Goal: Task Accomplishment & Management: Use online tool/utility

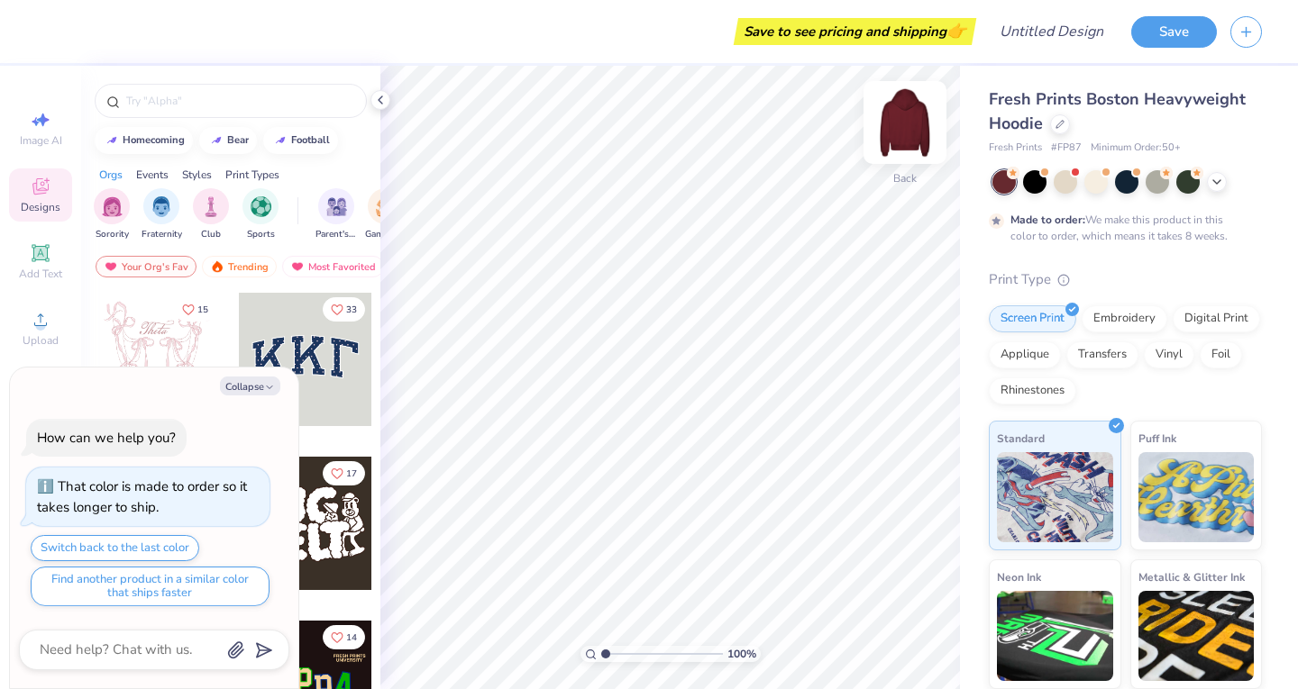
click at [908, 123] on img at bounding box center [905, 123] width 72 height 72
click at [239, 377] on button "Collapse" at bounding box center [250, 386] width 60 height 19
type textarea "x"
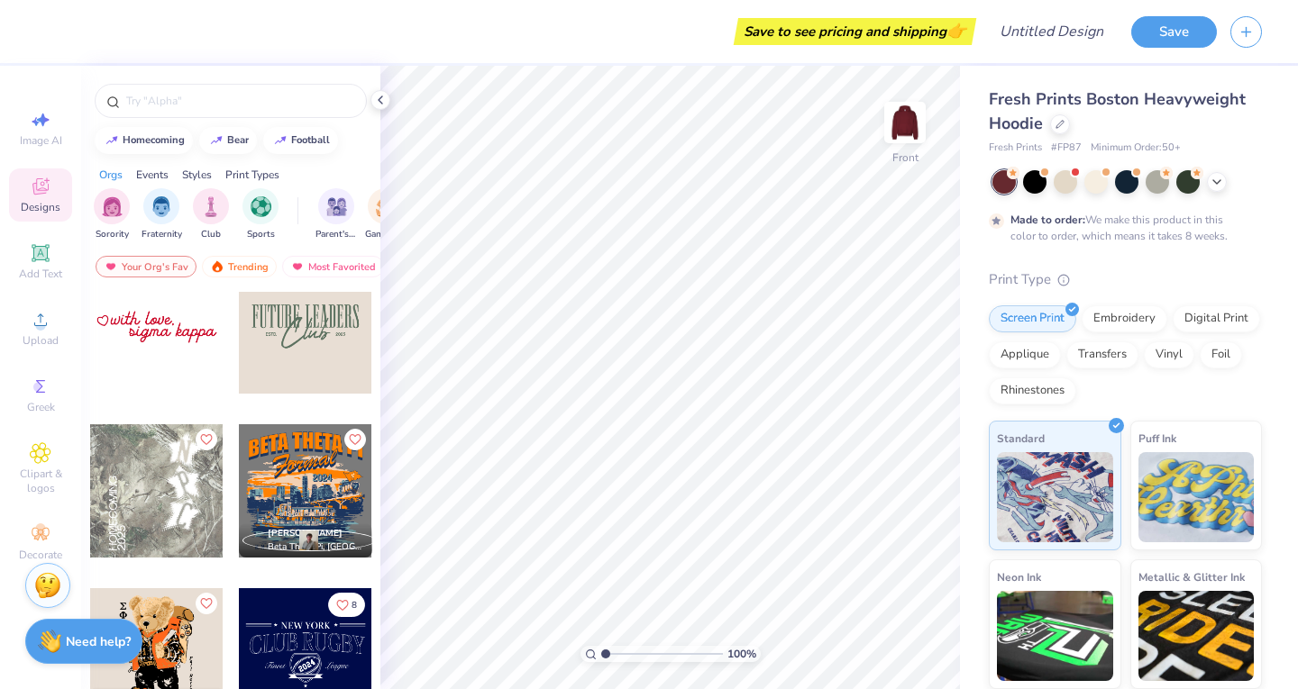
scroll to position [5445, 0]
click at [169, 362] on div at bounding box center [156, 326] width 133 height 133
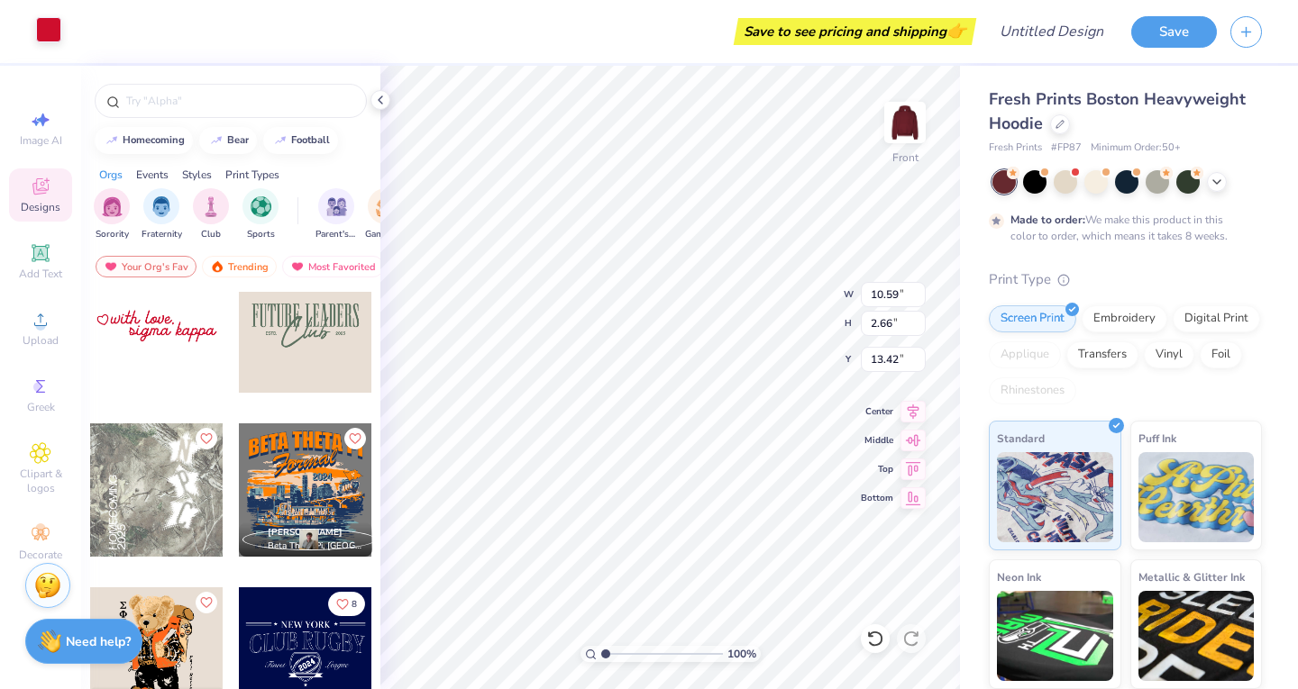
click at [49, 32] on div at bounding box center [48, 29] width 25 height 25
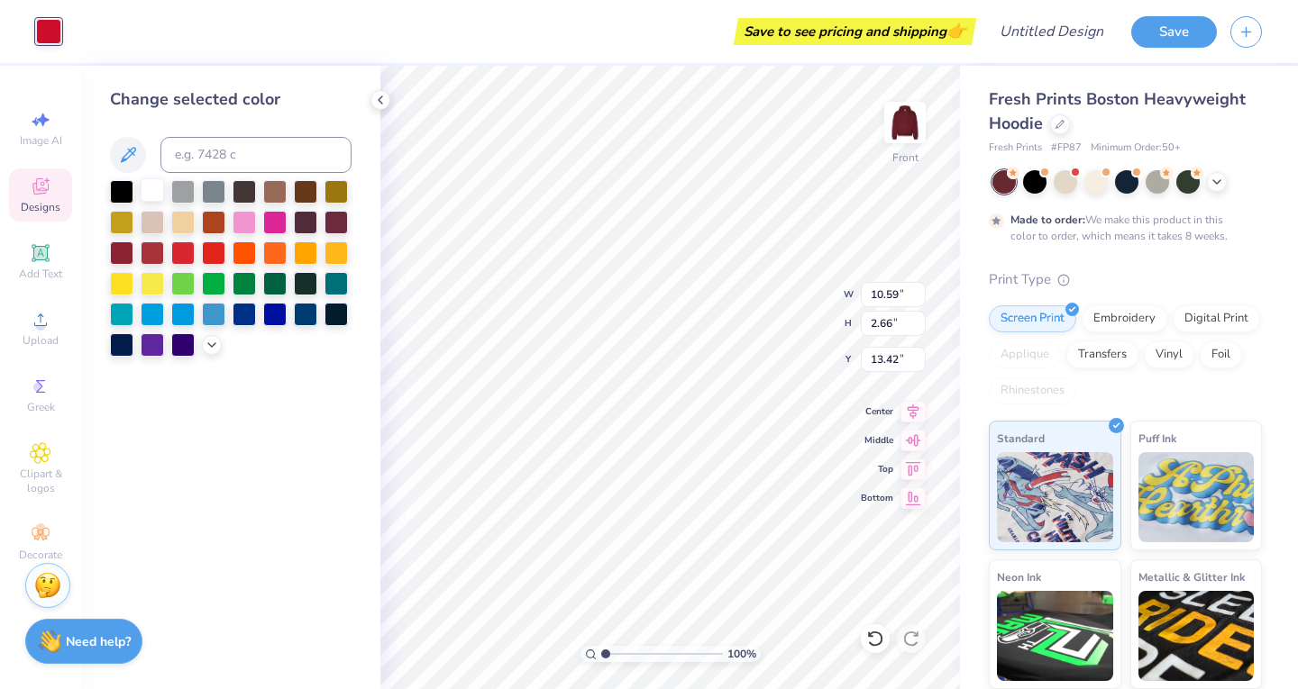
click at [154, 191] on div at bounding box center [152, 189] width 23 height 23
click at [181, 188] on div at bounding box center [182, 189] width 23 height 23
click at [153, 181] on div at bounding box center [152, 189] width 23 height 23
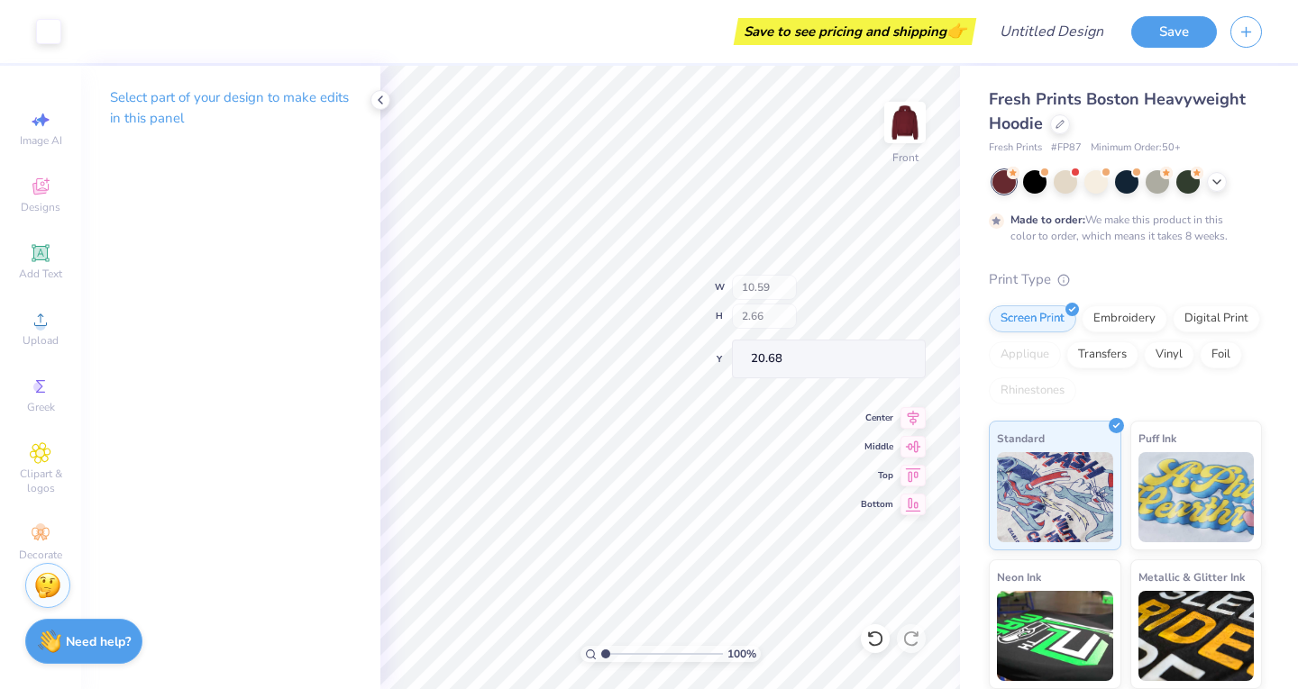
type input "20.68"
click at [378, 96] on icon at bounding box center [380, 100] width 14 height 14
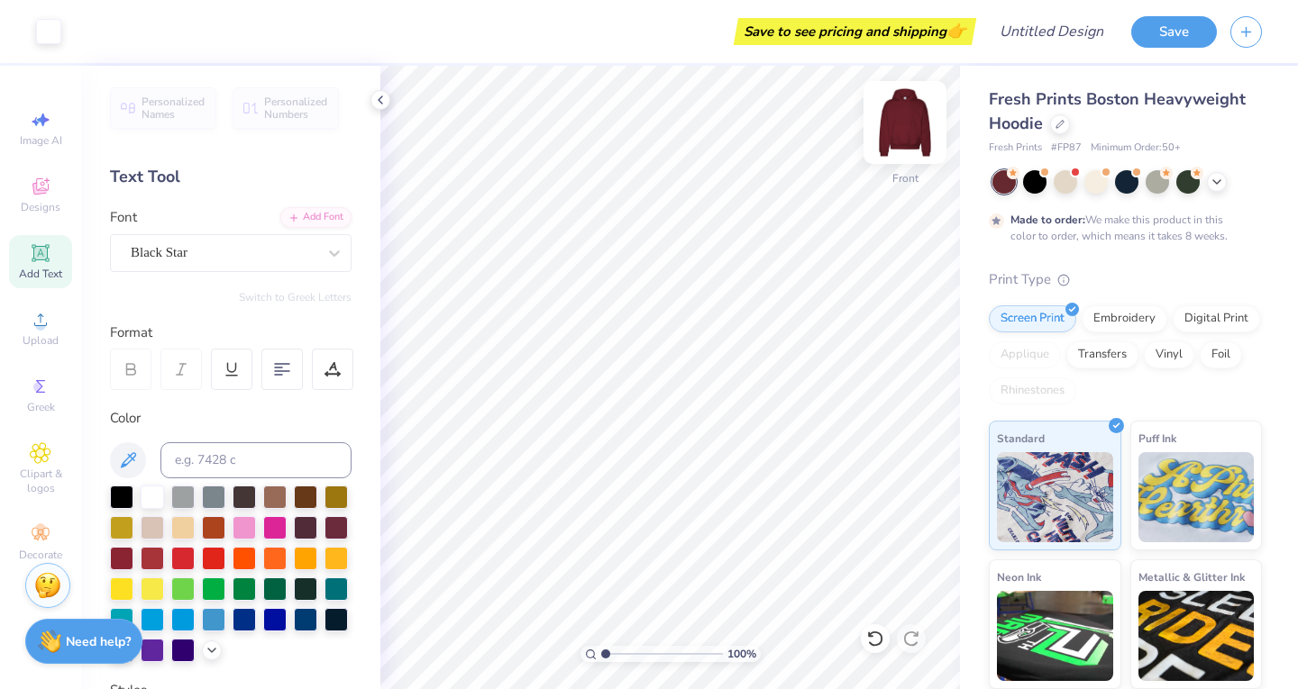
click at [907, 137] on img at bounding box center [905, 123] width 72 height 72
click at [312, 223] on div "Add Font" at bounding box center [315, 215] width 71 height 21
click at [32, 311] on icon at bounding box center [41, 320] width 22 height 22
click at [44, 251] on icon at bounding box center [40, 253] width 14 height 14
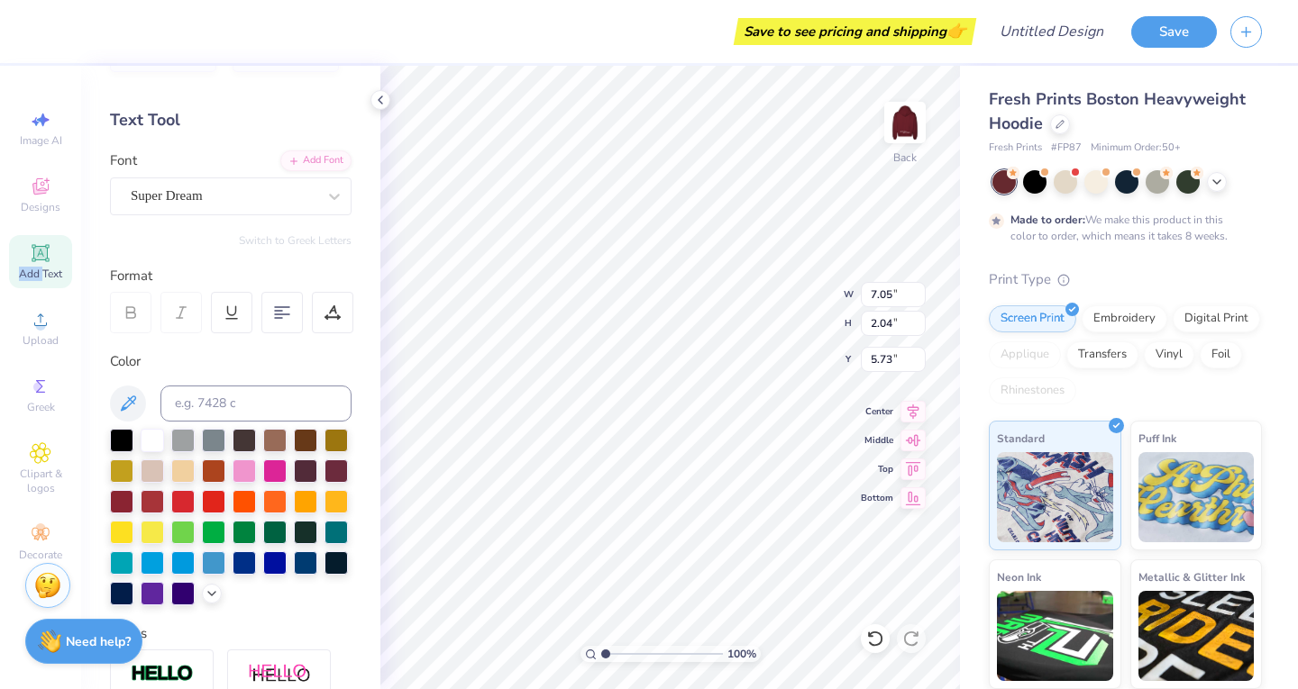
scroll to position [58, 0]
type textarea "S"
type textarea "K"
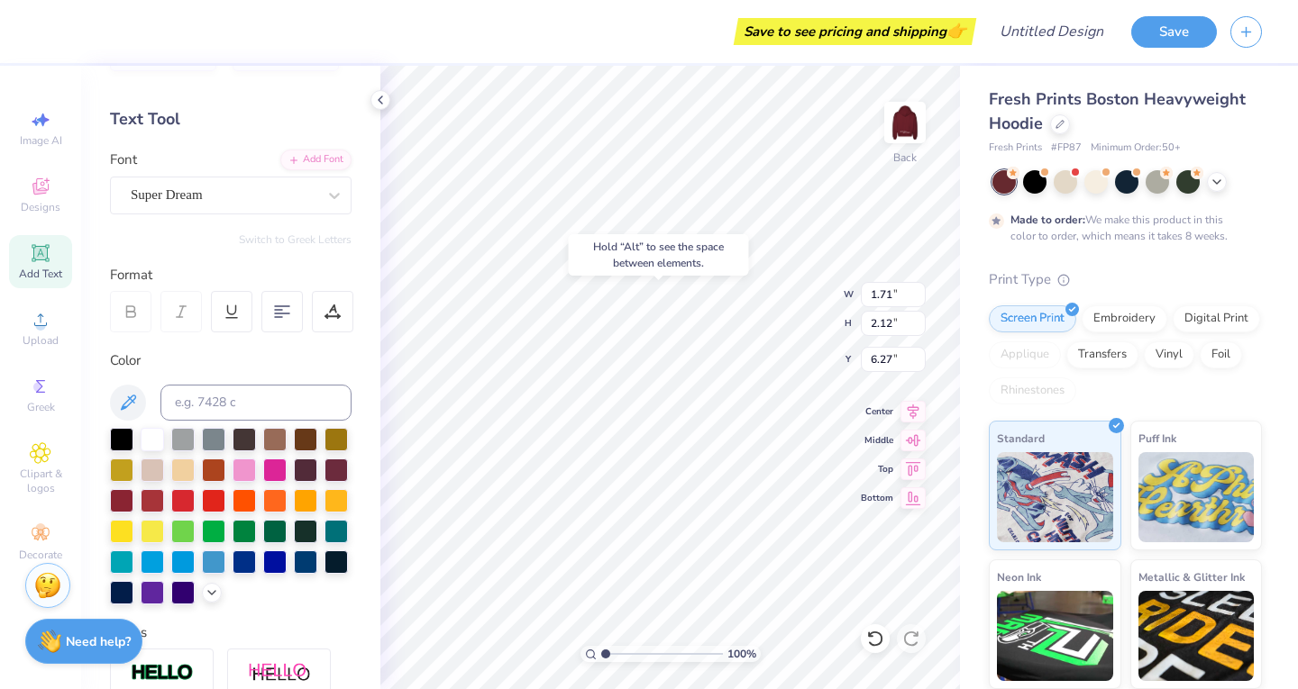
type input "6.27"
click at [242, 196] on div "Super Dream" at bounding box center [223, 195] width 189 height 28
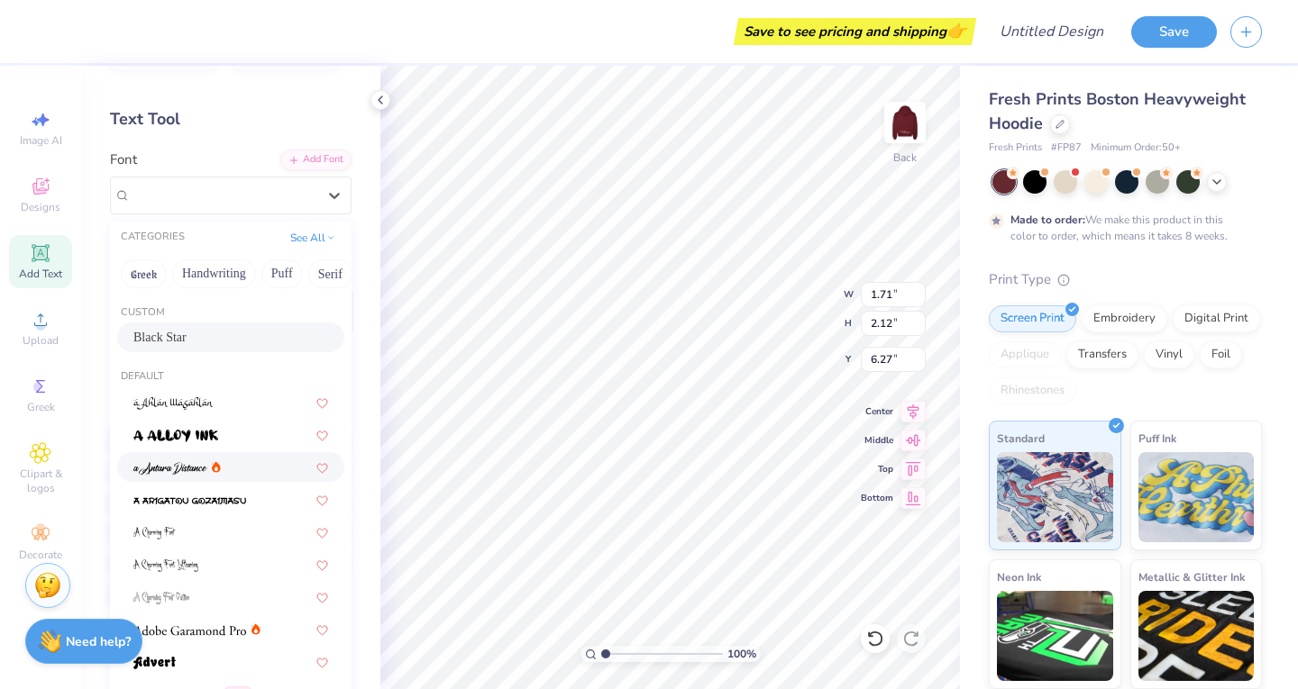
click at [214, 330] on div "Black Star" at bounding box center [230, 337] width 195 height 19
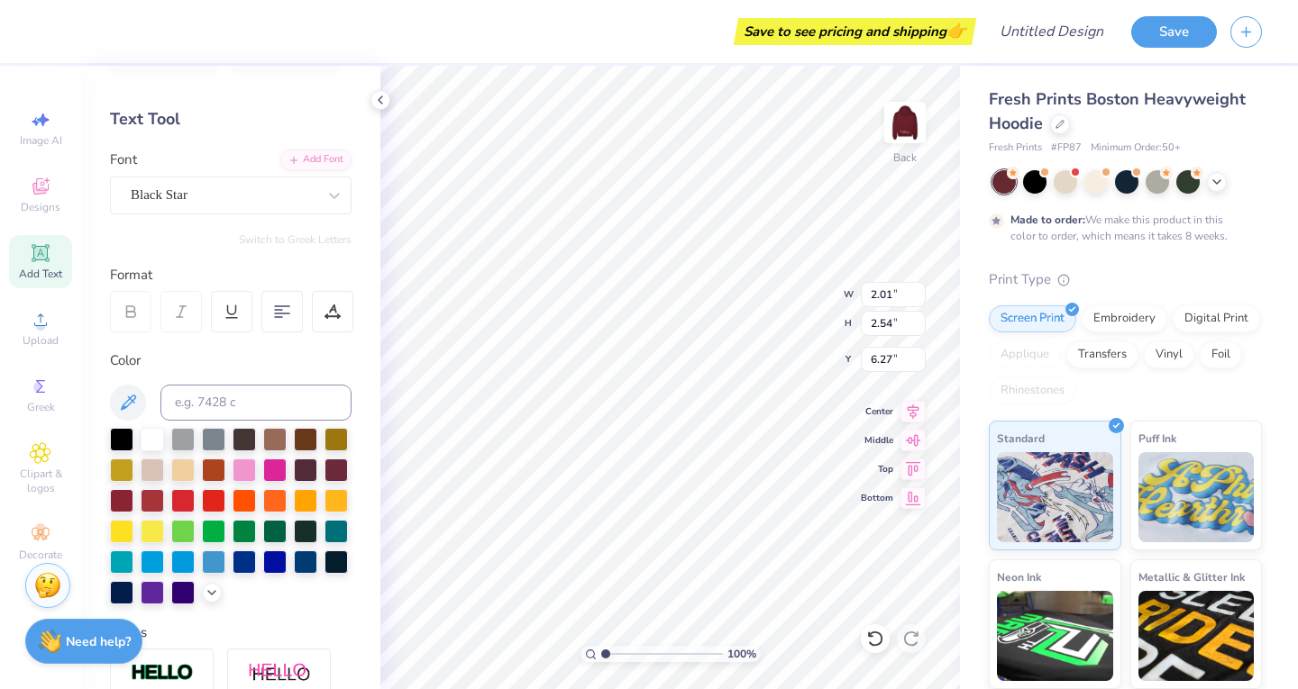
type input "2.01"
type input "2.54"
type input "6.06"
click at [207, 191] on div "Black Star" at bounding box center [223, 195] width 189 height 28
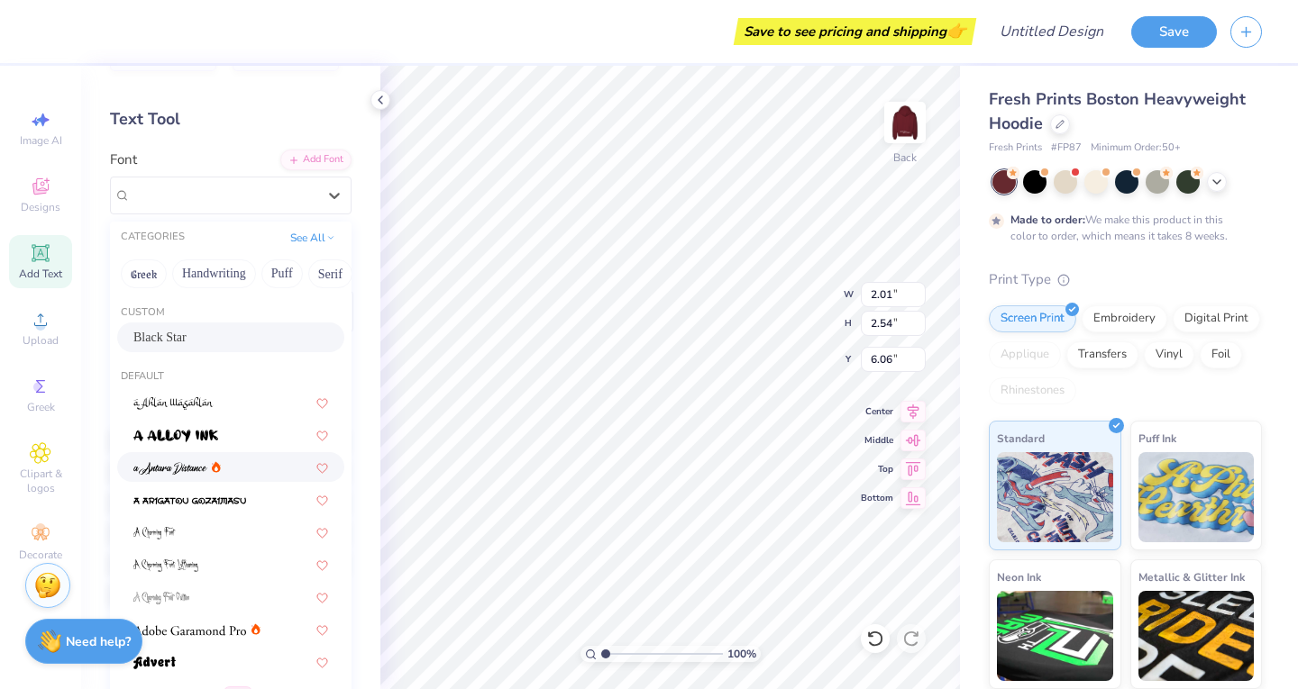
click at [226, 469] on div at bounding box center [230, 467] width 195 height 19
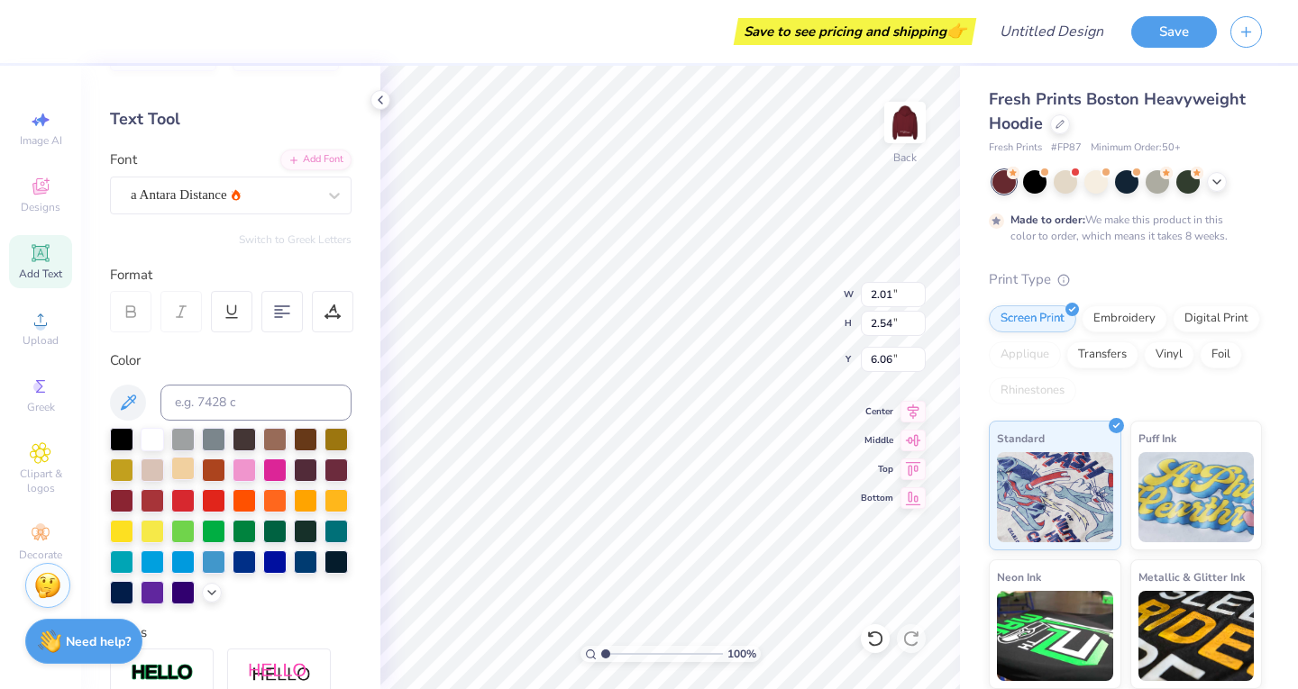
type input "1.98"
type input "2.62"
type input "6.02"
click at [254, 187] on div "a Antara Distance" at bounding box center [223, 195] width 189 height 28
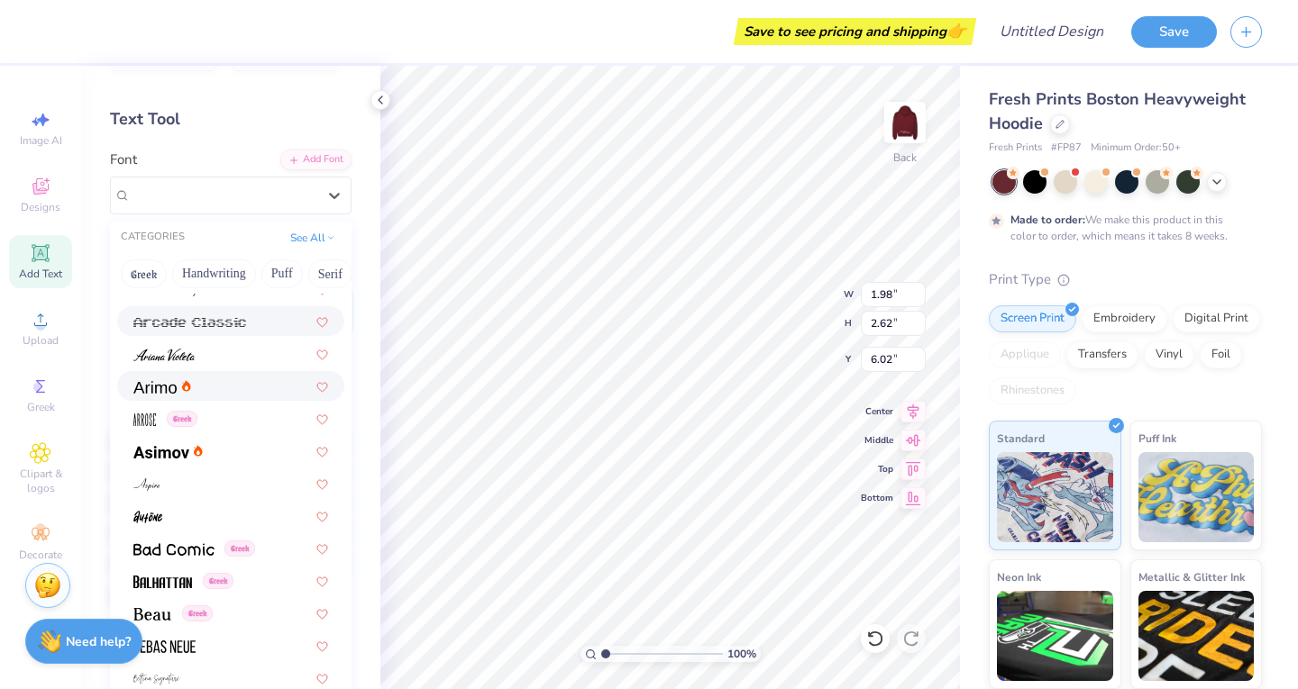
scroll to position [599, 0]
click at [240, 364] on div at bounding box center [230, 355] width 227 height 30
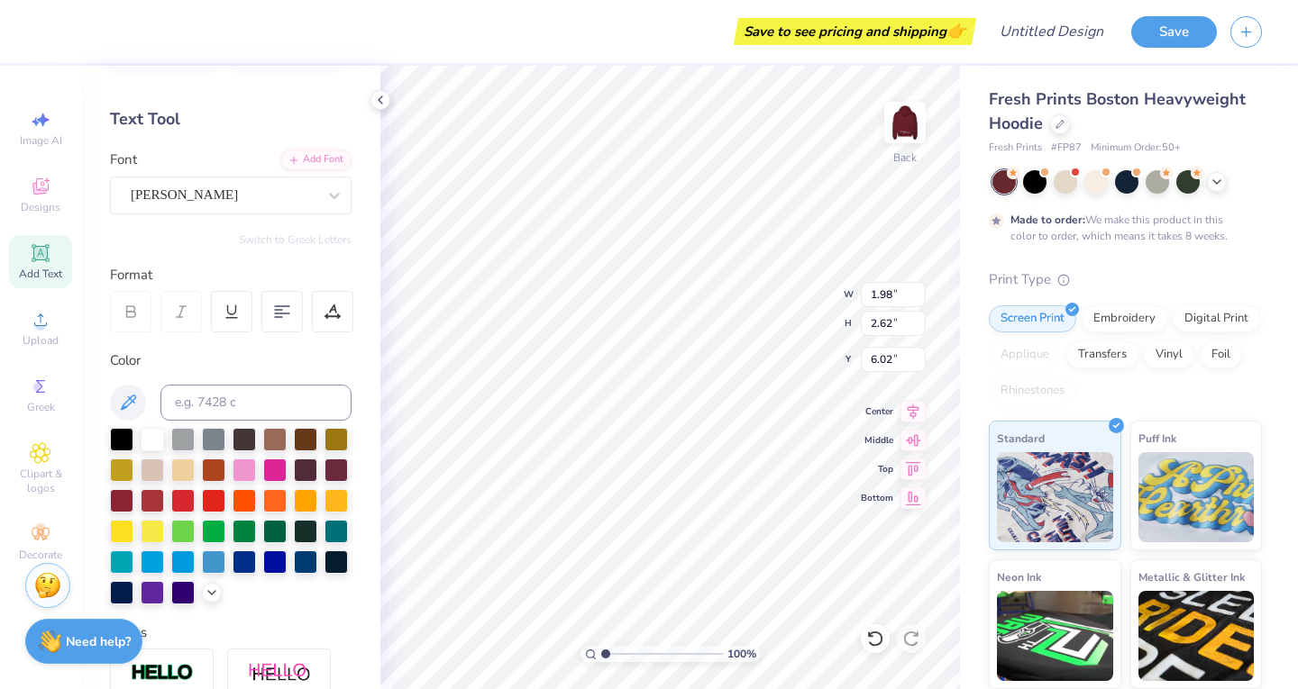
type input "1.95"
type input "2.34"
type input "6.16"
click at [260, 180] on div "[PERSON_NAME]" at bounding box center [230, 196] width 241 height 38
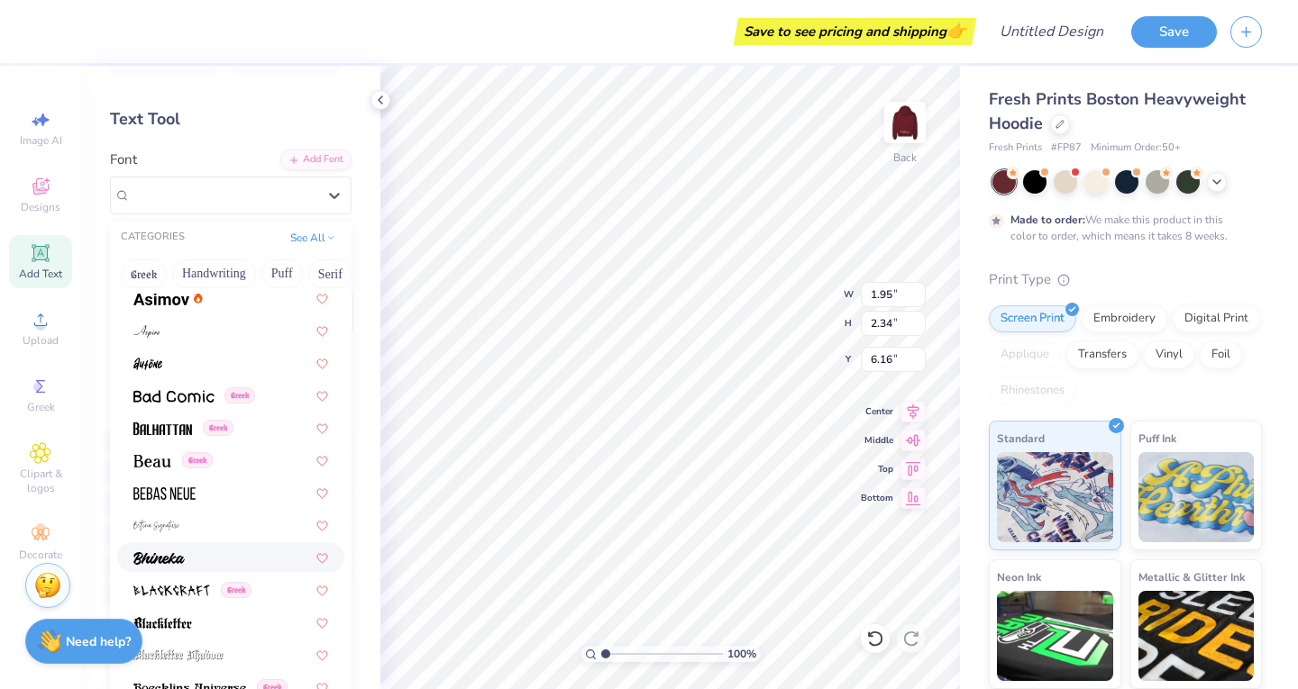
scroll to position [754, 0]
click at [246, 559] on div at bounding box center [230, 556] width 195 height 19
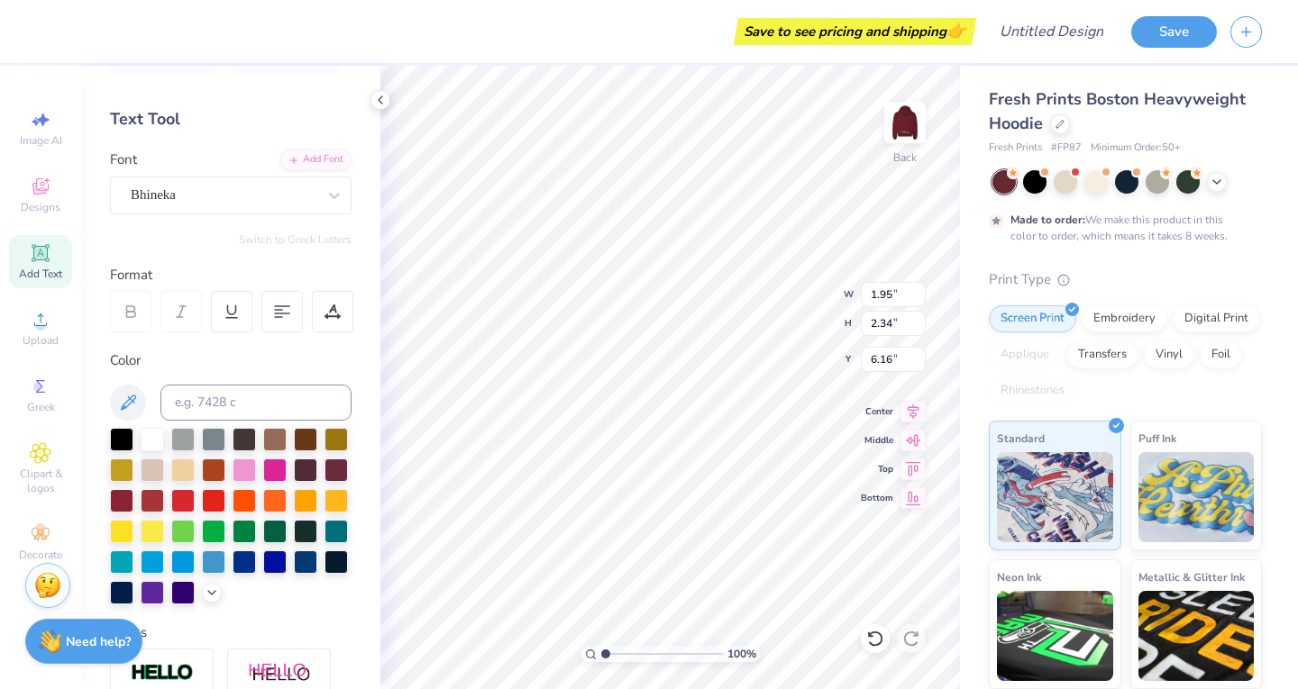
type input "1.69"
type input "2.10"
type input "6.28"
click at [213, 195] on div "Bhineka" at bounding box center [223, 195] width 189 height 28
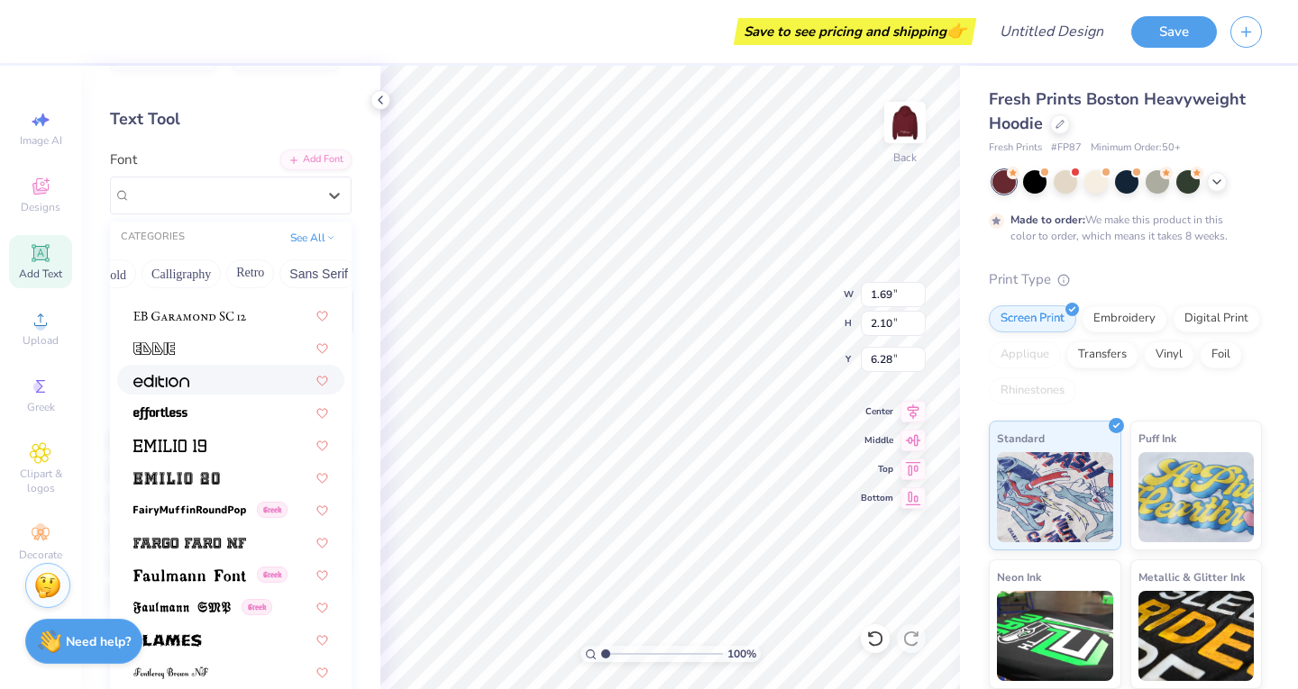
scroll to position [0, 267]
click at [189, 263] on button "Calligraphy" at bounding box center [180, 274] width 79 height 29
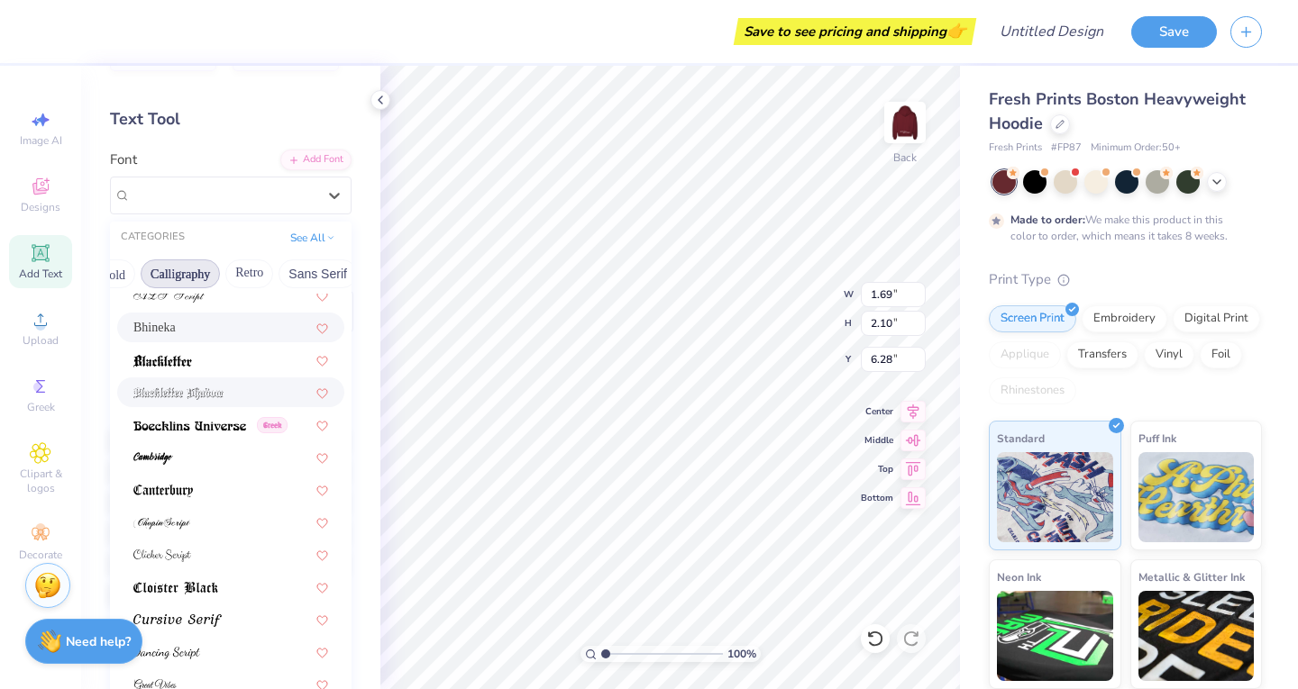
scroll to position [108, 0]
click at [181, 552] on img at bounding box center [162, 555] width 58 height 13
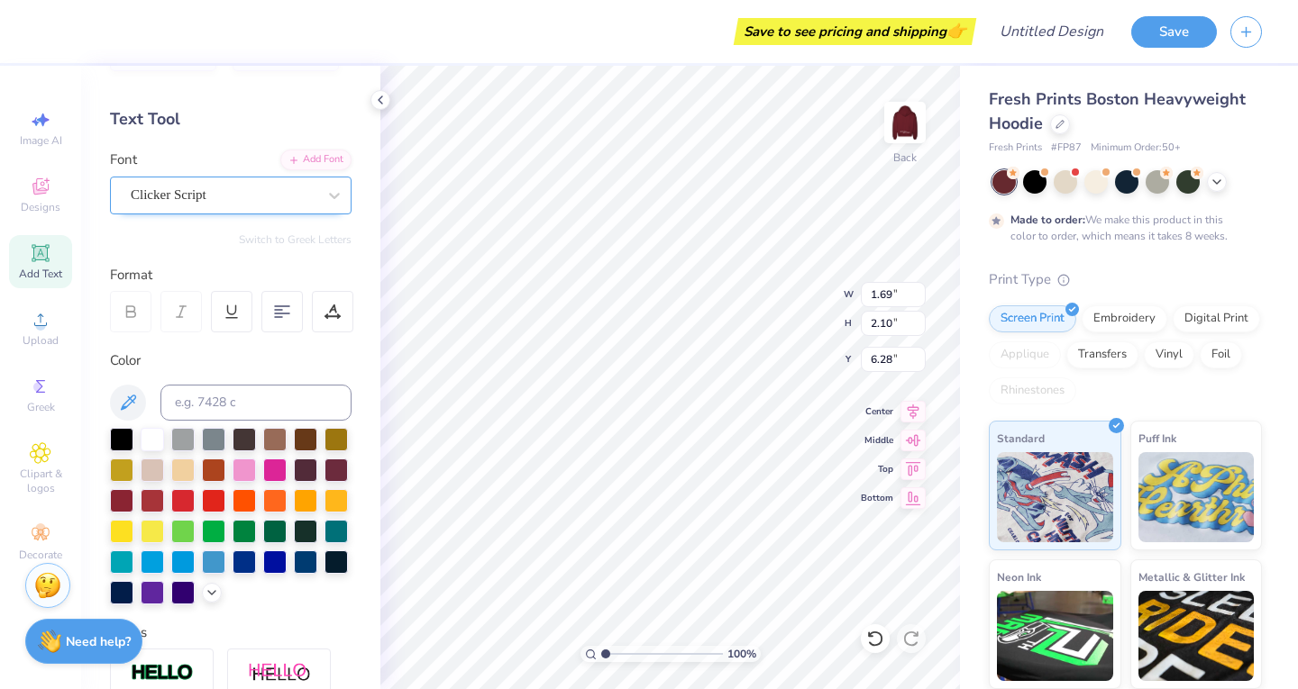
type input "1.48"
type input "2.35"
type input "6.15"
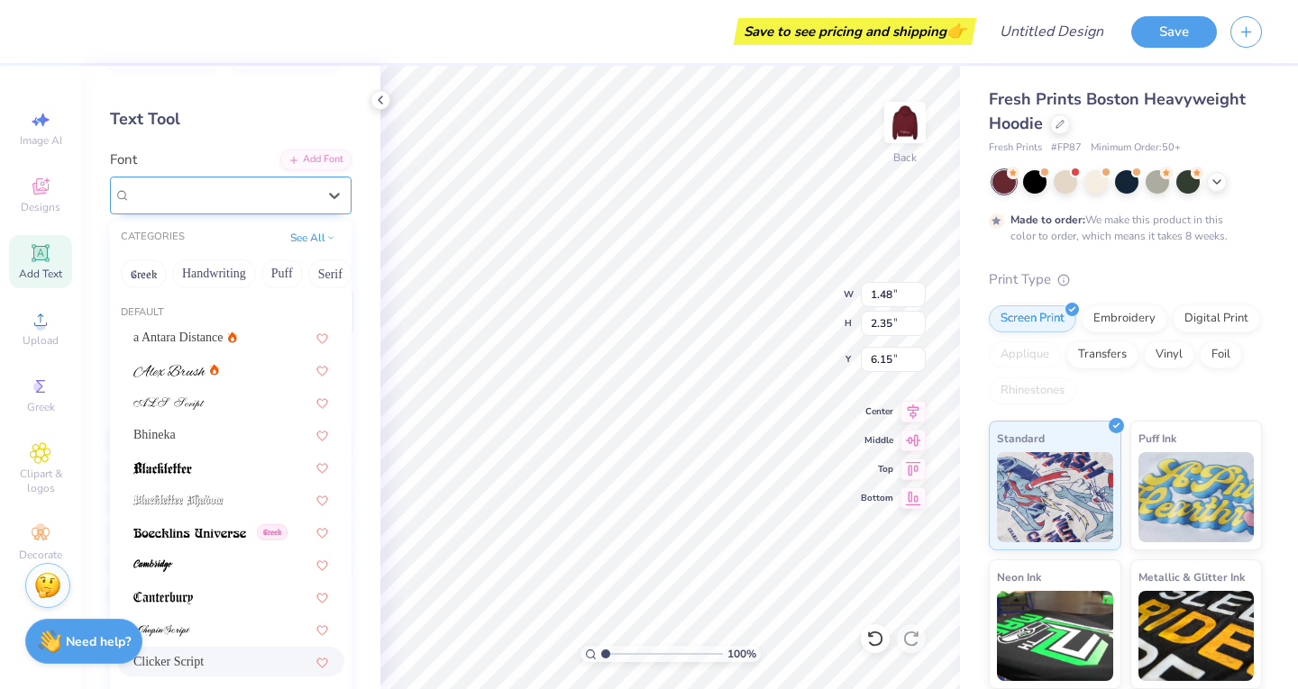
click at [224, 205] on div "Clicker Script" at bounding box center [223, 195] width 189 height 28
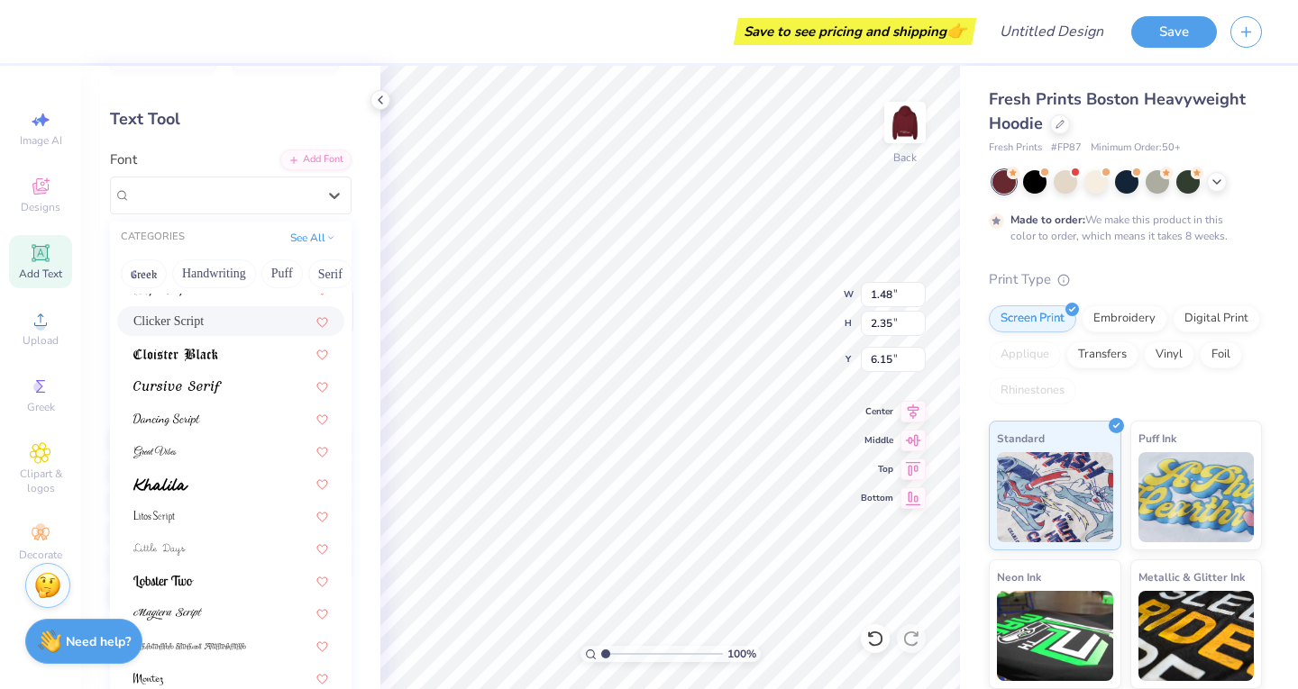
scroll to position [366, 0]
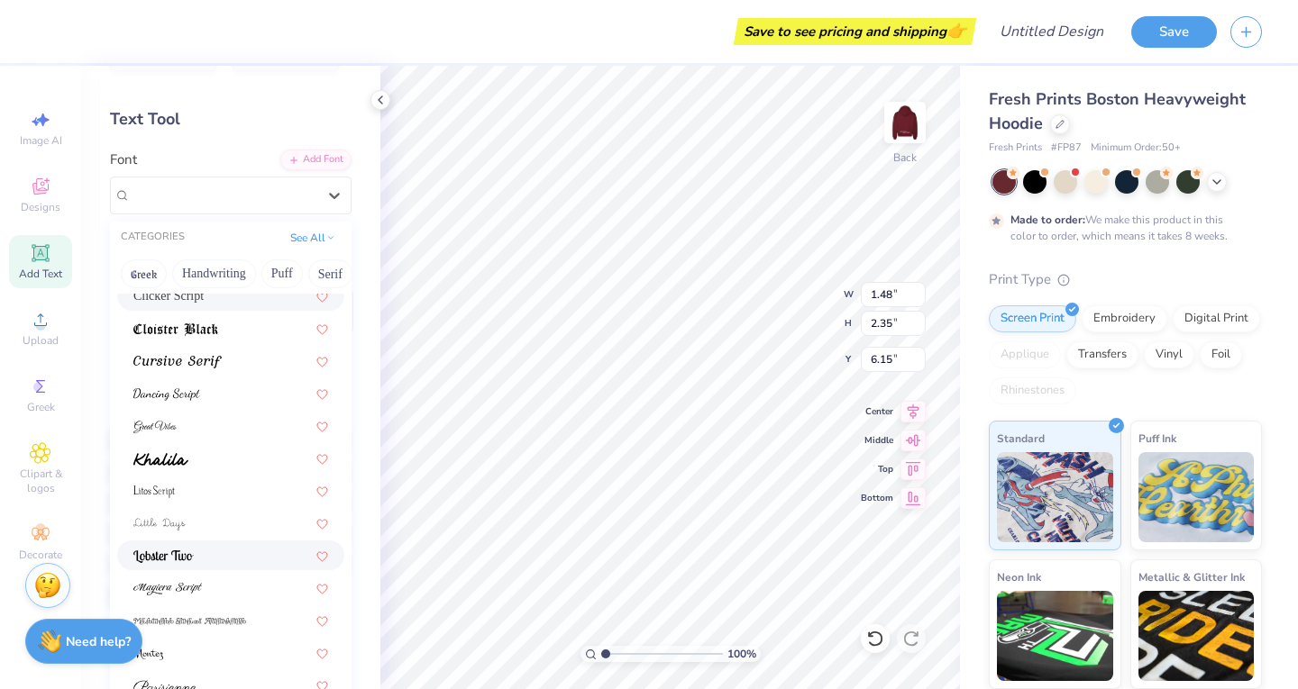
click at [215, 554] on div at bounding box center [230, 555] width 195 height 19
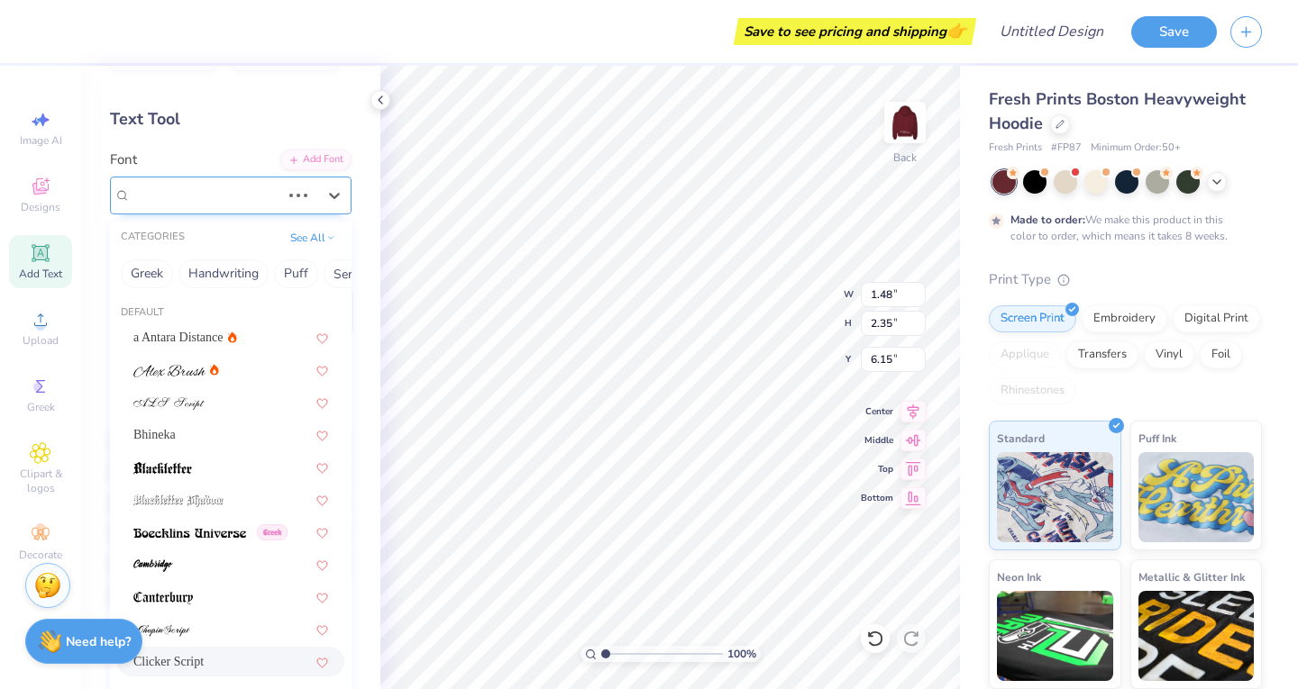
click at [236, 201] on div "Clicker Script" at bounding box center [205, 195] width 153 height 28
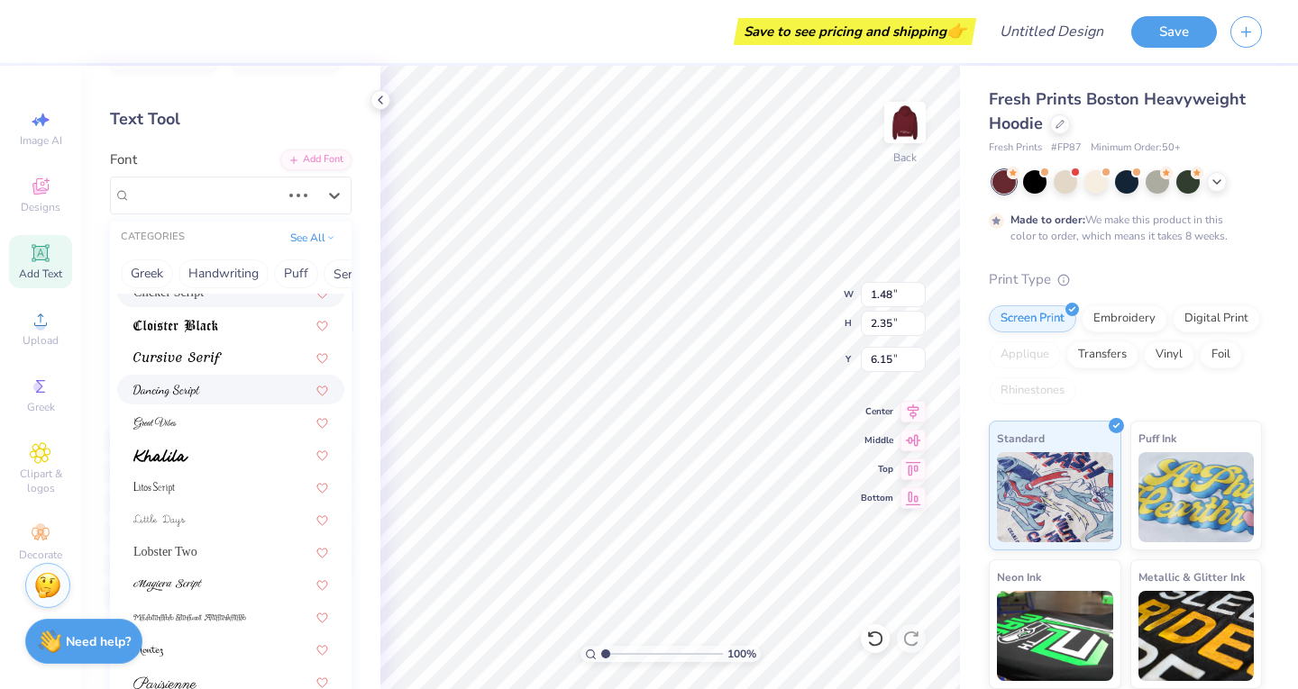
scroll to position [370, 0]
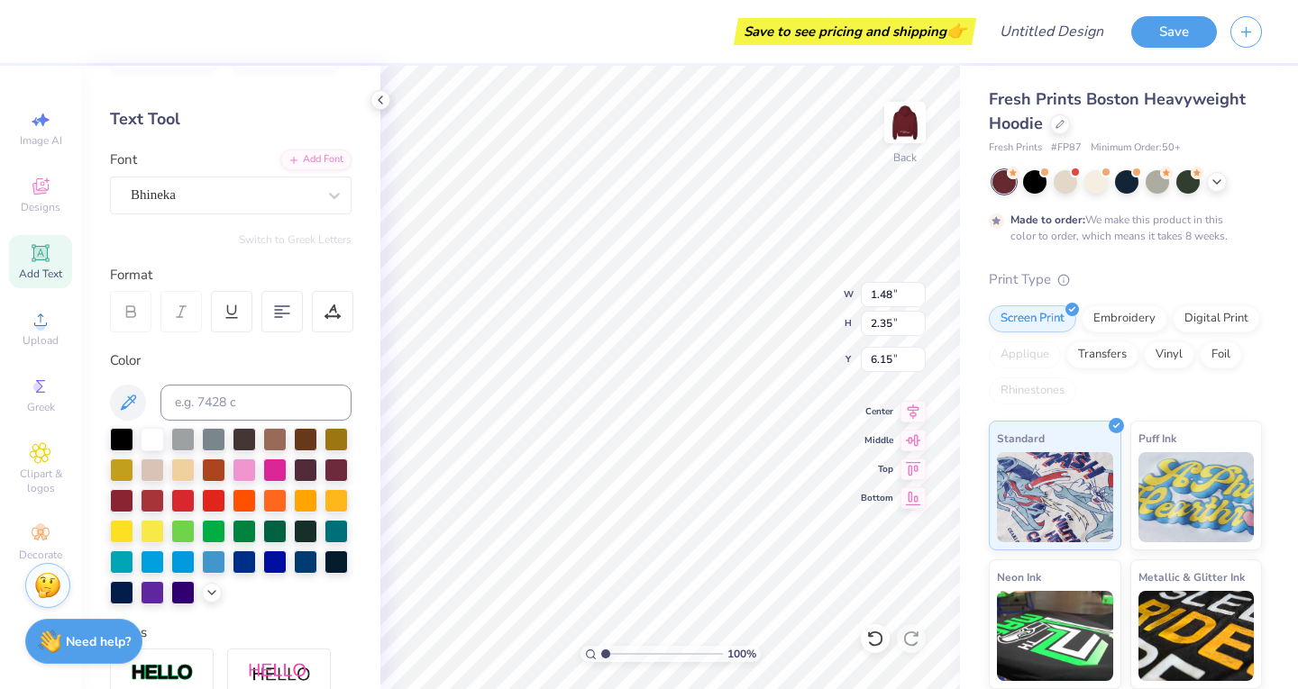
type input "1.69"
type input "2.10"
type input "6.28"
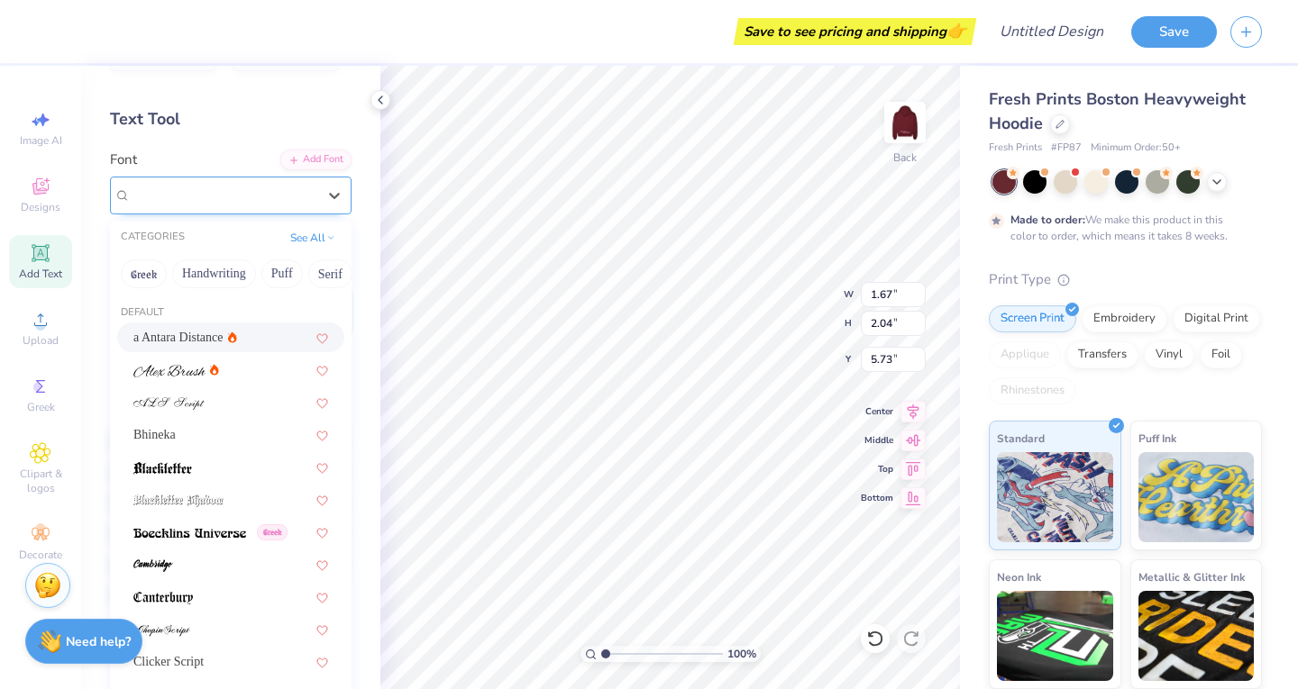
click at [232, 198] on div "Super Dream" at bounding box center [223, 195] width 189 height 28
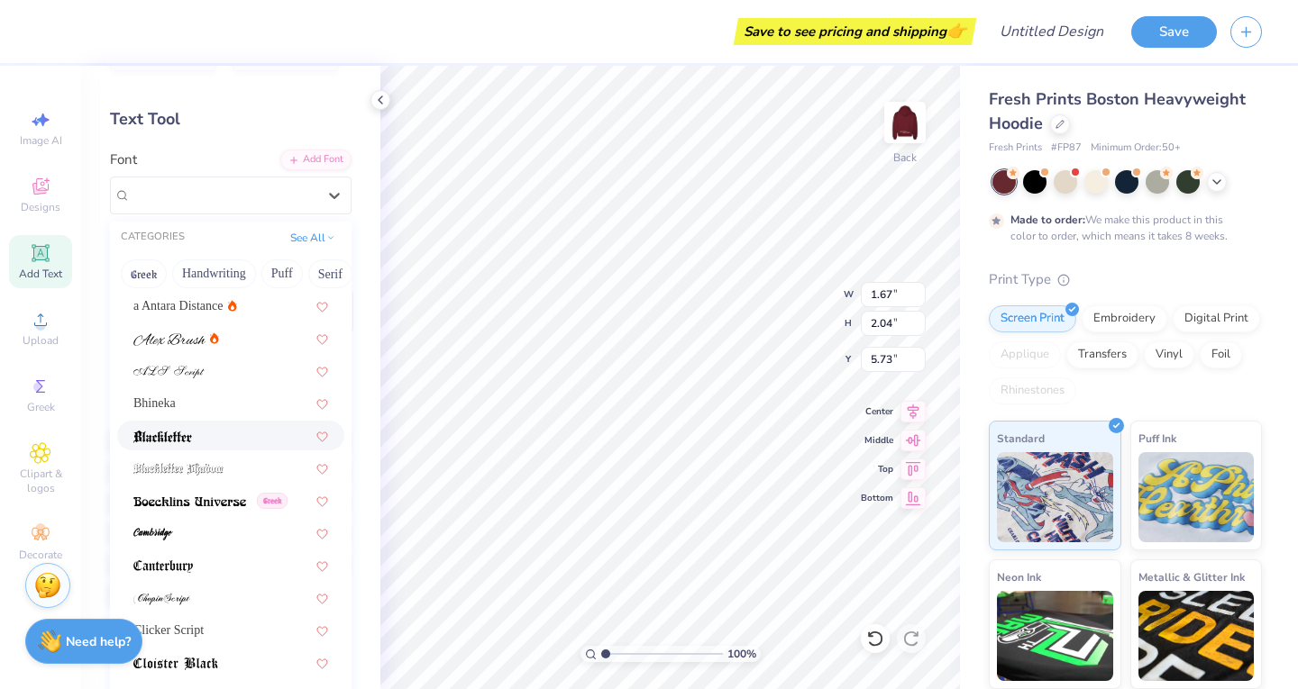
scroll to position [42, 0]
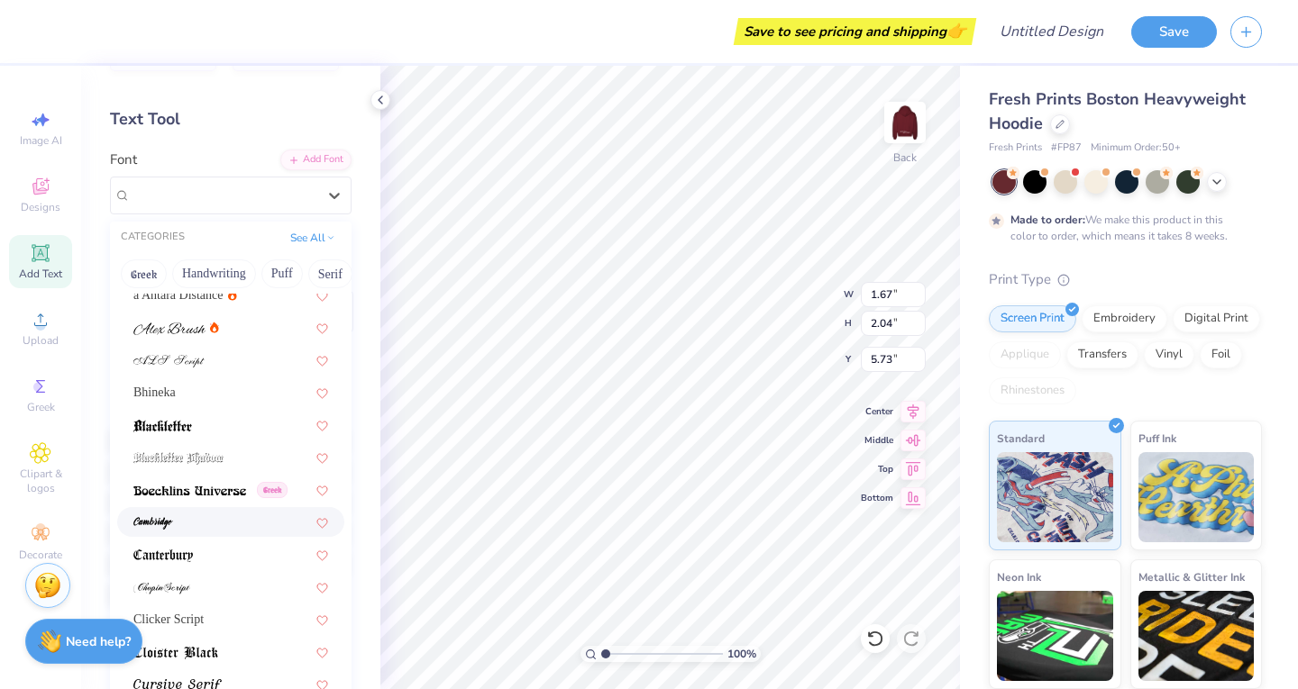
click at [196, 524] on div at bounding box center [230, 522] width 195 height 19
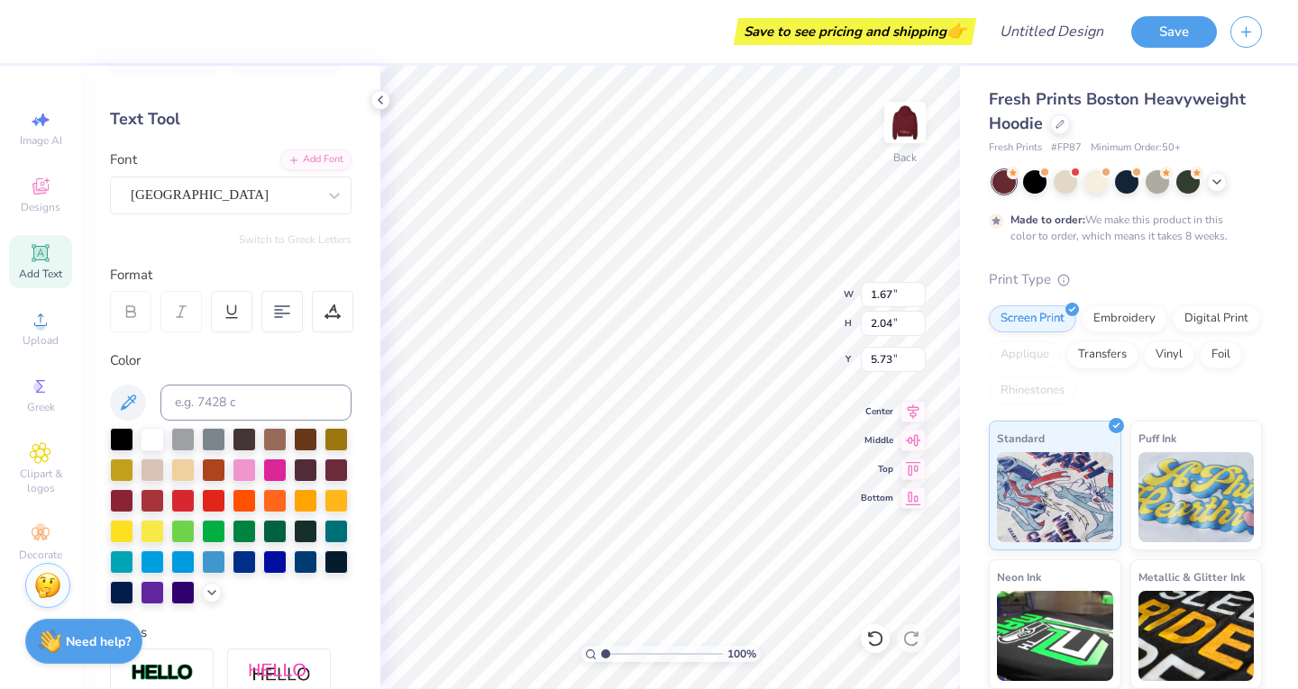
type input "2.05"
type input "2.46"
type input "5.52"
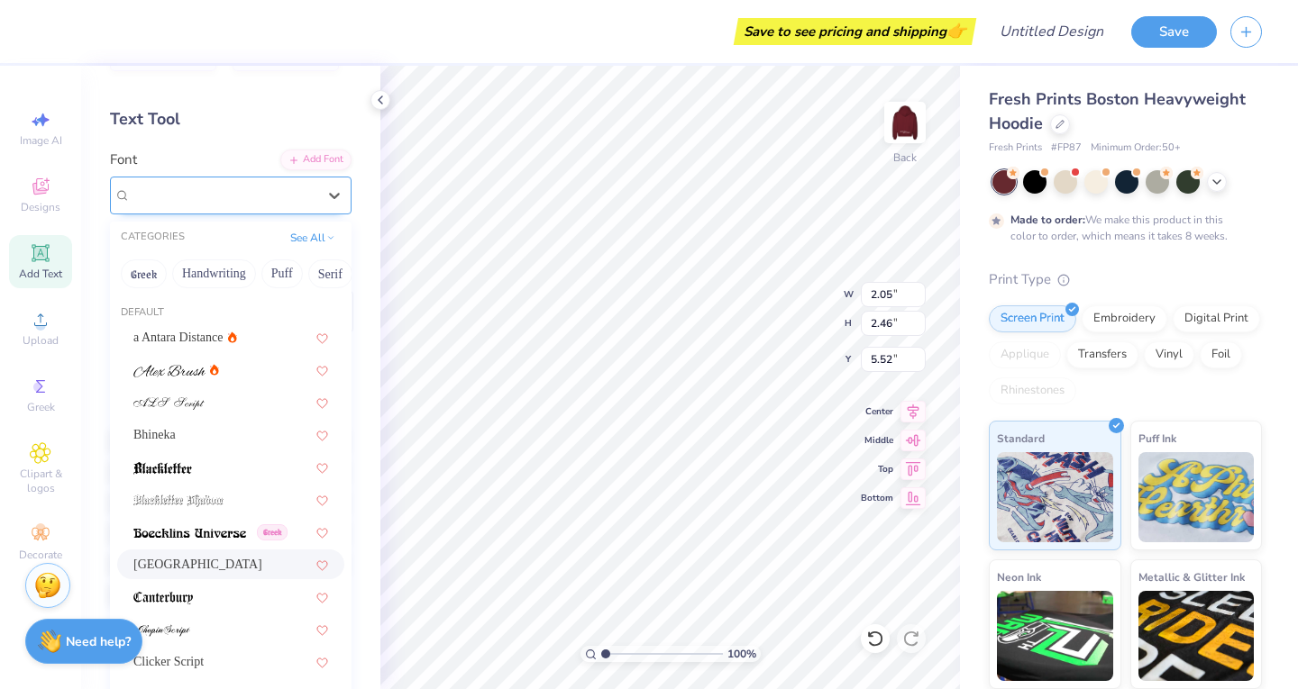
click at [269, 199] on div "[GEOGRAPHIC_DATA]" at bounding box center [223, 195] width 189 height 28
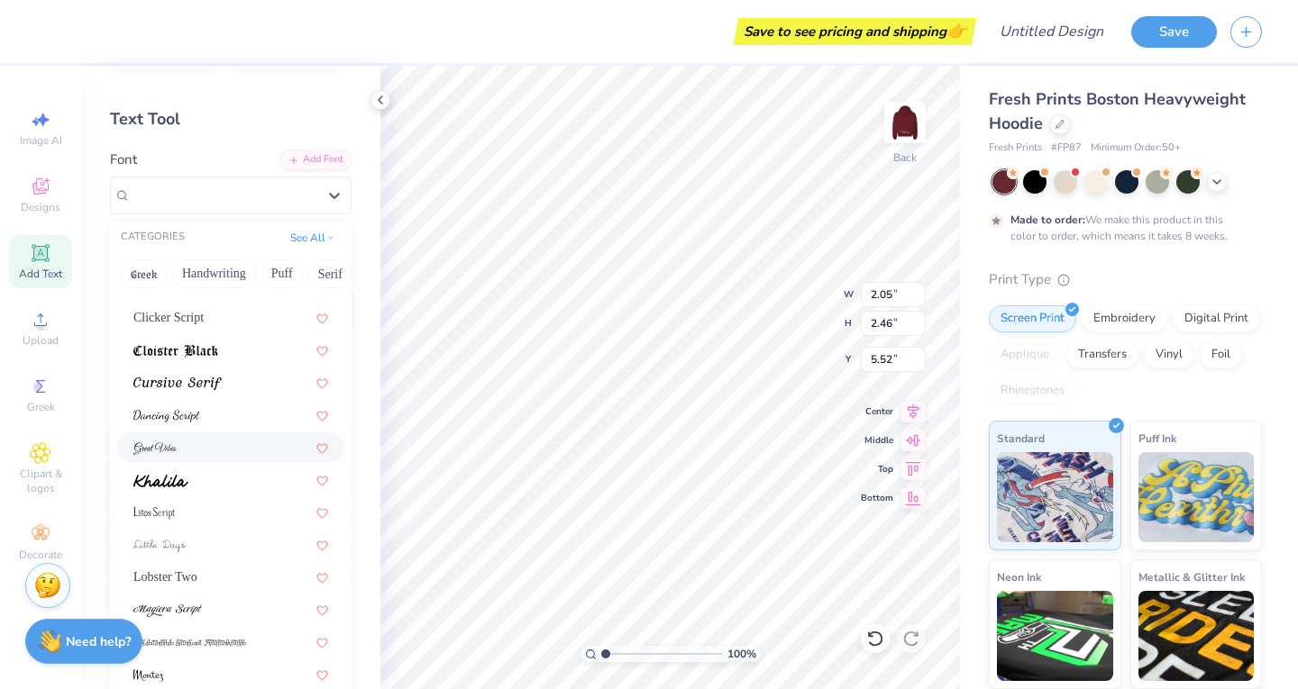
scroll to position [442, 0]
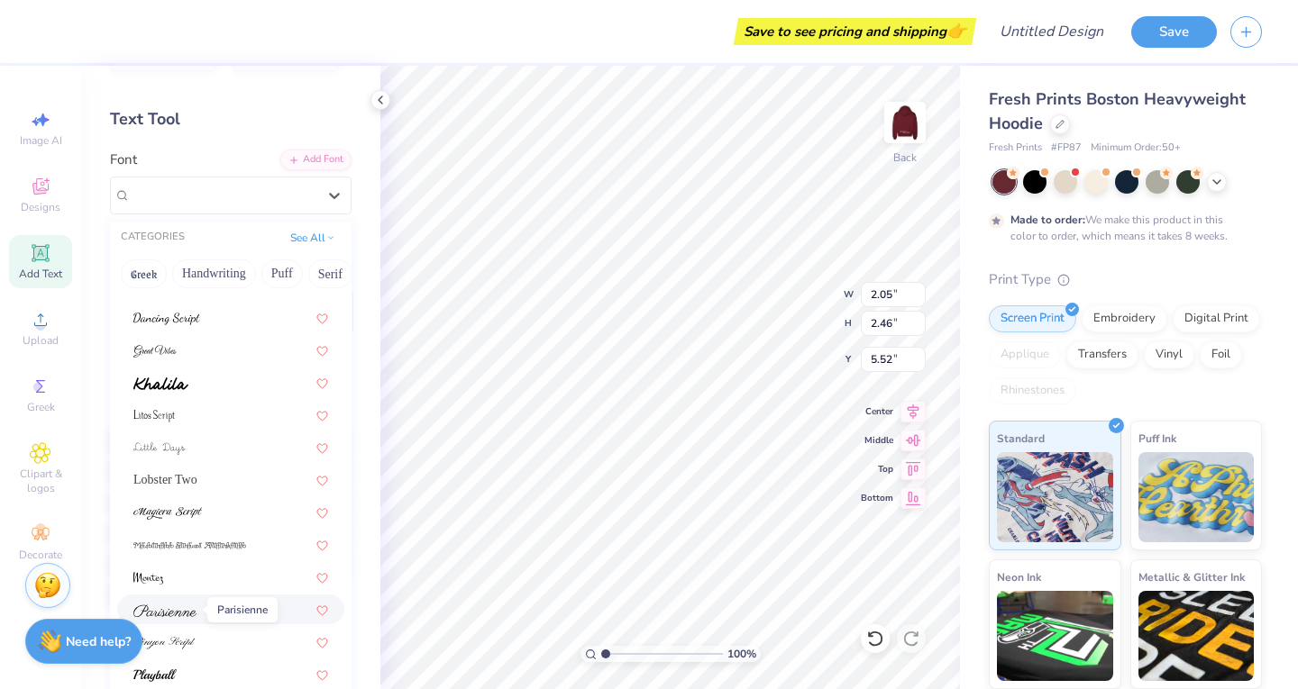
click at [191, 618] on span at bounding box center [164, 609] width 63 height 19
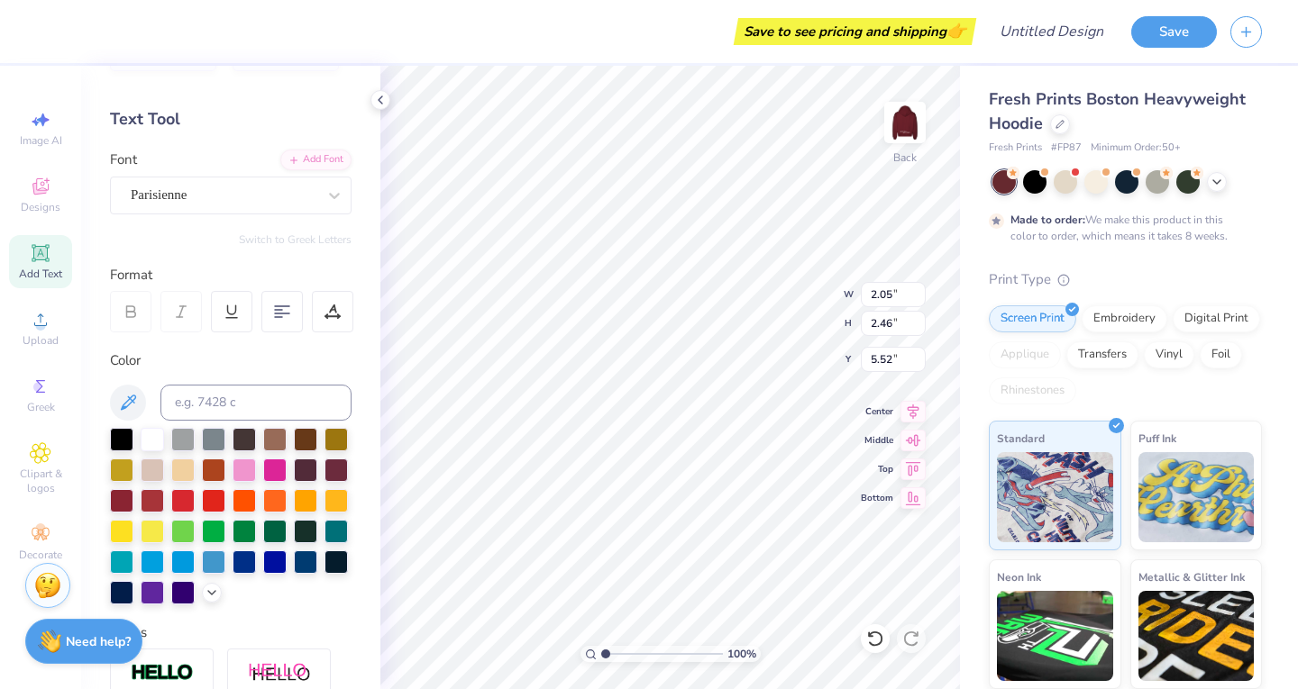
type input "4.10"
type input "2.47"
type input "5.51"
click at [775, 278] on div "100 % Back W 4.10 4.10 " H 2.47 2.47 " Y 5.51 5.51 " Center Middle Top Bottom" at bounding box center [669, 378] width 579 height 624
type input "7.99"
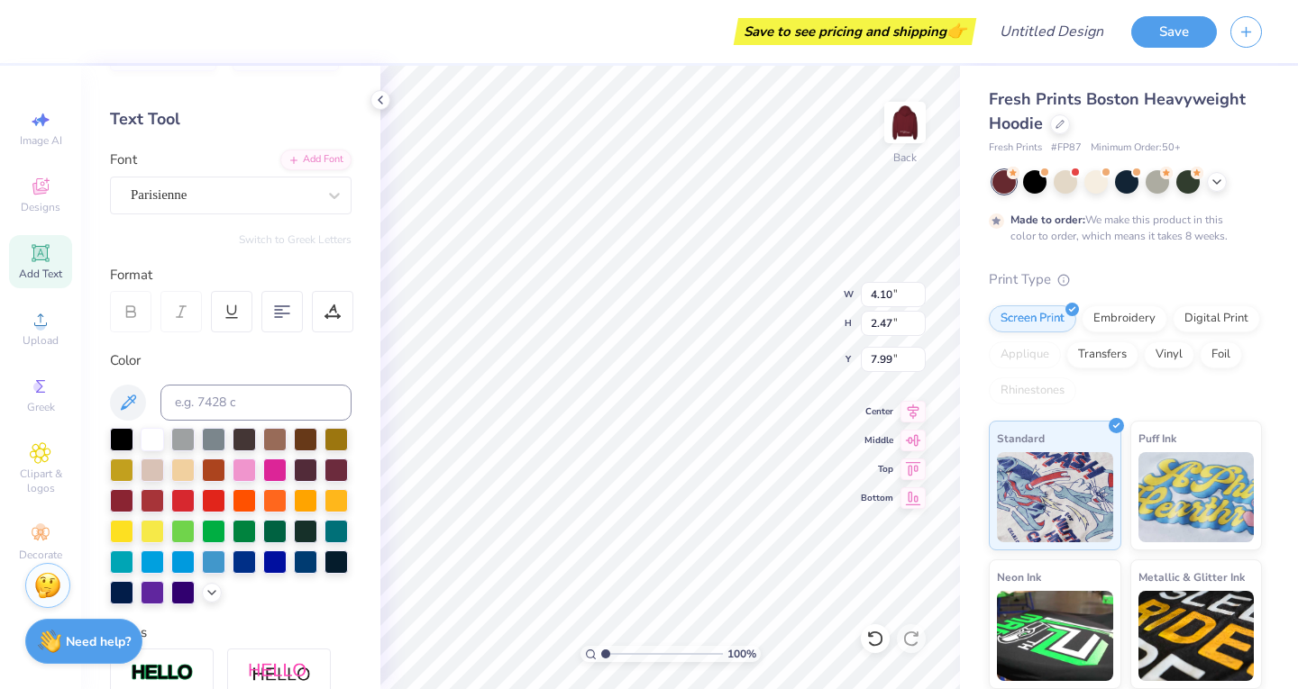
scroll to position [14, 2]
type textarea "S"
type textarea "s"
type textarea "S"
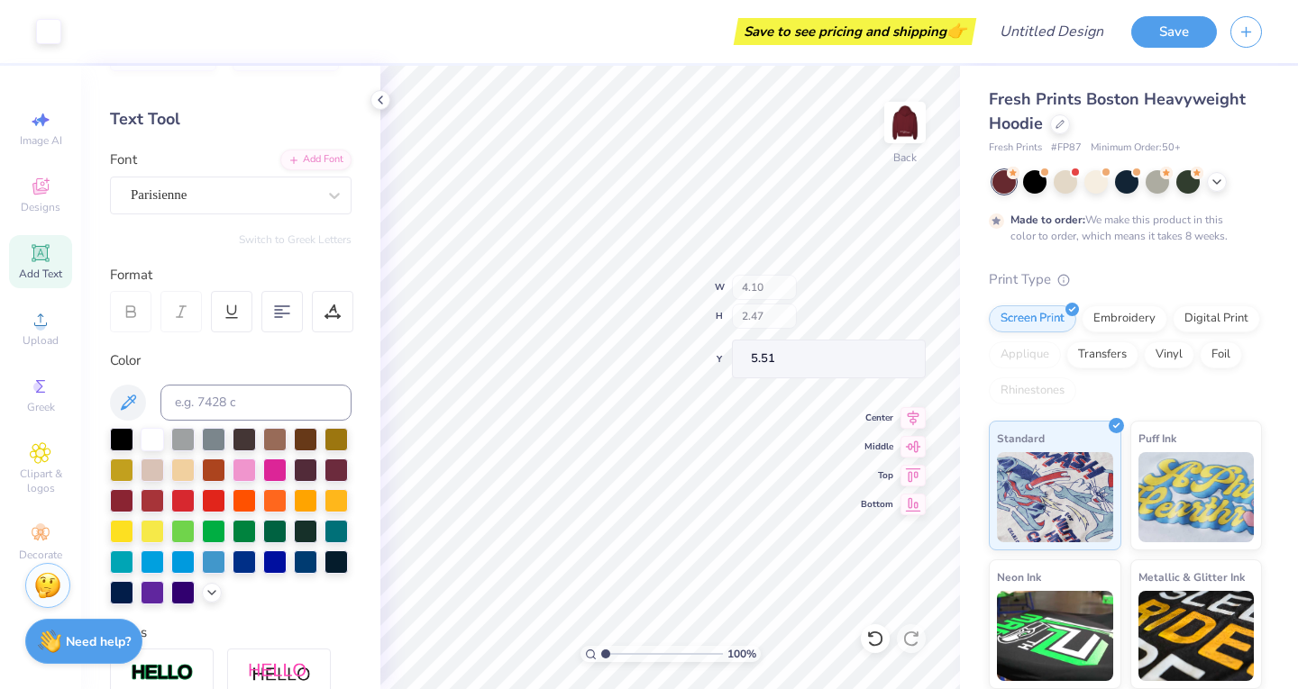
type input "5.04"
click at [241, 196] on div "Bhineka" at bounding box center [223, 195] width 189 height 28
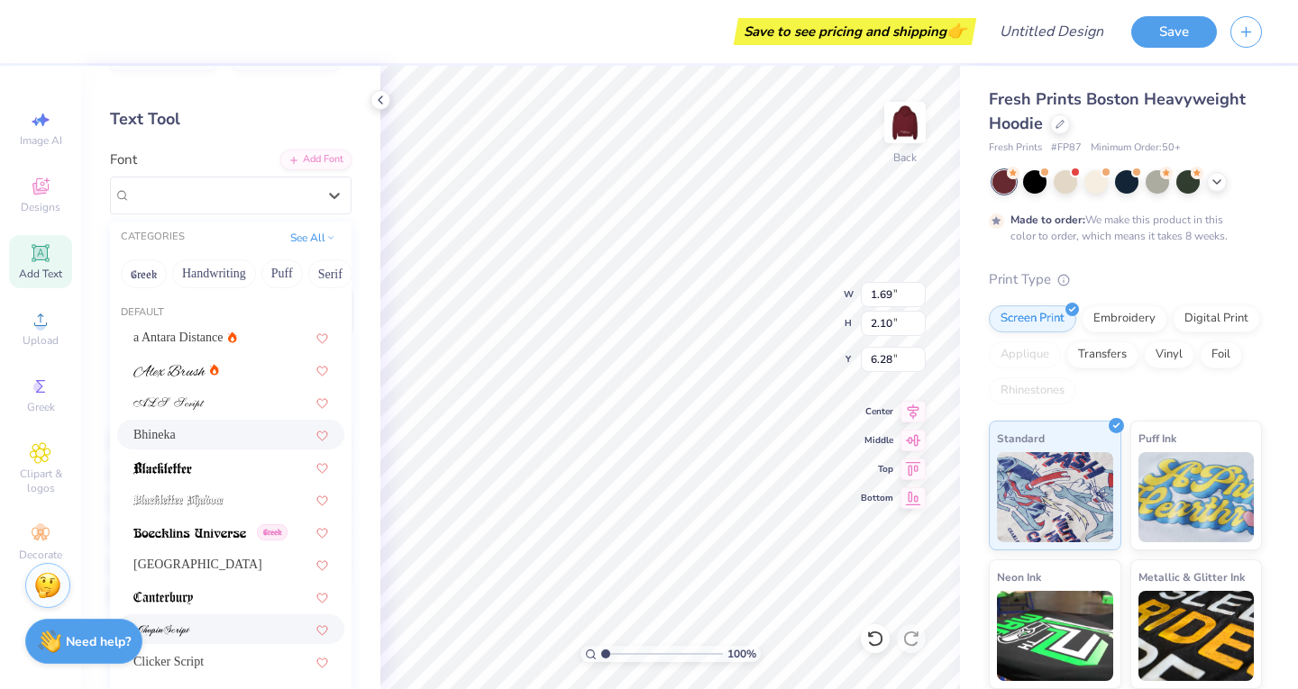
click at [200, 633] on div at bounding box center [230, 629] width 195 height 19
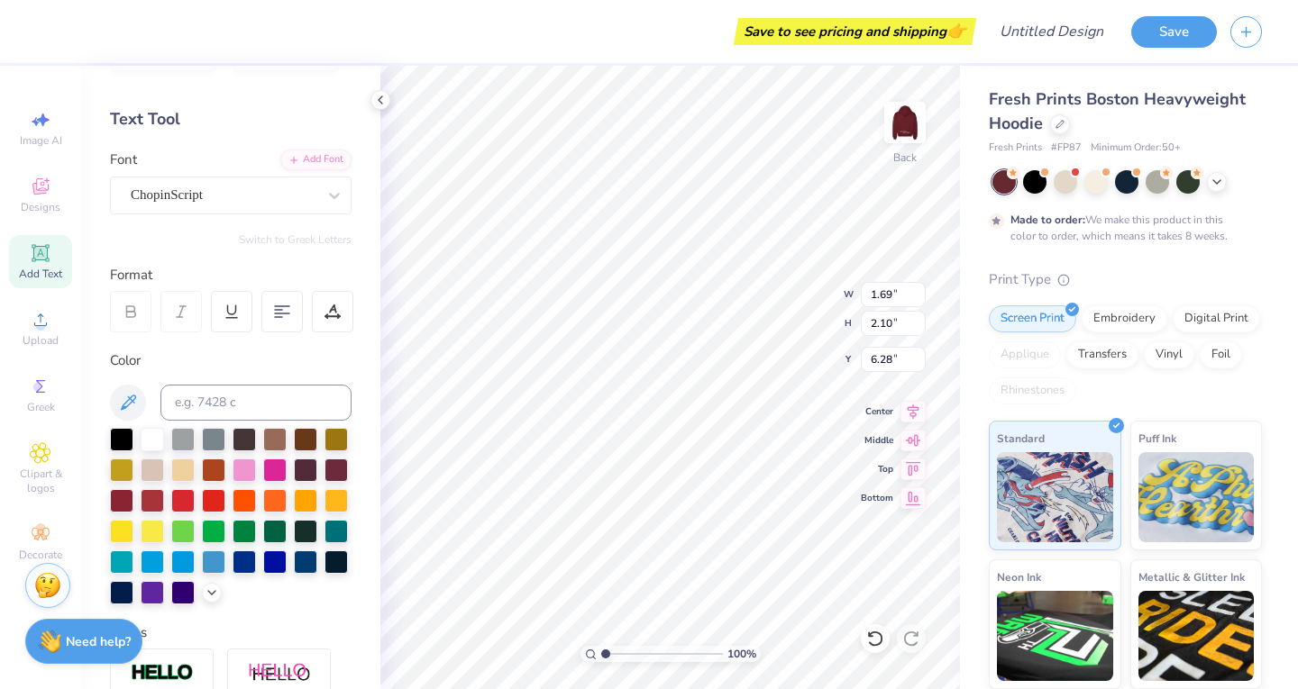
type input "2.02"
type input "2.54"
type input "6.06"
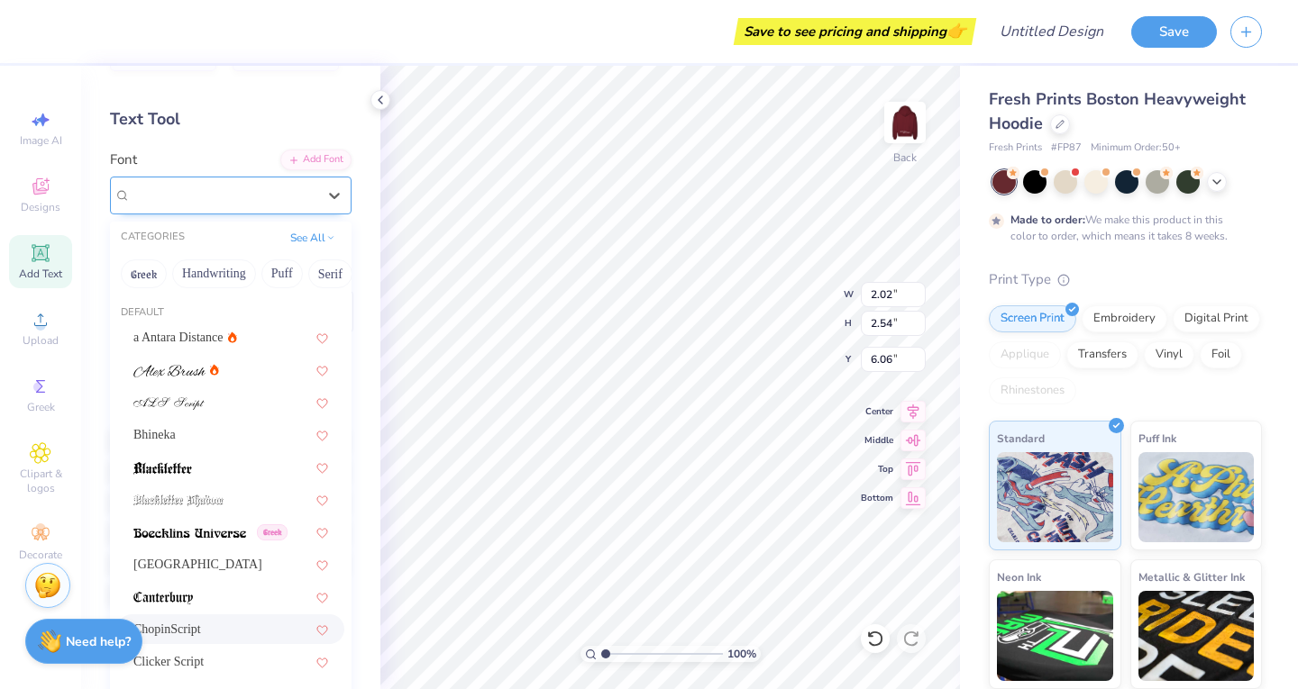
click at [214, 203] on div "ChopinScript" at bounding box center [223, 195] width 189 height 28
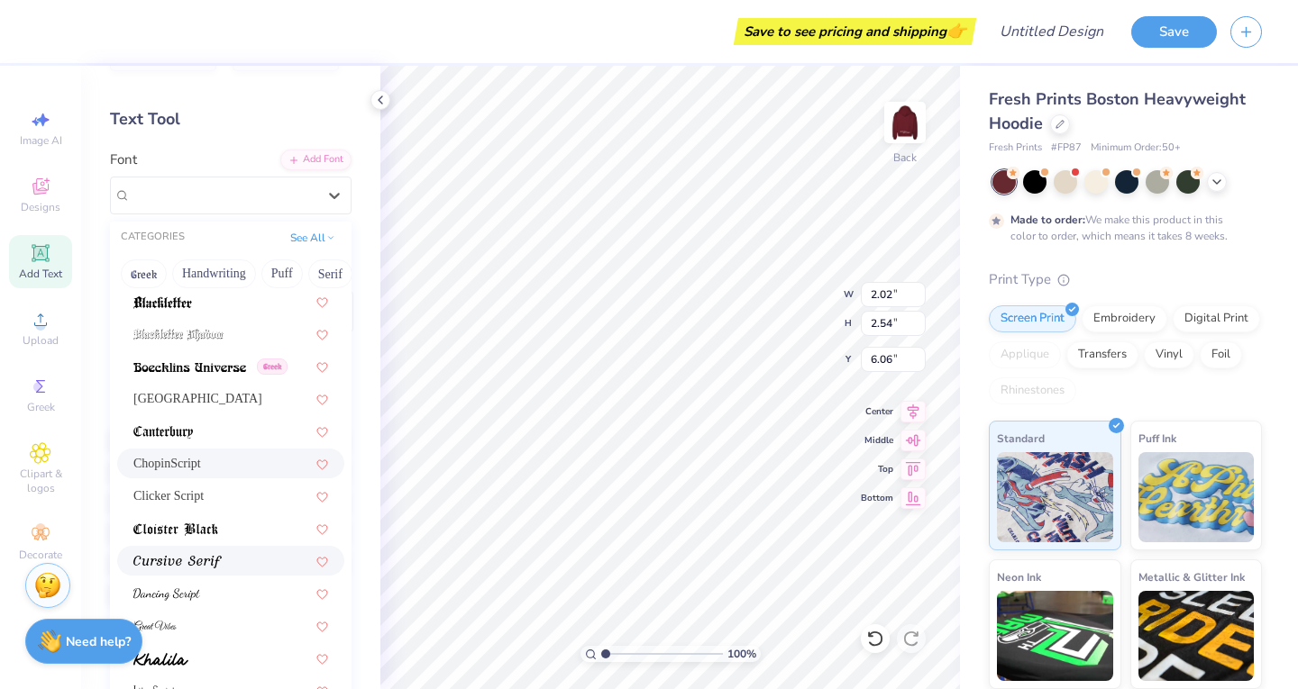
scroll to position [205, 0]
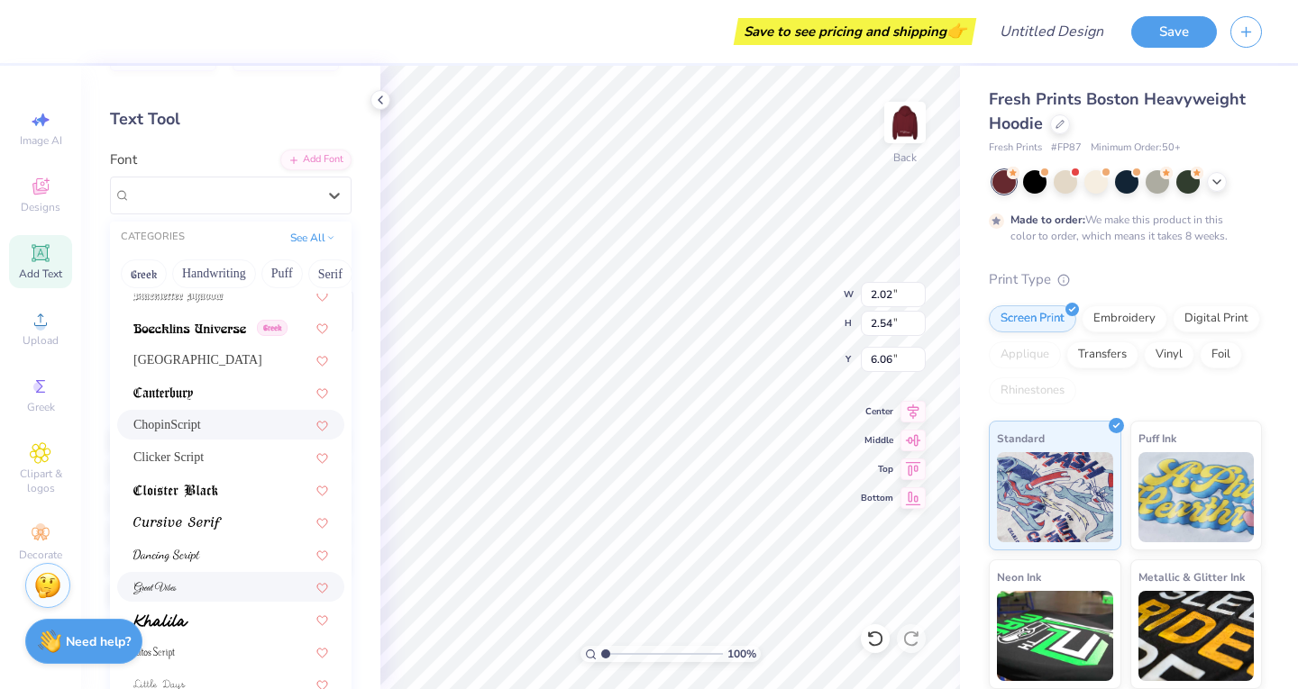
click at [175, 597] on span at bounding box center [154, 587] width 43 height 19
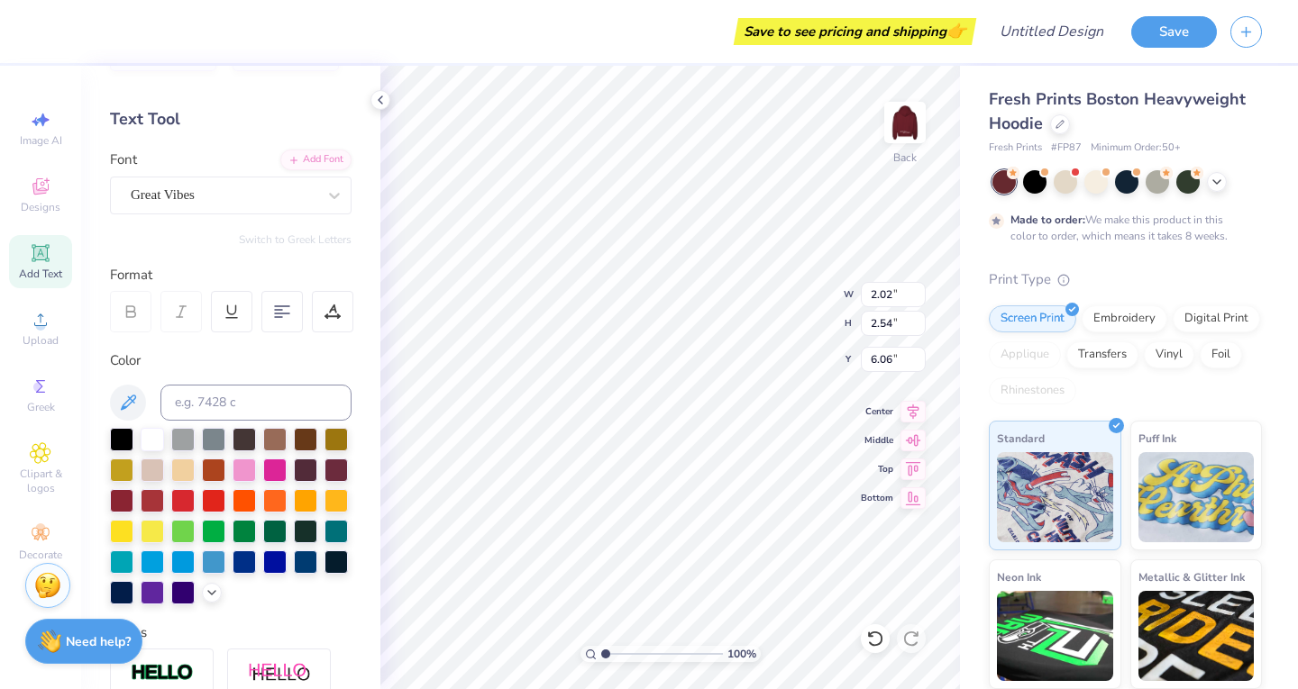
type input "2.73"
type input "2.64"
type input "6.01"
type input "4.96"
type input "4.10"
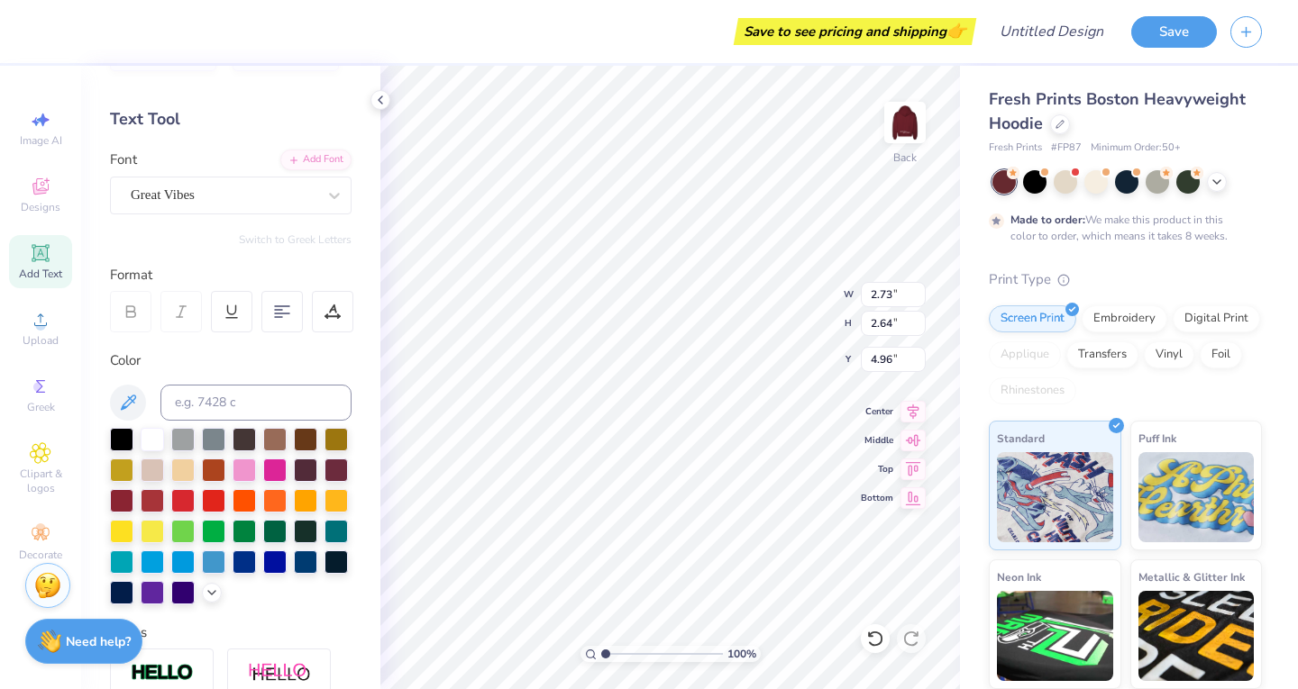
type input "2.47"
type input "4.28"
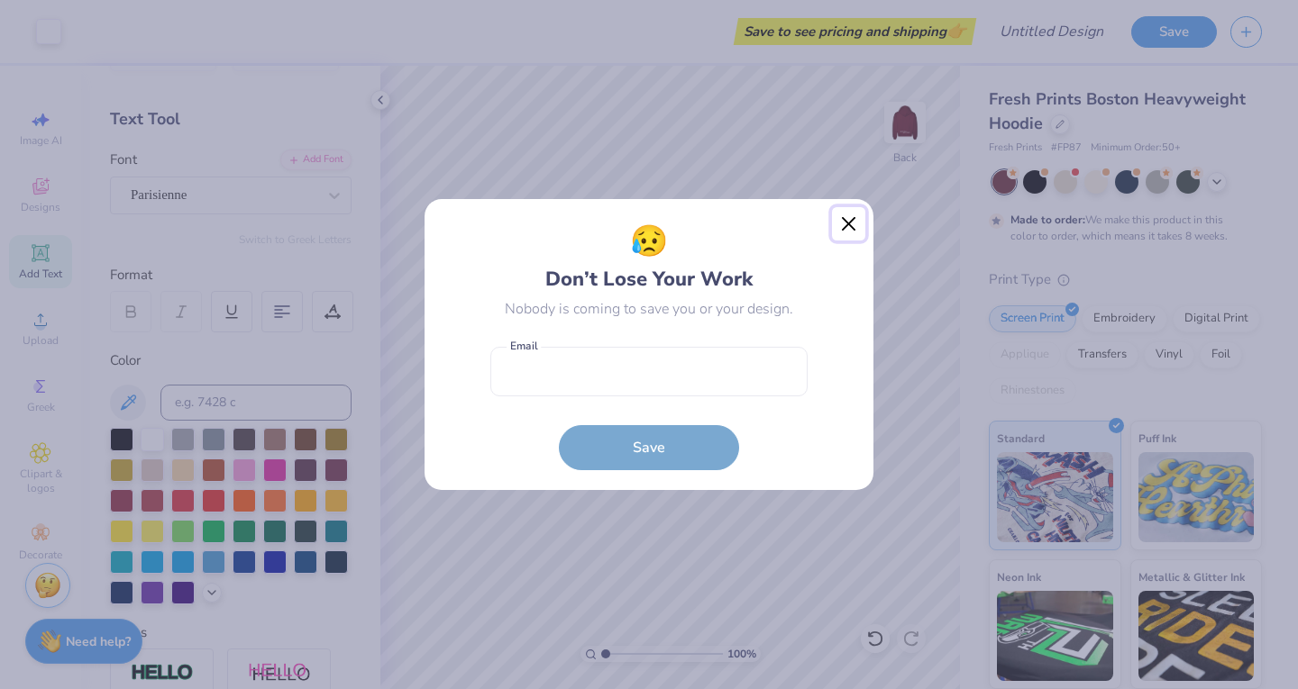
click at [843, 220] on button "Close" at bounding box center [849, 224] width 34 height 34
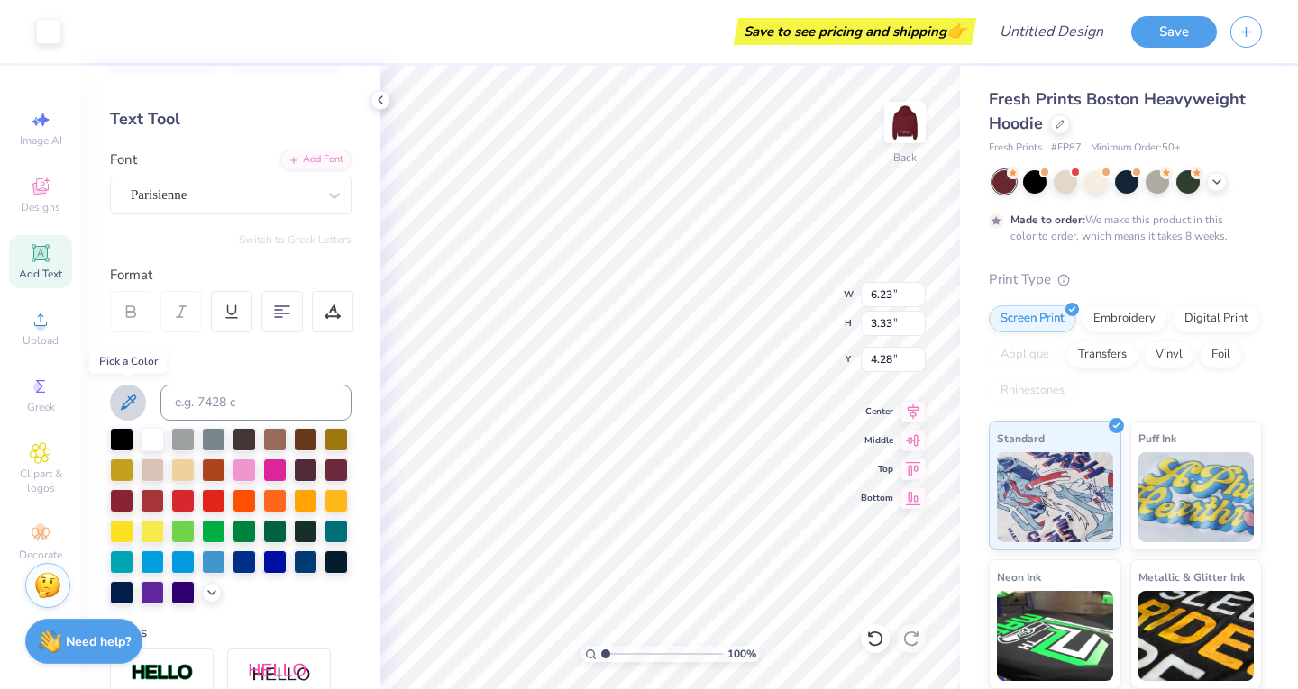
click at [124, 397] on icon at bounding box center [128, 403] width 22 height 22
click at [133, 527] on div at bounding box center [121, 529] width 23 height 23
click at [123, 392] on icon at bounding box center [128, 403] width 22 height 22
click at [54, 32] on div at bounding box center [48, 29] width 25 height 25
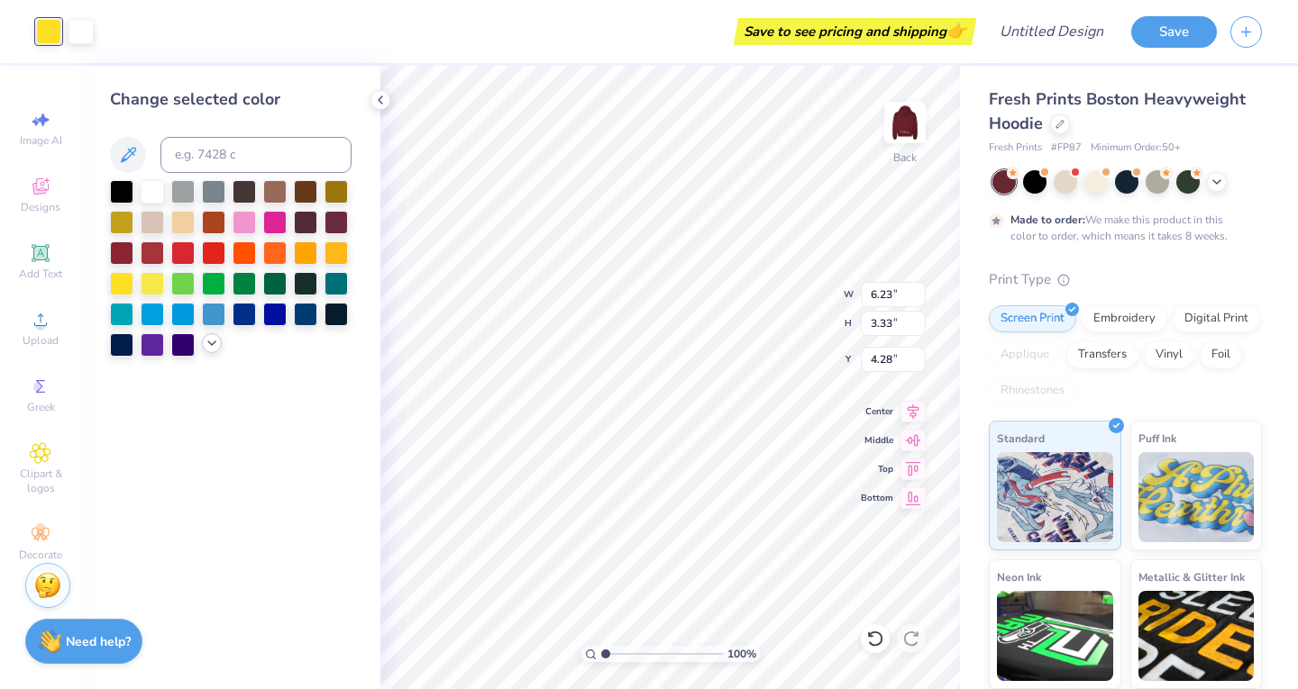
click at [215, 342] on icon at bounding box center [212, 343] width 14 height 14
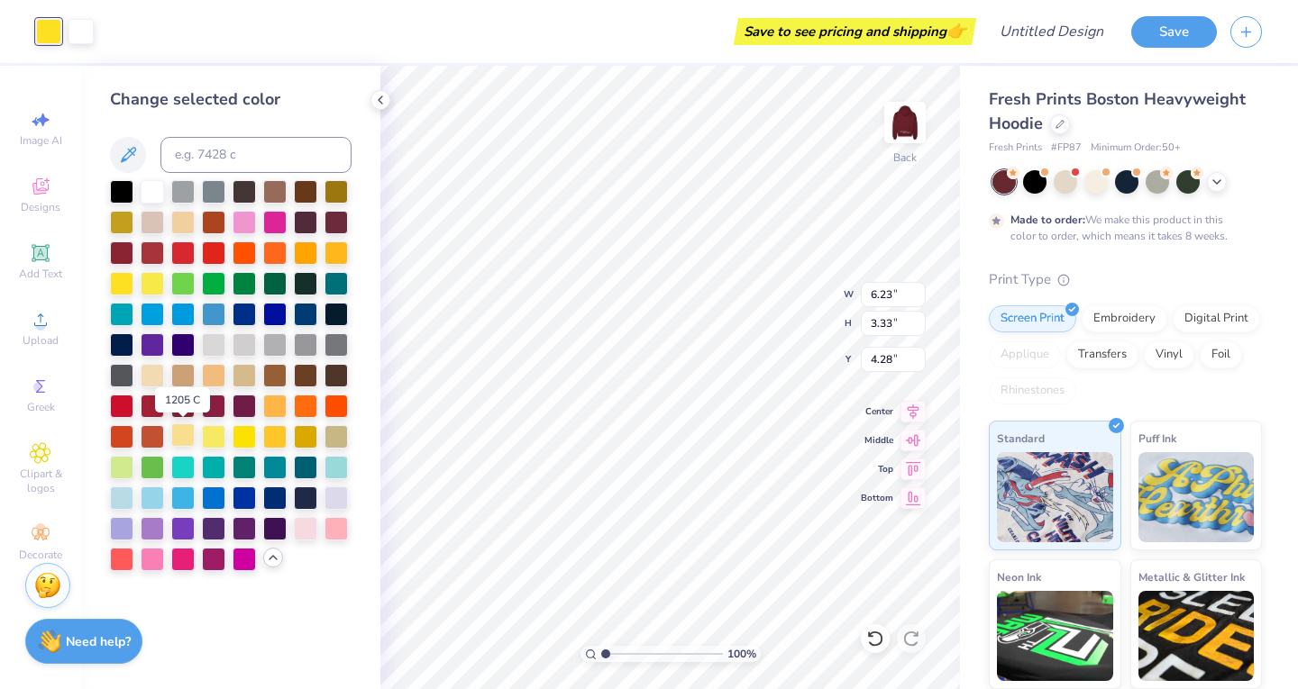
click at [189, 428] on div at bounding box center [182, 435] width 23 height 23
click at [154, 369] on div at bounding box center [152, 373] width 23 height 23
click at [153, 369] on div at bounding box center [152, 373] width 23 height 23
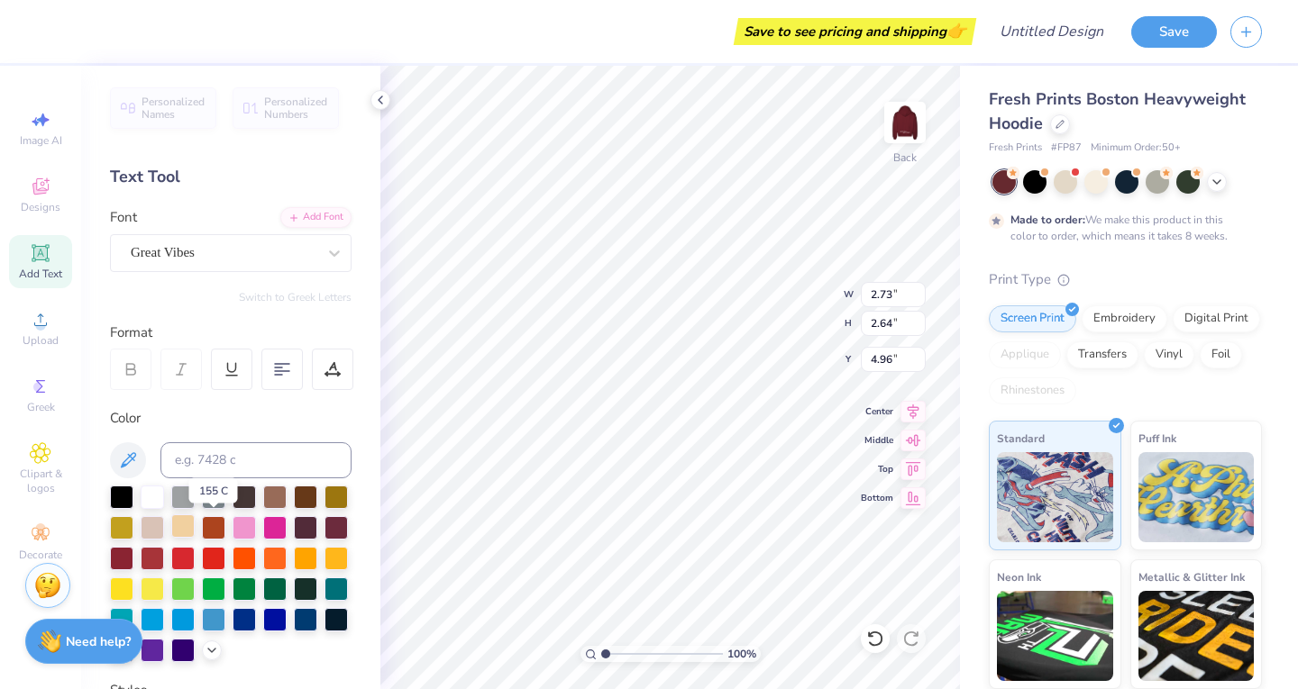
click at [195, 531] on div at bounding box center [182, 526] width 23 height 23
type input "4.13"
type input "2.20"
type input "3.83"
click at [138, 380] on div at bounding box center [130, 369] width 41 height 41
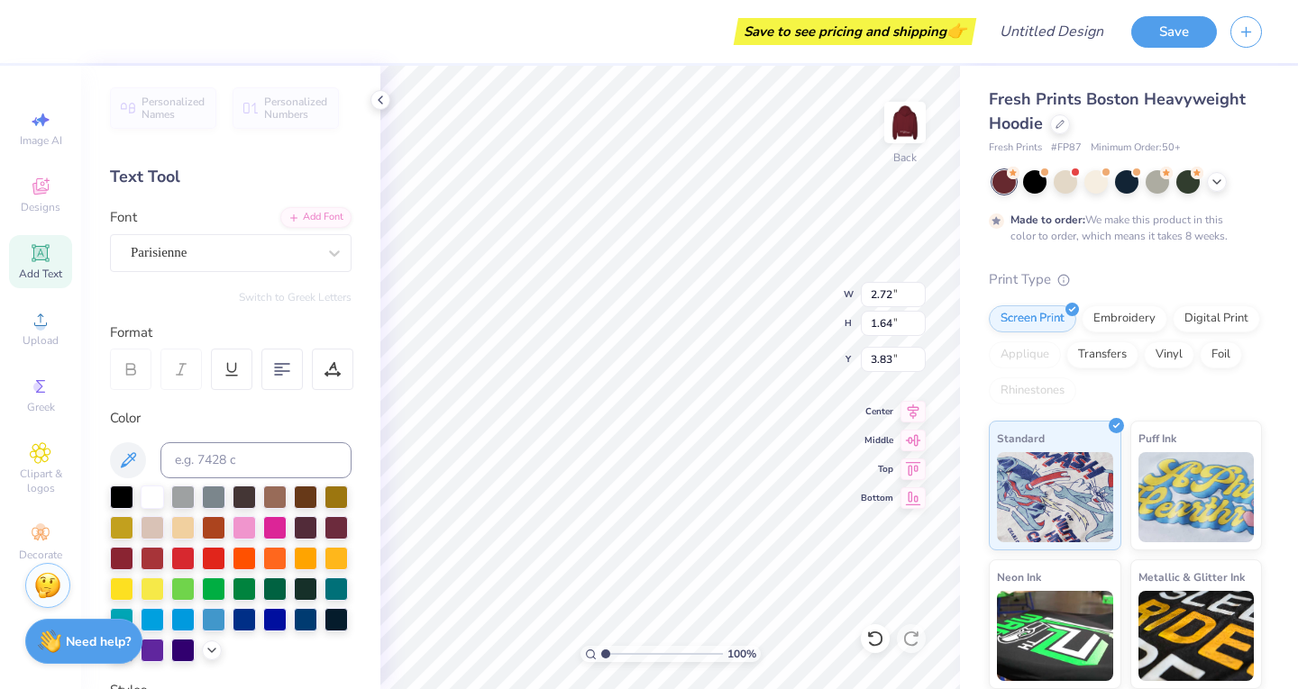
type input "1.81"
type input "1.75"
type input "4.29"
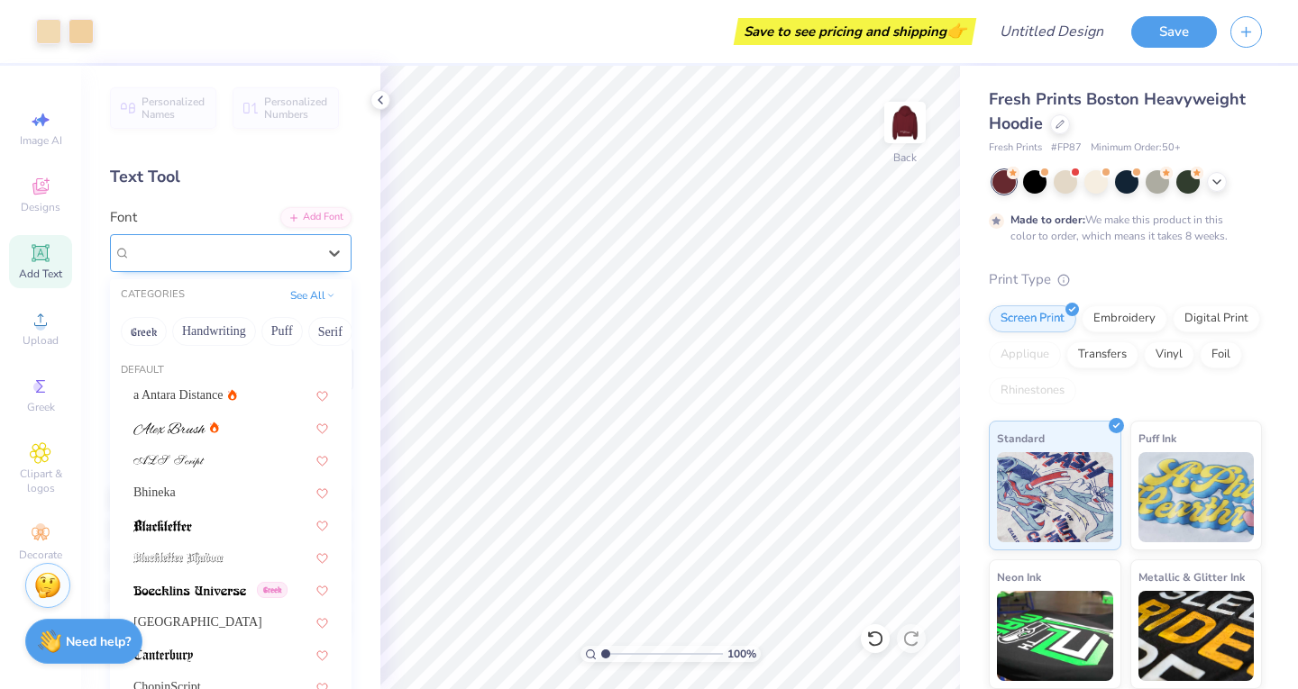
click at [277, 251] on div "Great Vibes" at bounding box center [223, 253] width 189 height 28
click at [184, 322] on button "Handwriting" at bounding box center [214, 331] width 84 height 29
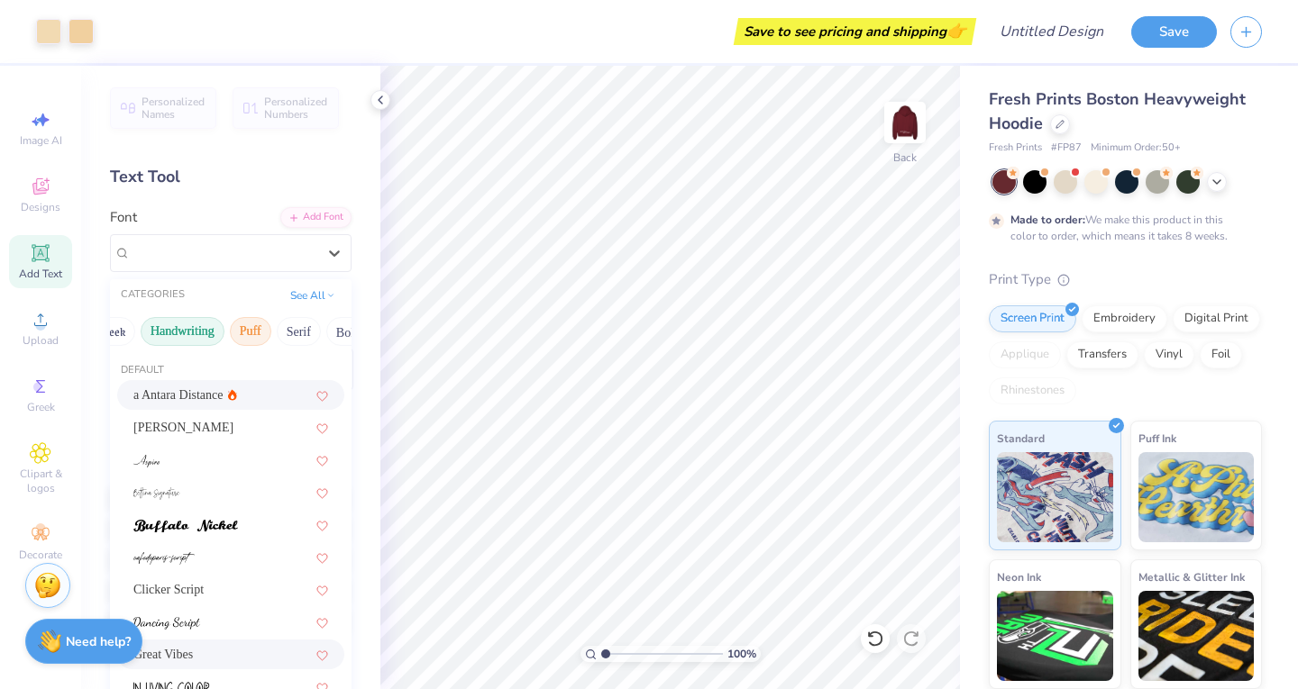
scroll to position [0, 35]
click at [290, 332] on button "Serif" at bounding box center [295, 331] width 44 height 29
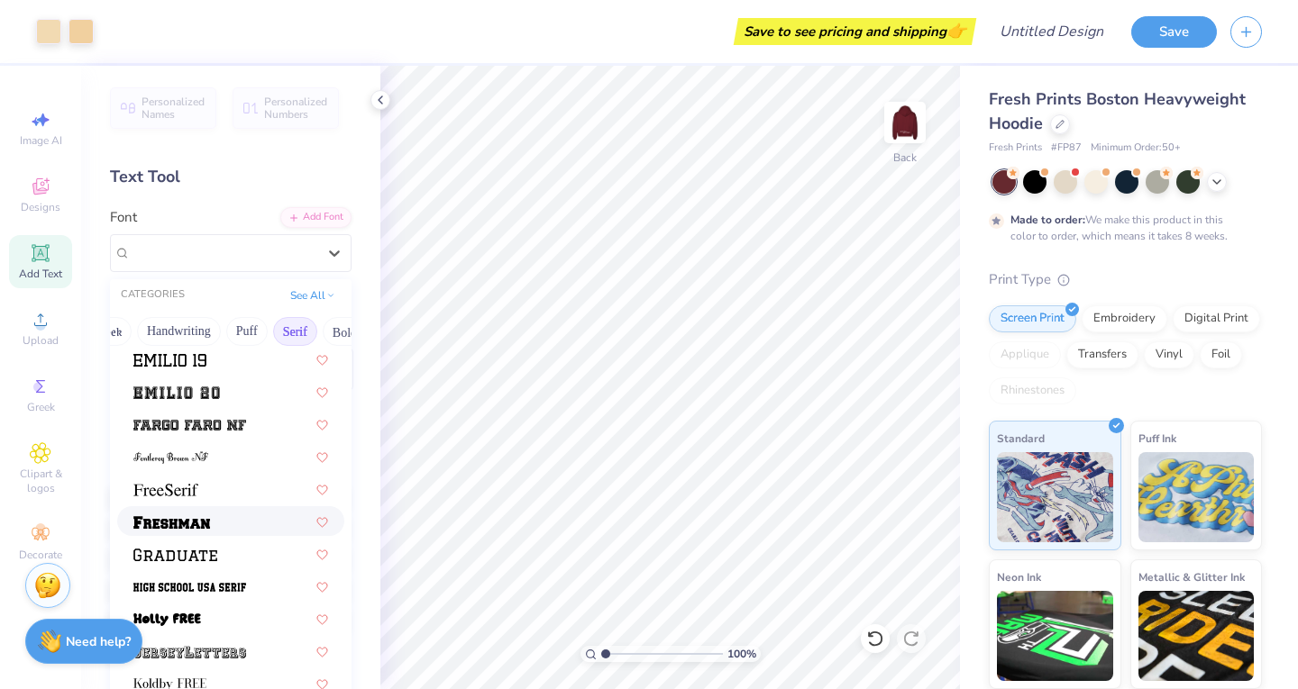
scroll to position [1440, 0]
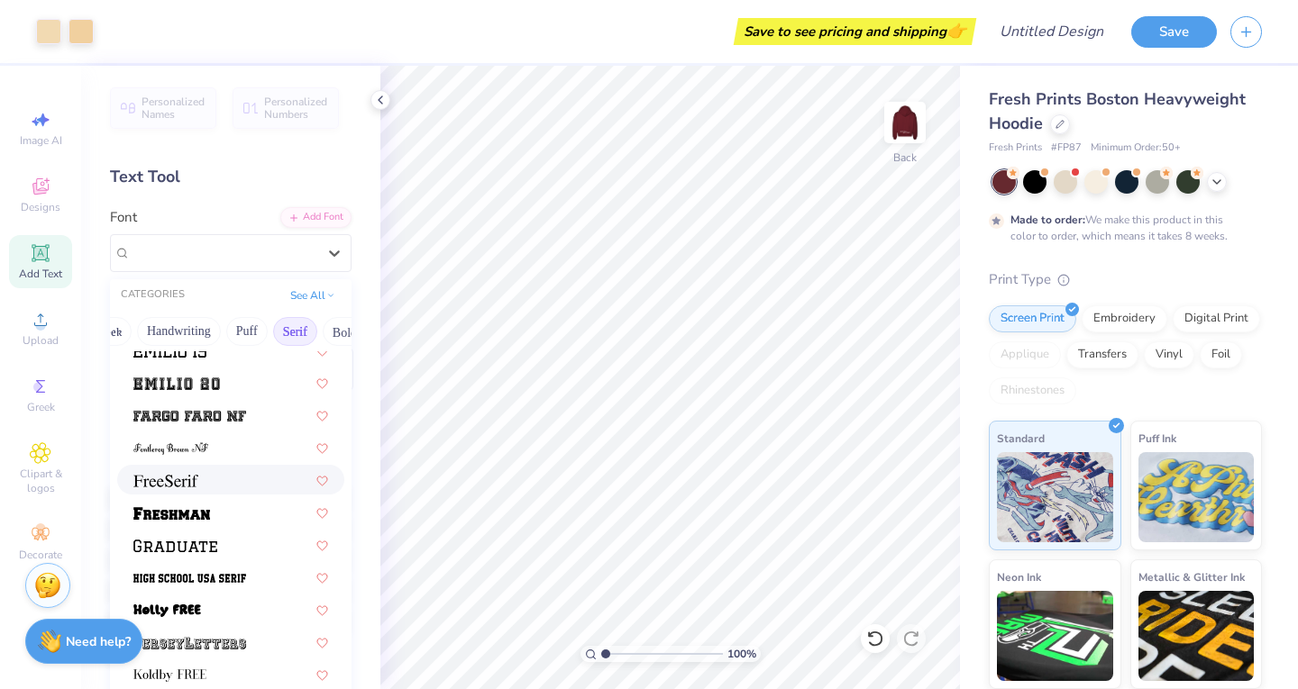
click at [224, 490] on div at bounding box center [230, 480] width 227 height 30
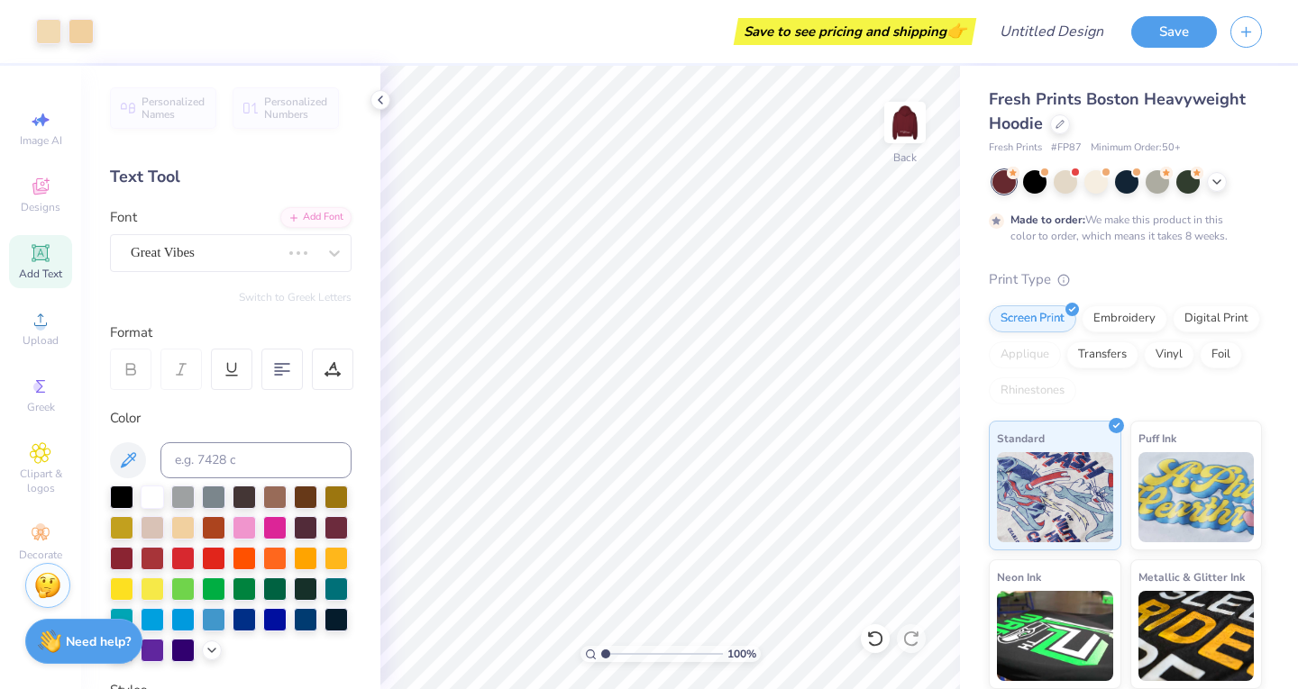
click at [48, 277] on span "Add Text" at bounding box center [40, 274] width 43 height 14
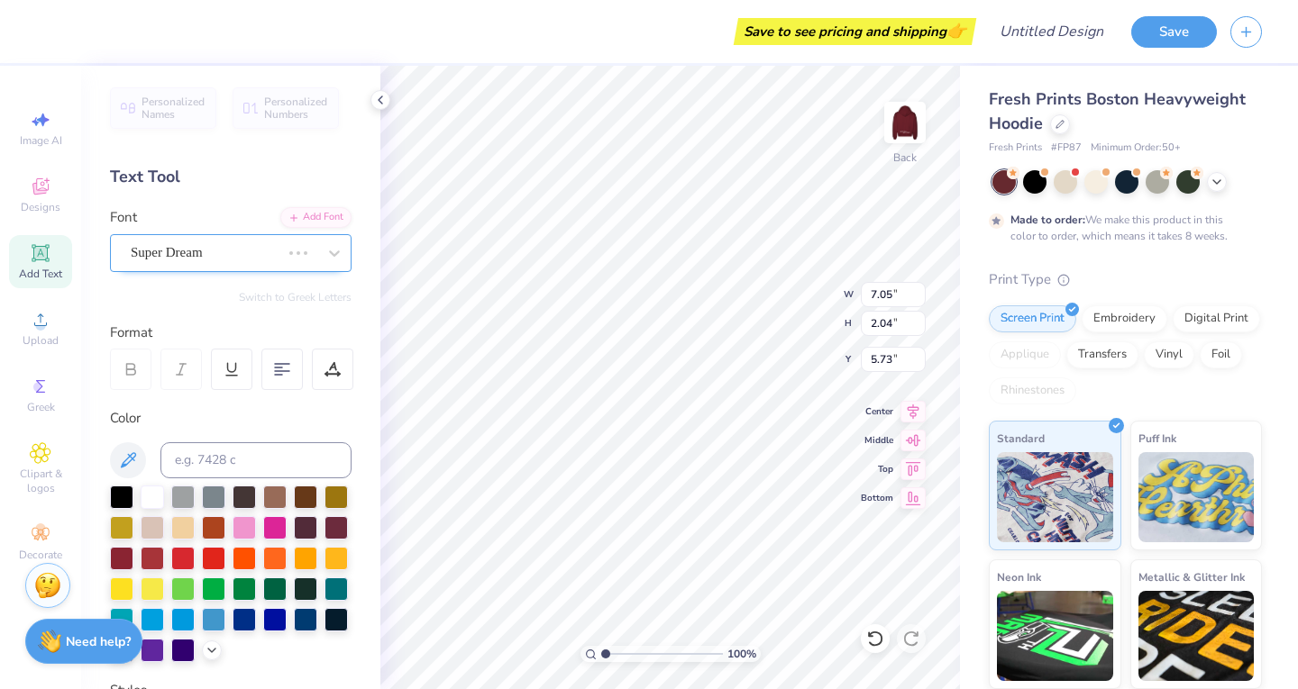
click at [259, 251] on div "Super Dream" at bounding box center [205, 253] width 153 height 28
type input "7.37"
type input "1.97"
type input "5.77"
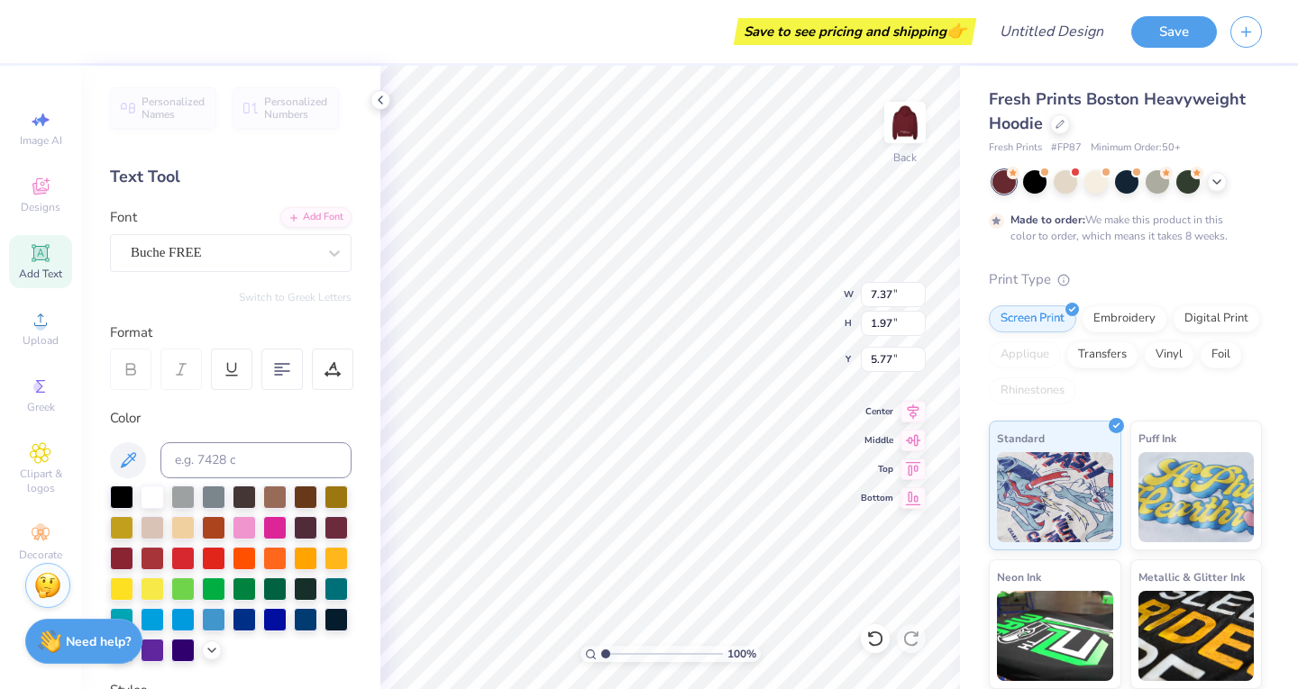
type textarea "p"
type textarea "PHI CHAPTER"
click at [195, 530] on div at bounding box center [182, 526] width 23 height 23
type input "5.04"
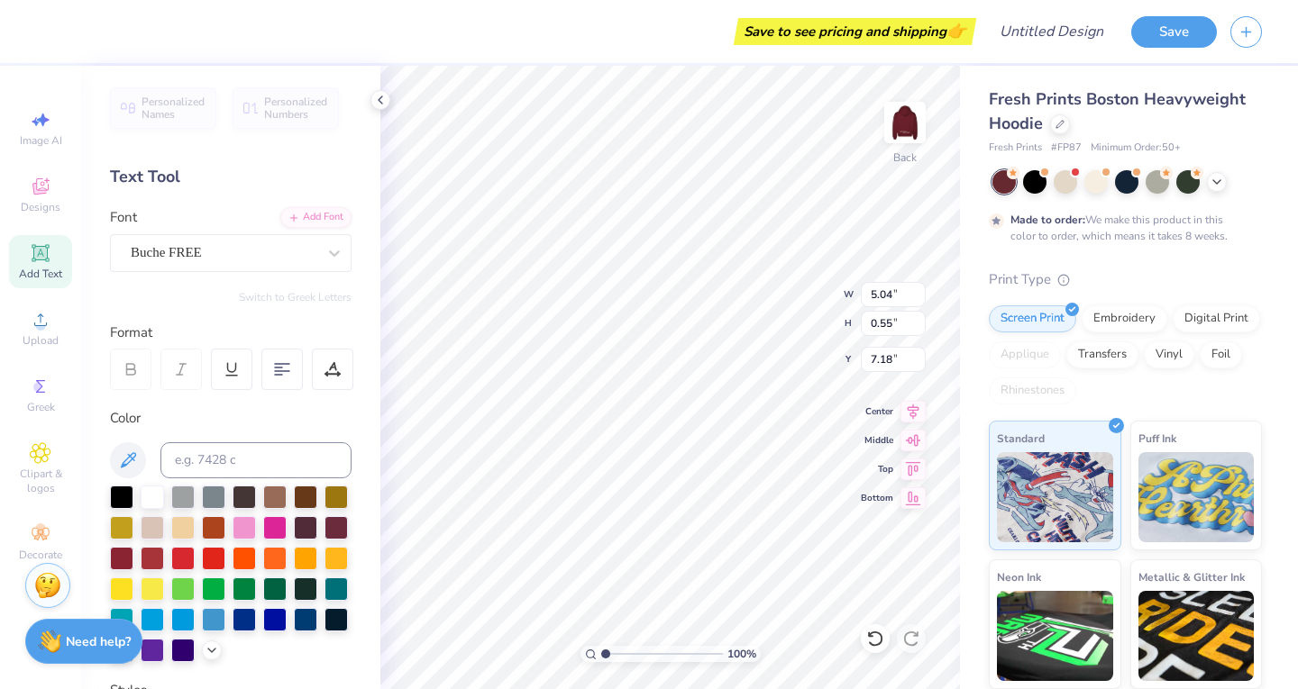
type input "0.55"
type input "7.18"
type input "0.87"
type input "1.33"
type input "4.50"
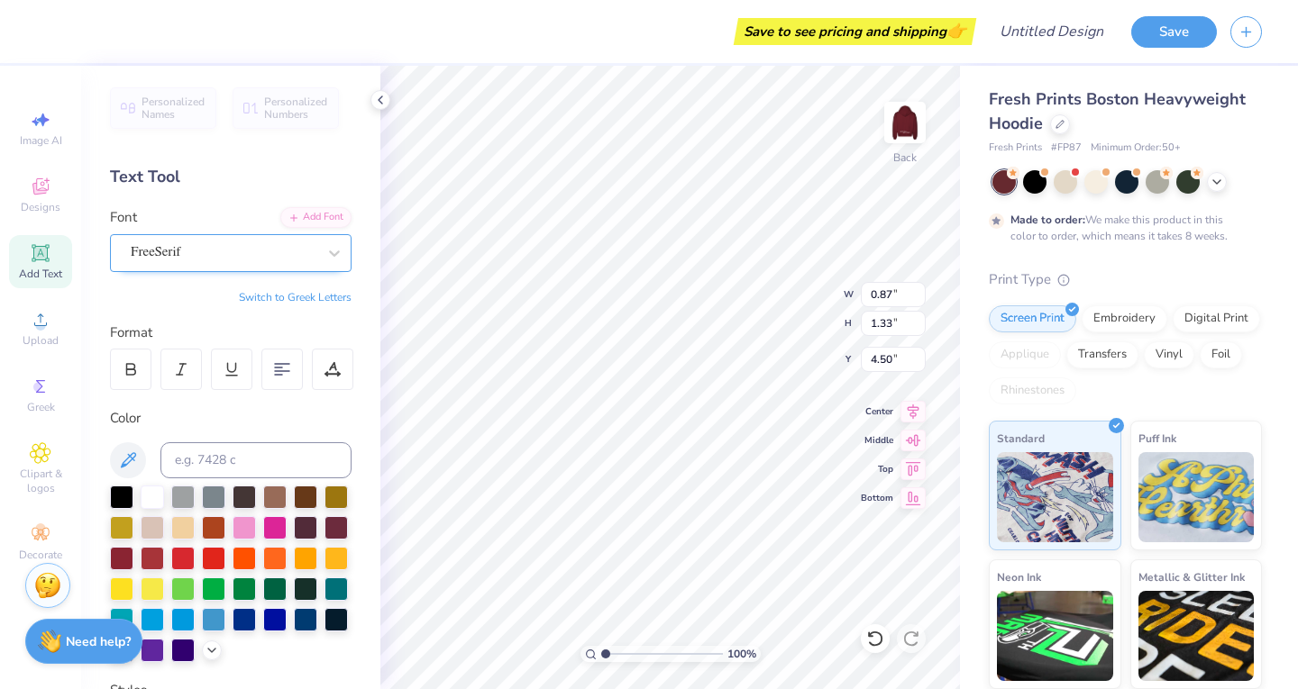
click at [206, 239] on div "FreeSerif" at bounding box center [223, 253] width 189 height 28
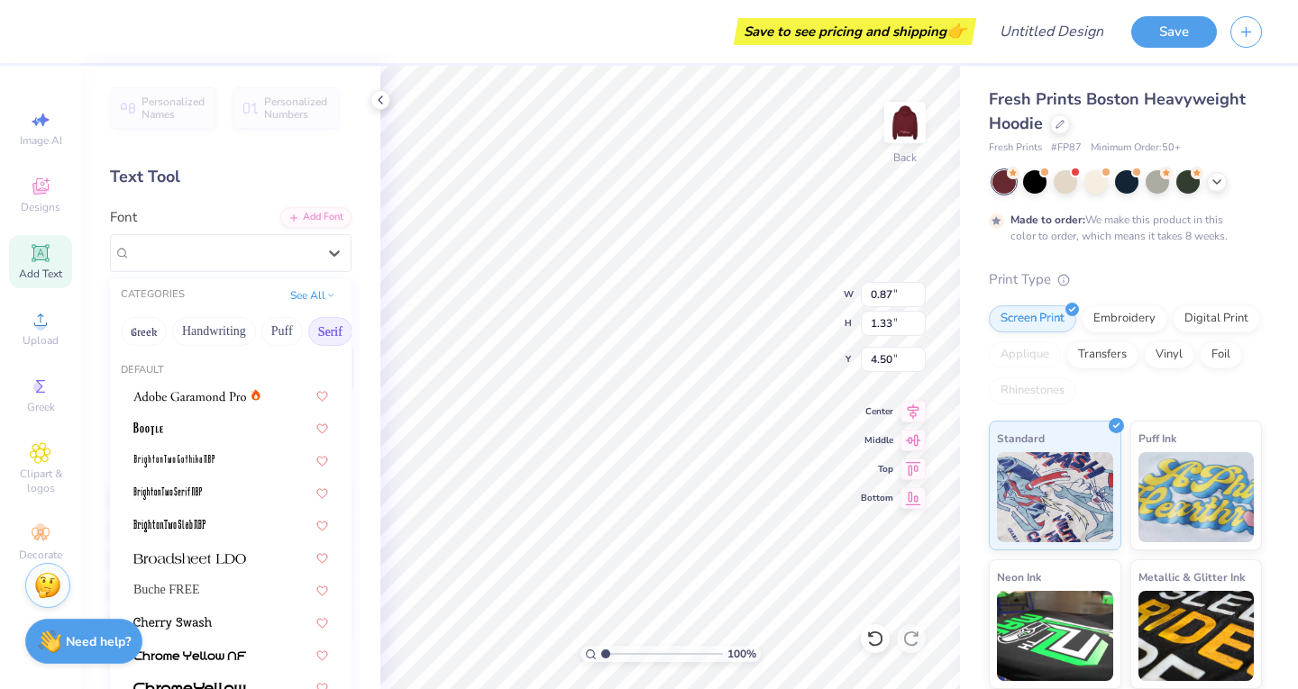
type input "5.04"
type input "0.55"
type input "7.18"
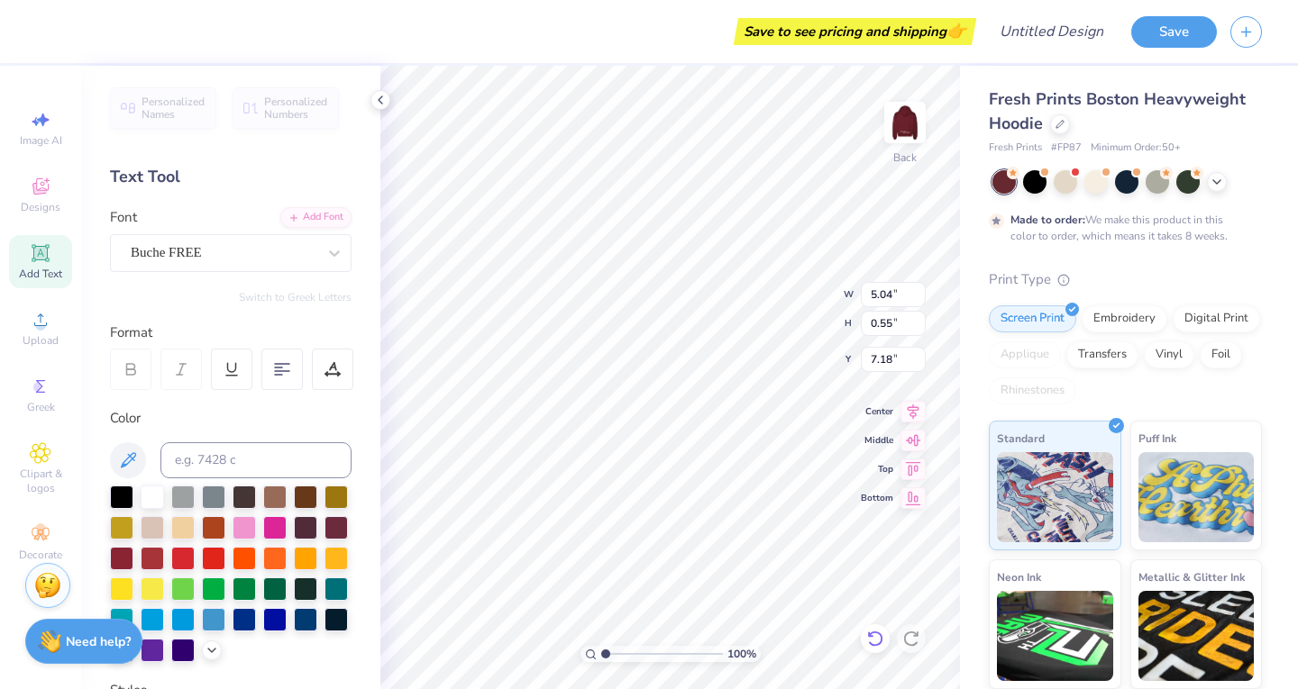
click at [879, 639] on icon at bounding box center [875, 639] width 18 height 18
type input "7.37"
type input "1.97"
type input "5.77"
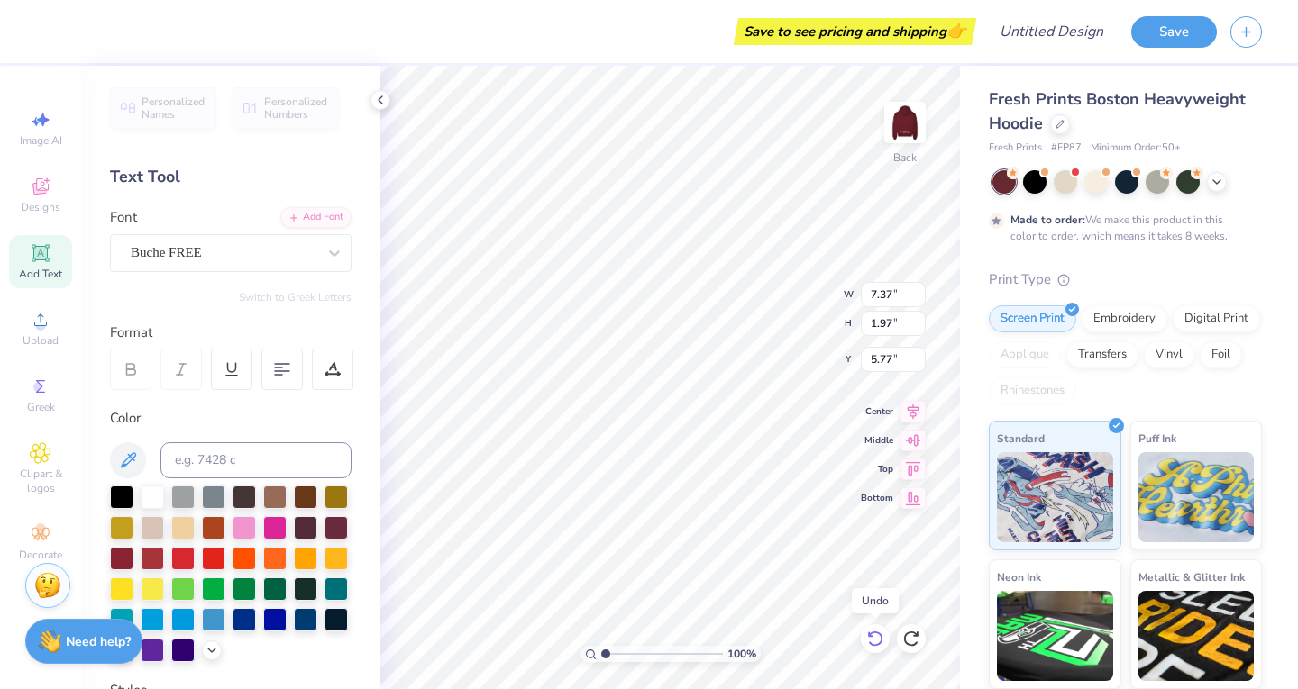
click at [879, 639] on icon at bounding box center [875, 639] width 18 height 18
type input "7.05"
type input "2.04"
type input "5.73"
click at [879, 639] on icon at bounding box center [875, 639] width 18 height 18
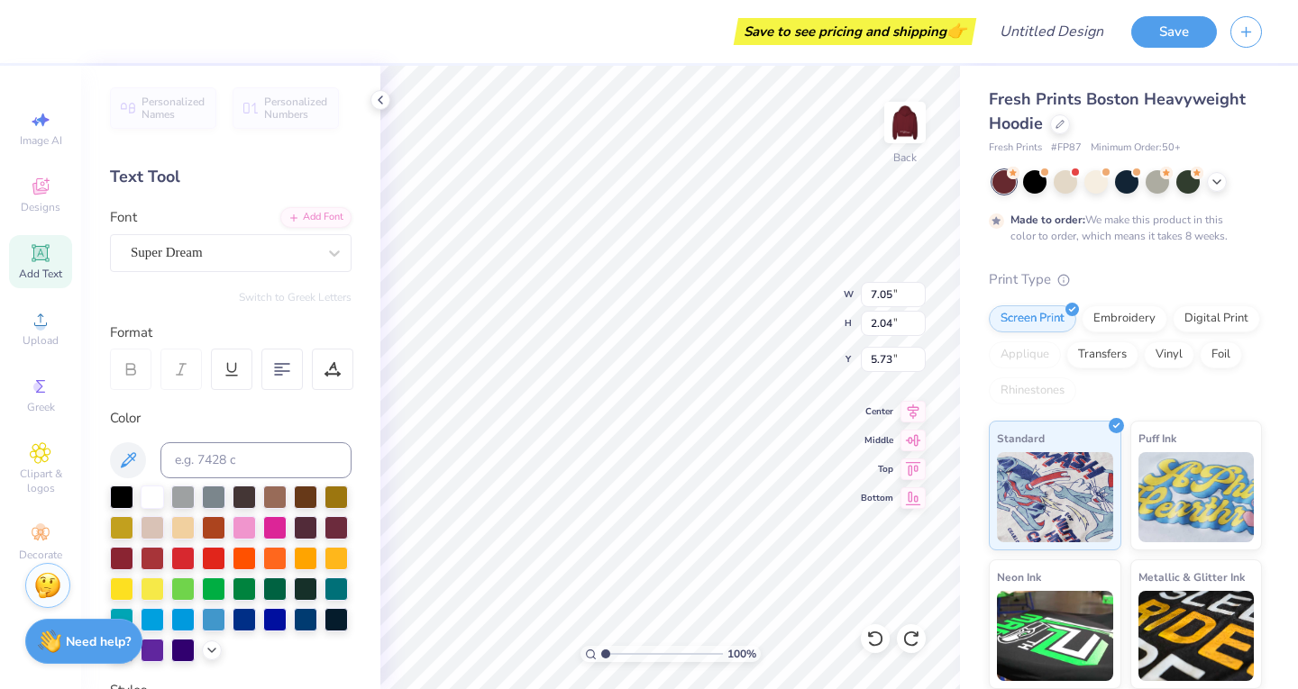
scroll to position [14, 2]
paste textarea
click at [248, 241] on div at bounding box center [224, 253] width 186 height 24
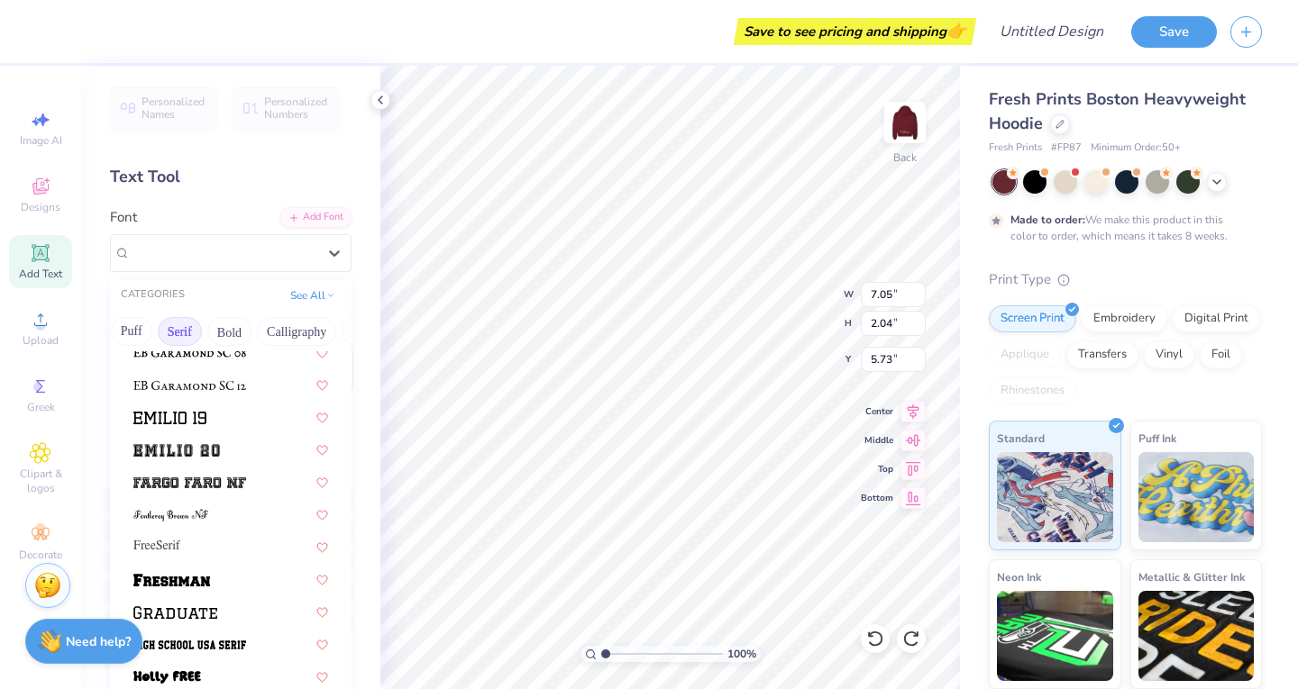
scroll to position [1376, 0]
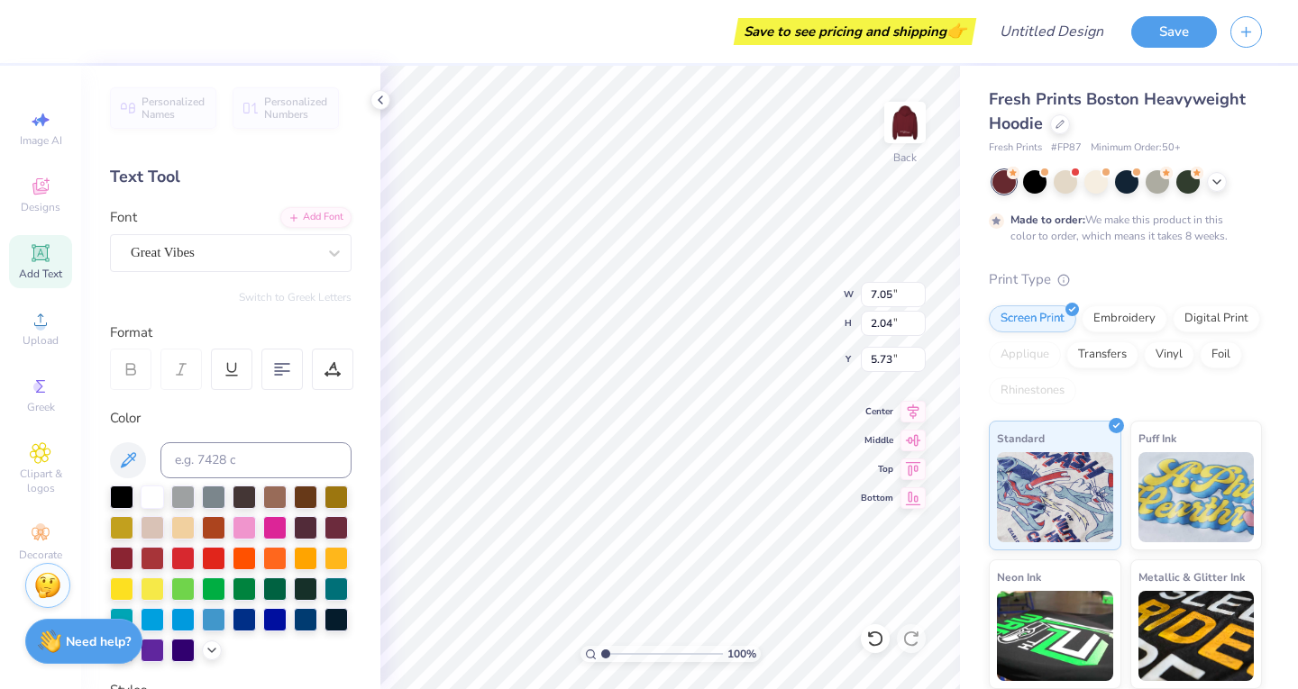
type input "1.81"
type input "1.75"
type input "4.29"
click at [876, 645] on icon at bounding box center [874, 639] width 15 height 16
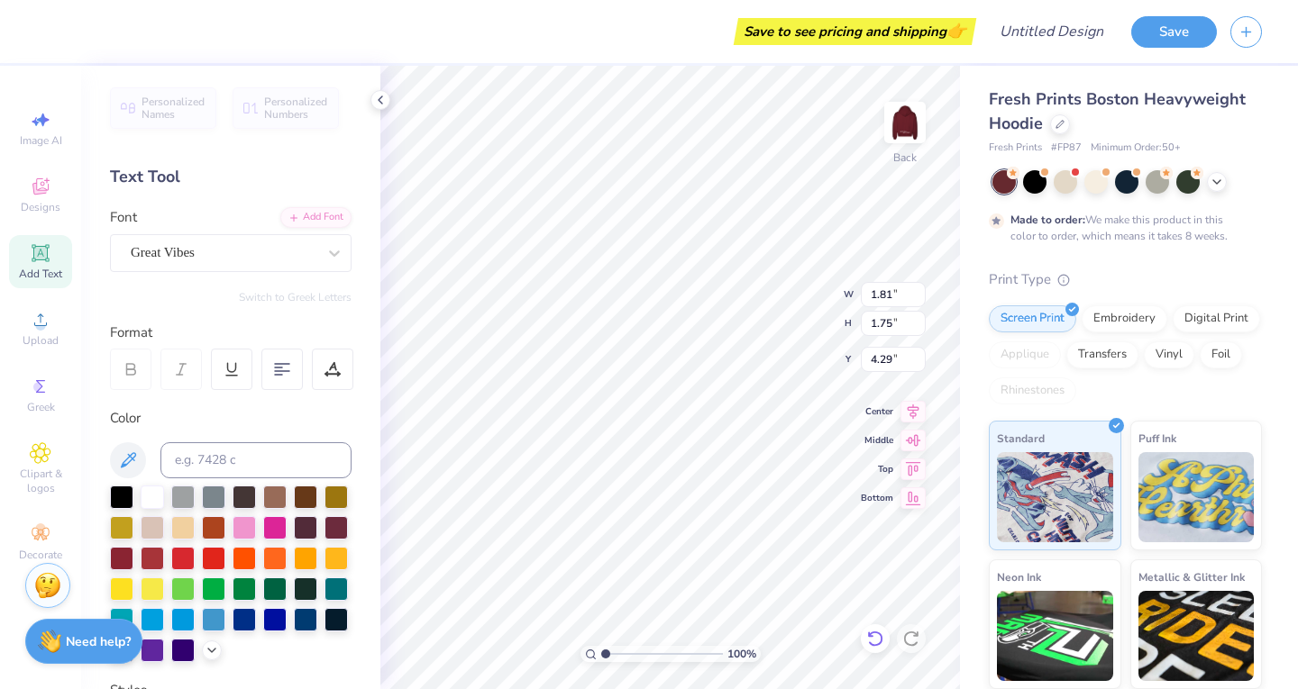
click at [876, 645] on icon at bounding box center [874, 639] width 15 height 16
click at [924, 633] on div at bounding box center [911, 638] width 29 height 29
type input "7.05"
type input "2.04"
type input "5.73"
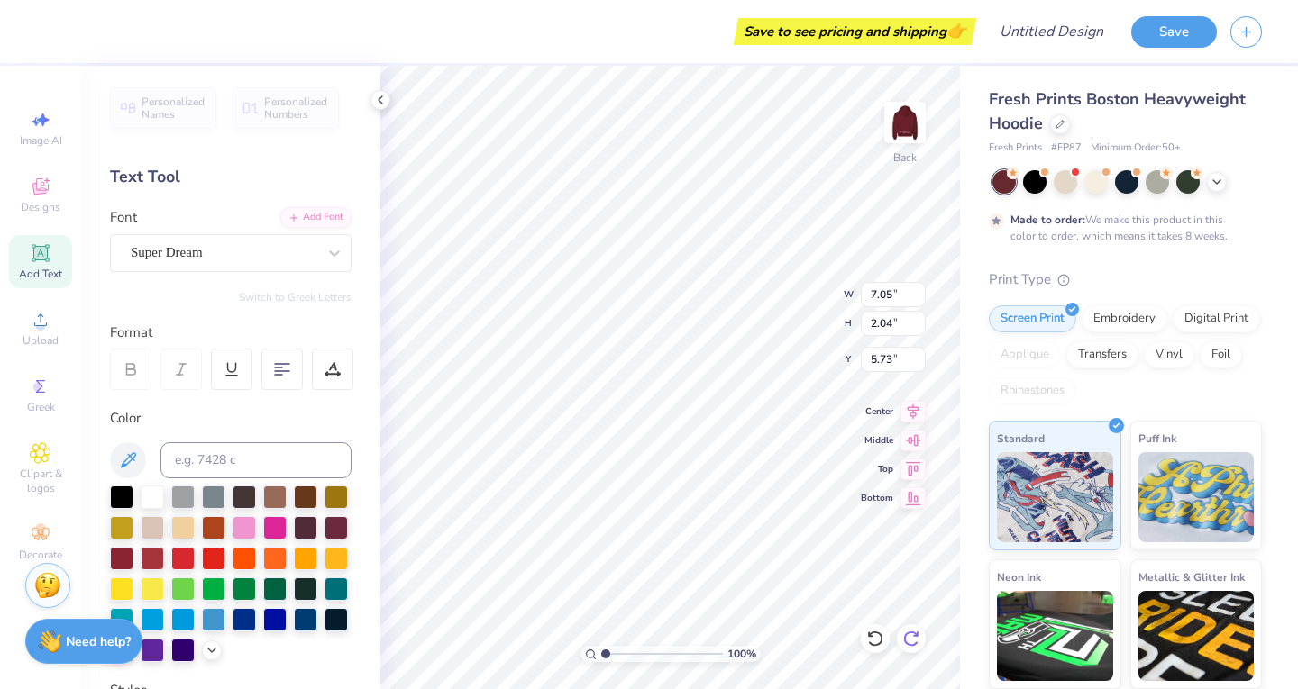
click at [922, 633] on div at bounding box center [911, 638] width 29 height 29
click at [38, 262] on icon at bounding box center [41, 253] width 22 height 22
click at [170, 247] on div "Super Dream" at bounding box center [223, 253] width 189 height 28
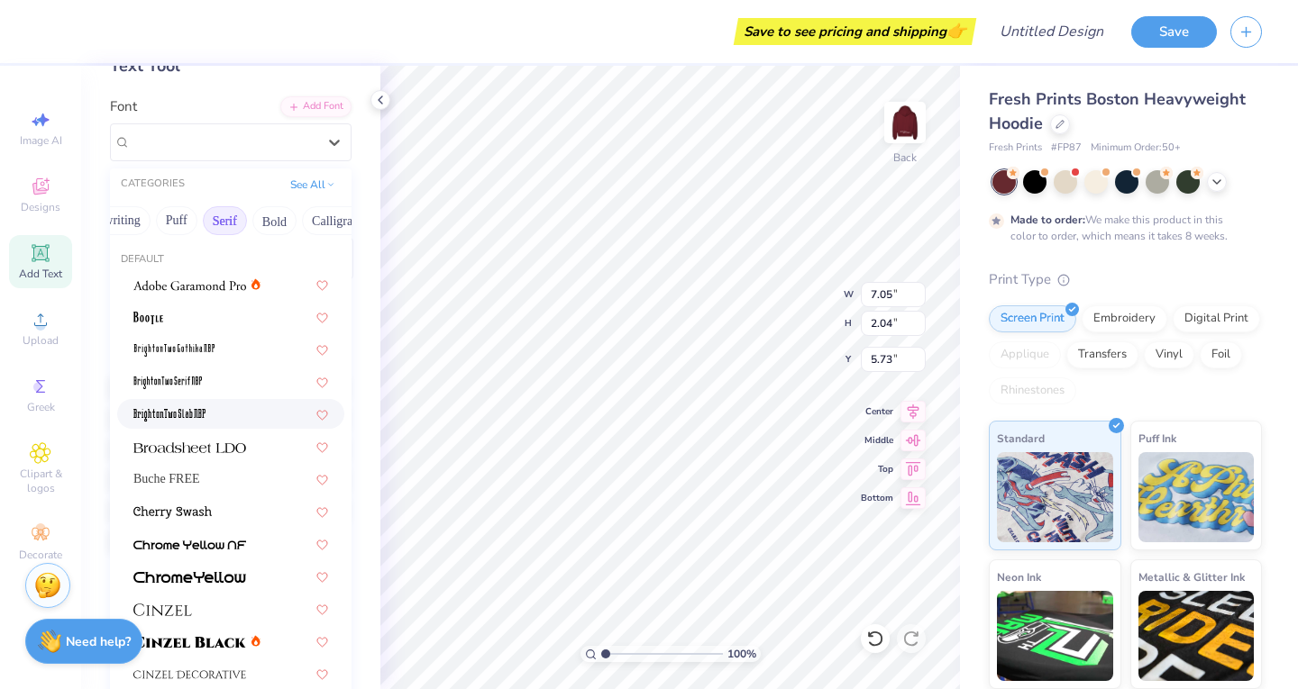
scroll to position [110, 0]
click at [265, 215] on button "Bold" at bounding box center [274, 221] width 44 height 29
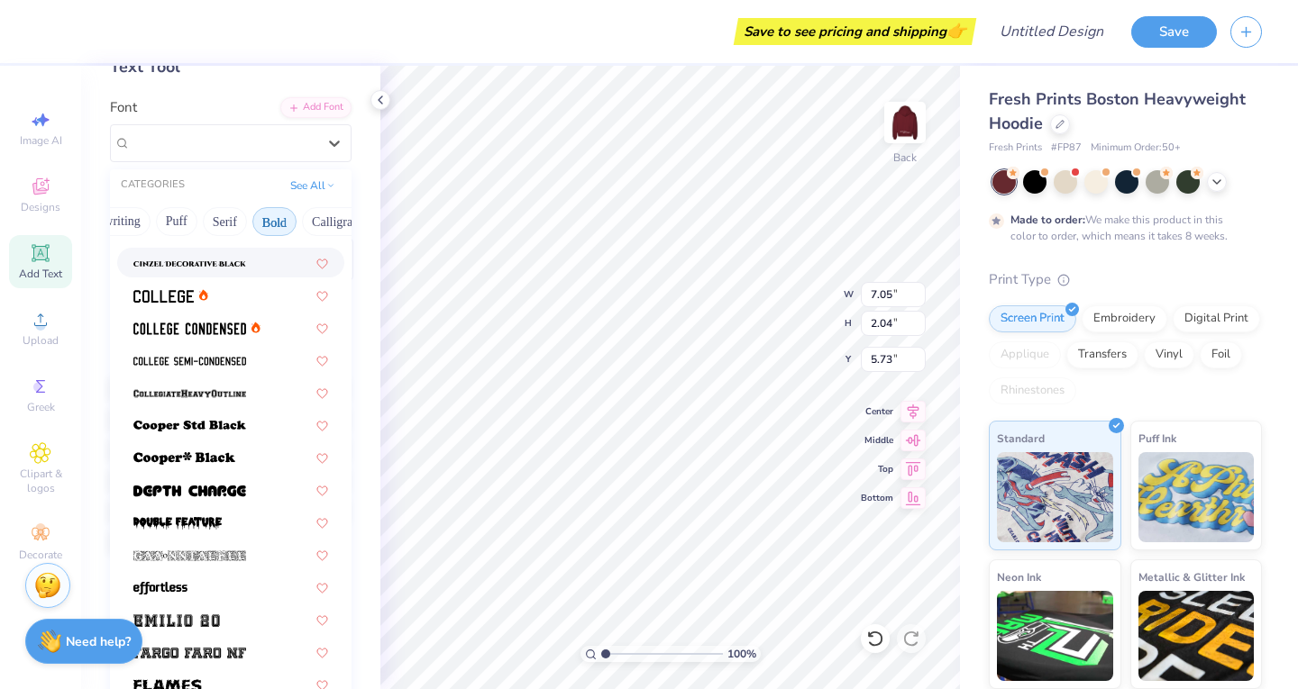
scroll to position [24, 0]
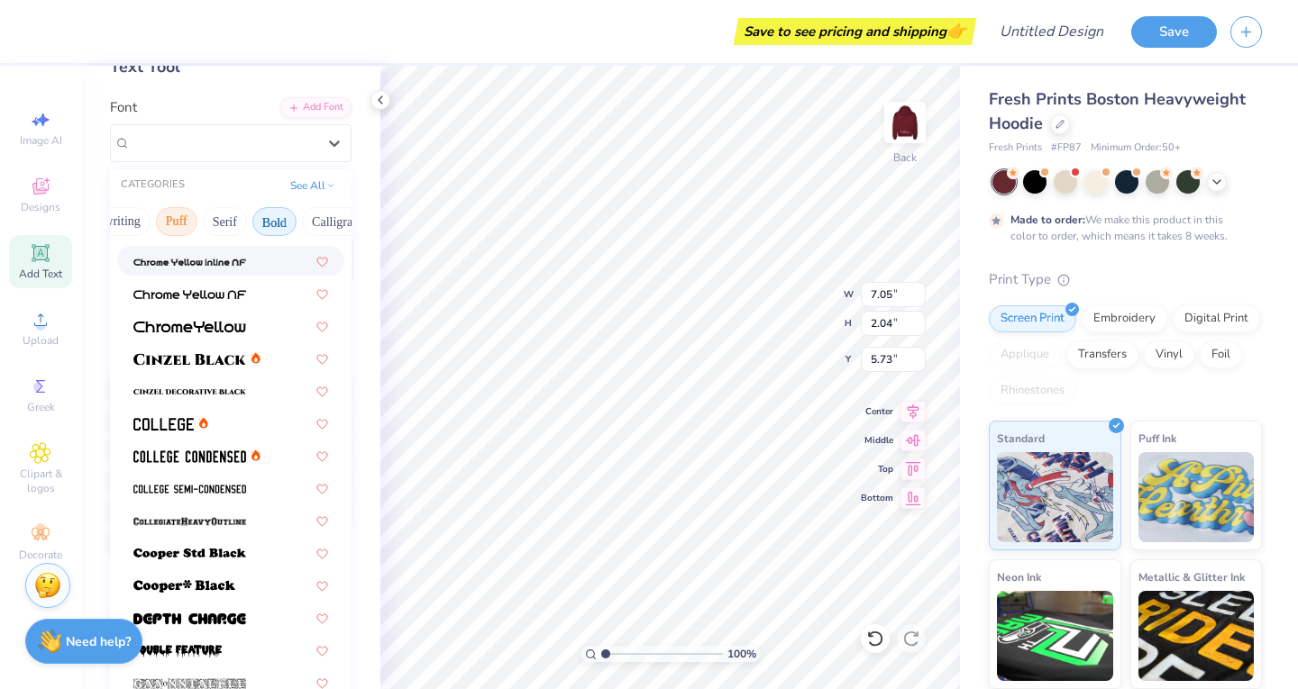
click at [184, 220] on button "Puff" at bounding box center [176, 221] width 41 height 29
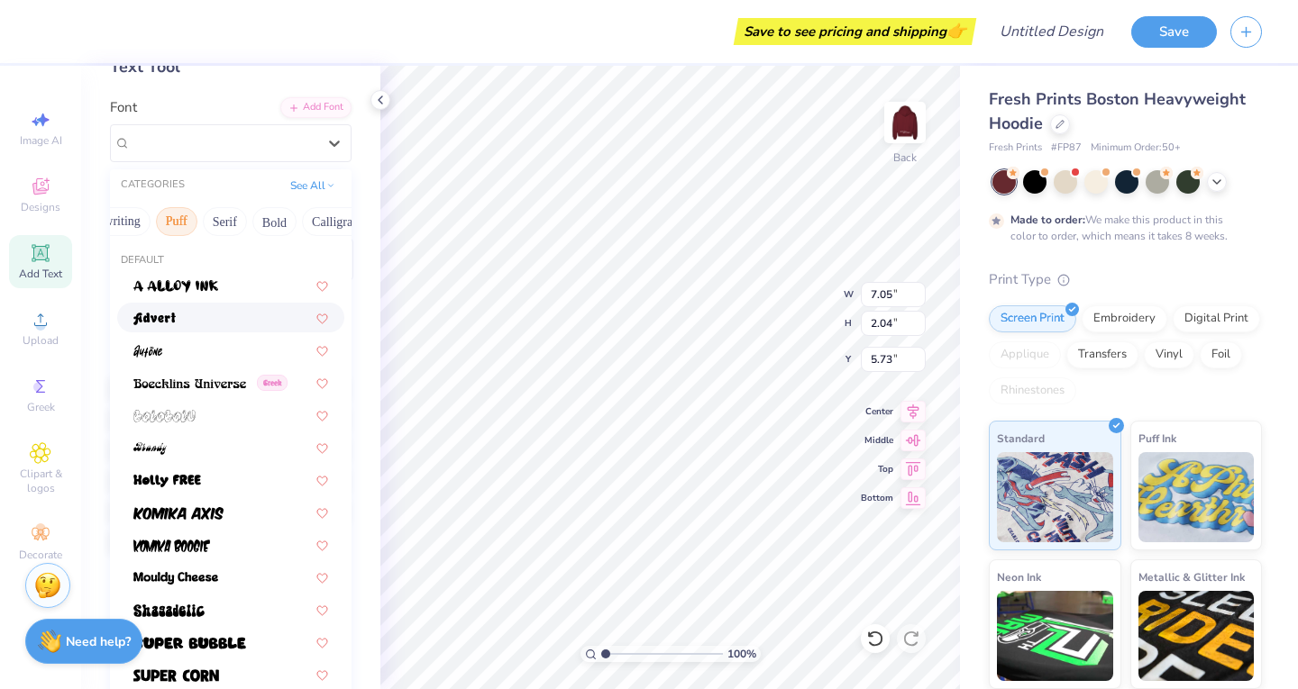
scroll to position [0, 0]
click at [223, 213] on button "Handwriting" at bounding box center [214, 221] width 84 height 29
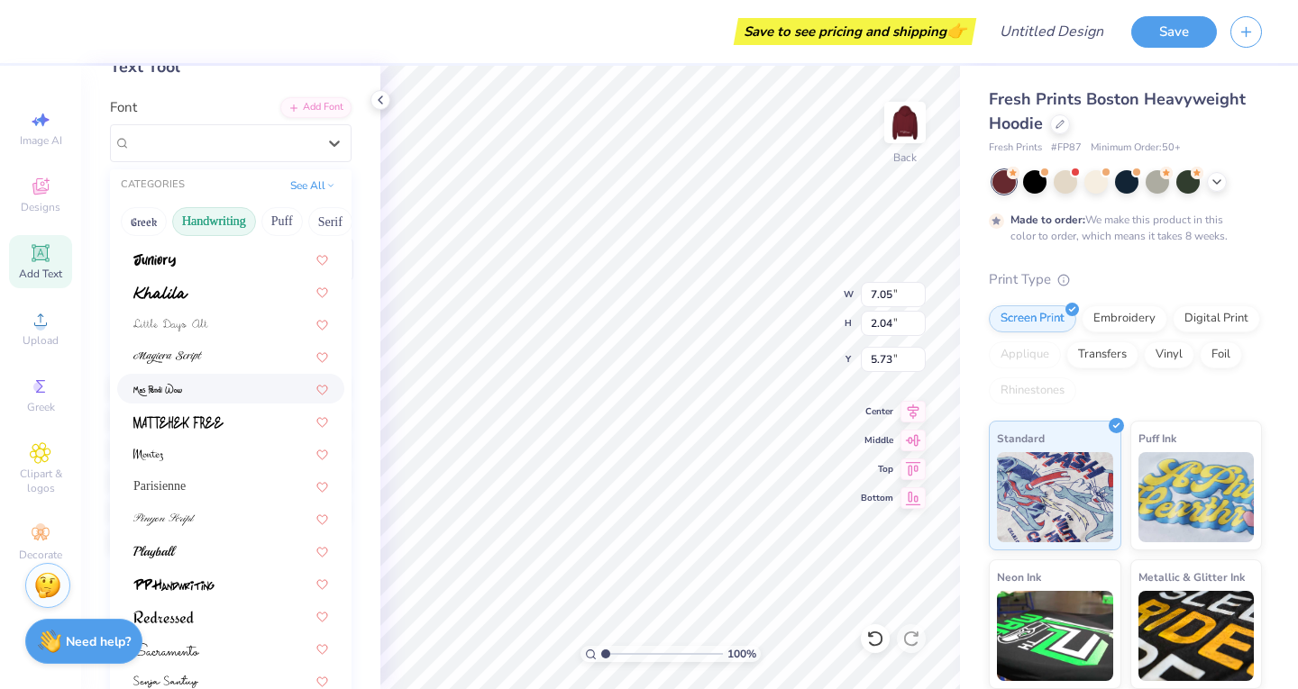
scroll to position [350, 0]
click at [154, 212] on button "Greek" at bounding box center [144, 221] width 46 height 29
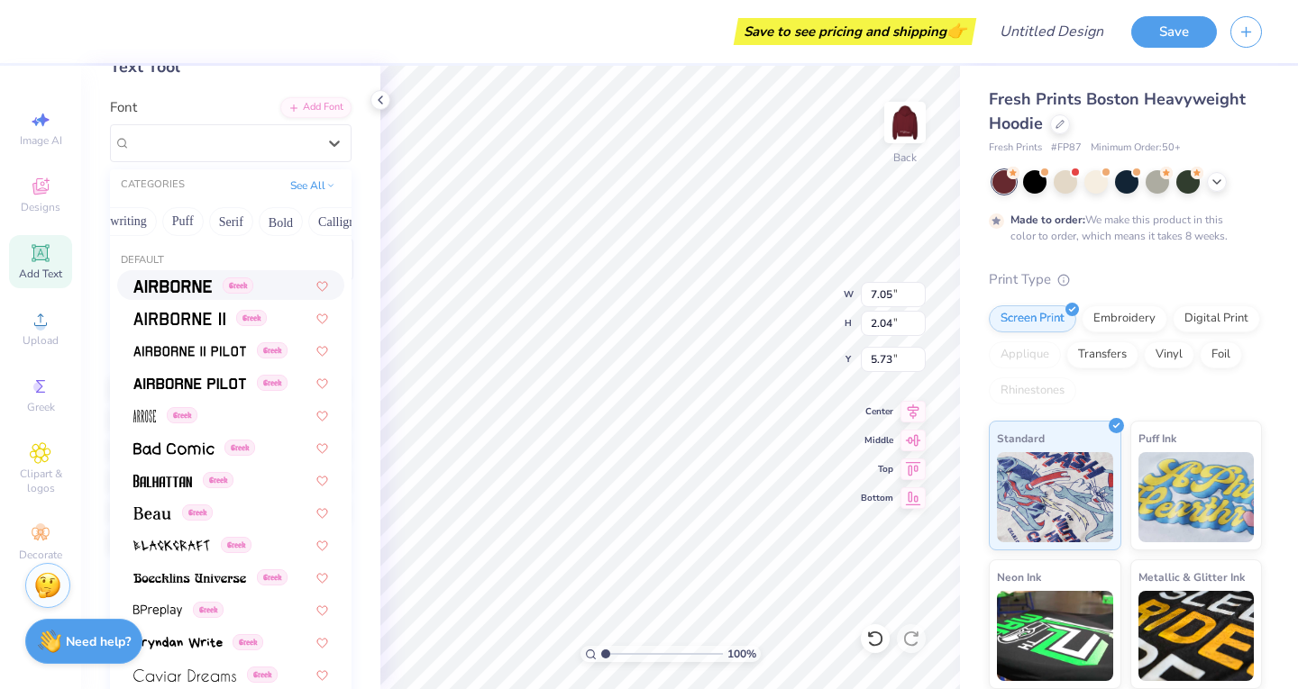
scroll to position [0, 100]
click at [228, 227] on button "Serif" at bounding box center [230, 221] width 44 height 29
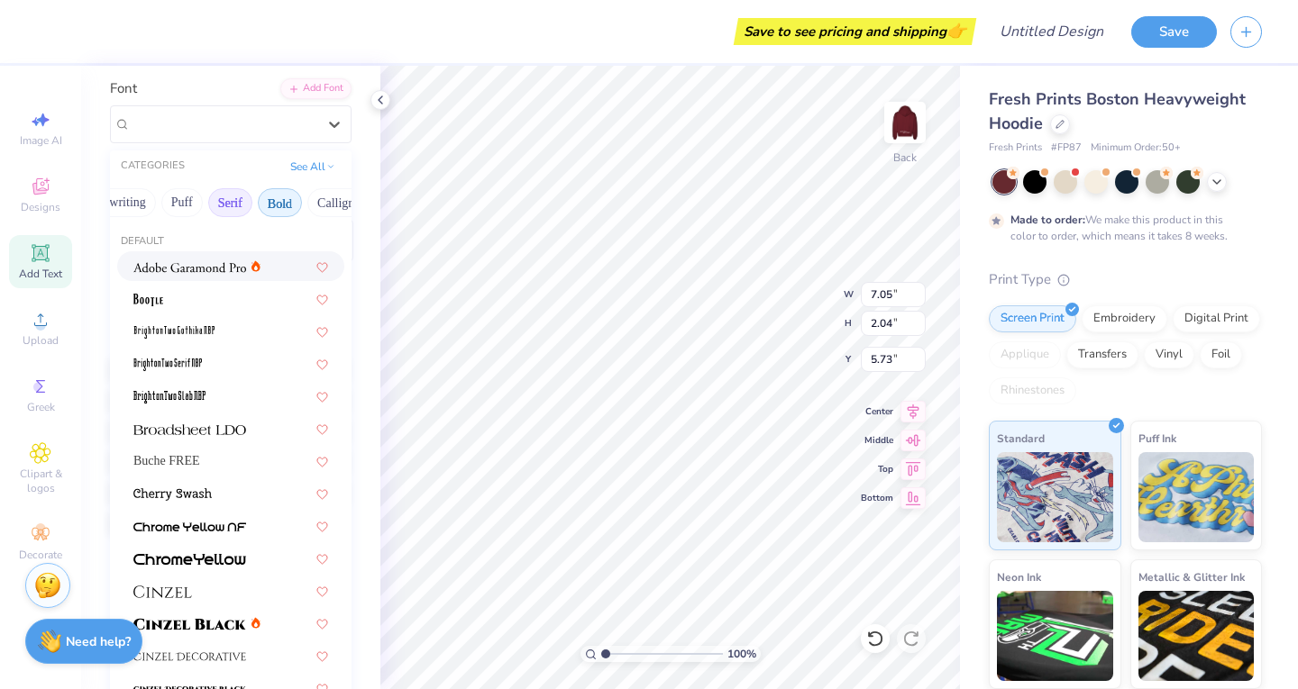
scroll to position [130, 0]
click at [247, 436] on div at bounding box center [230, 427] width 195 height 19
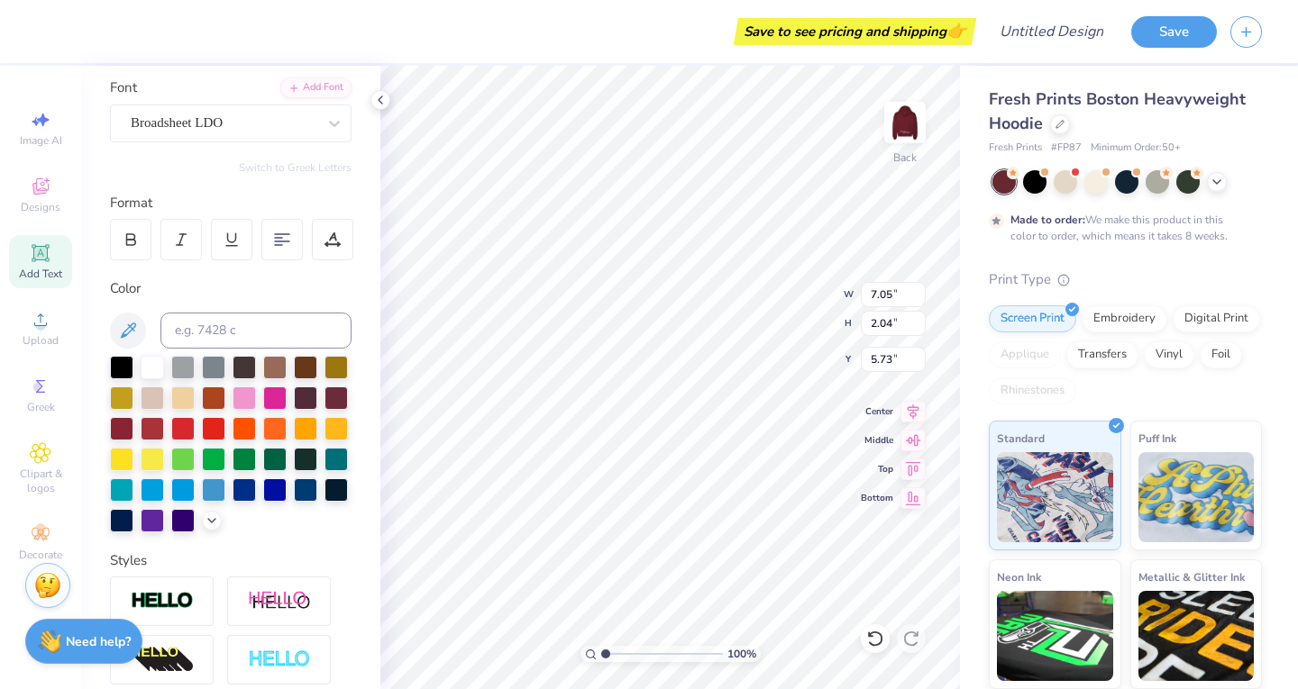
type input "7.84"
type input "1.91"
type input "5.79"
type textarea "PHI CHAPTER"
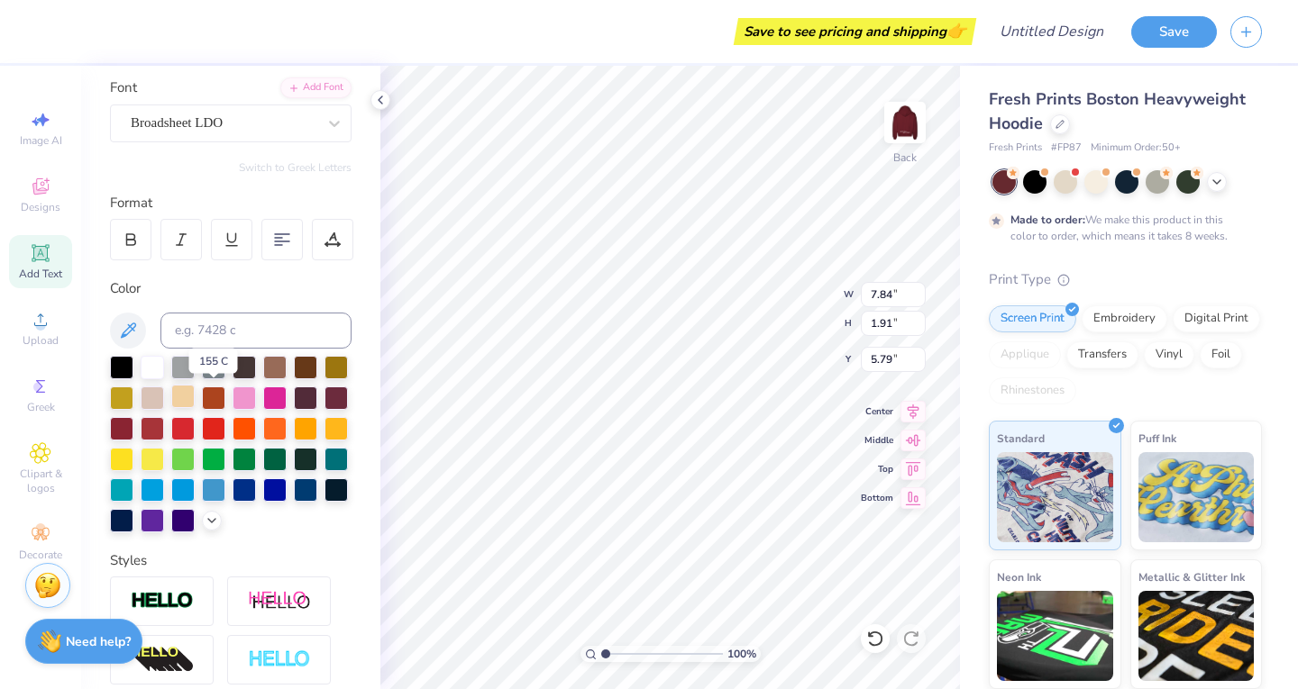
click at [195, 405] on div at bounding box center [182, 396] width 23 height 23
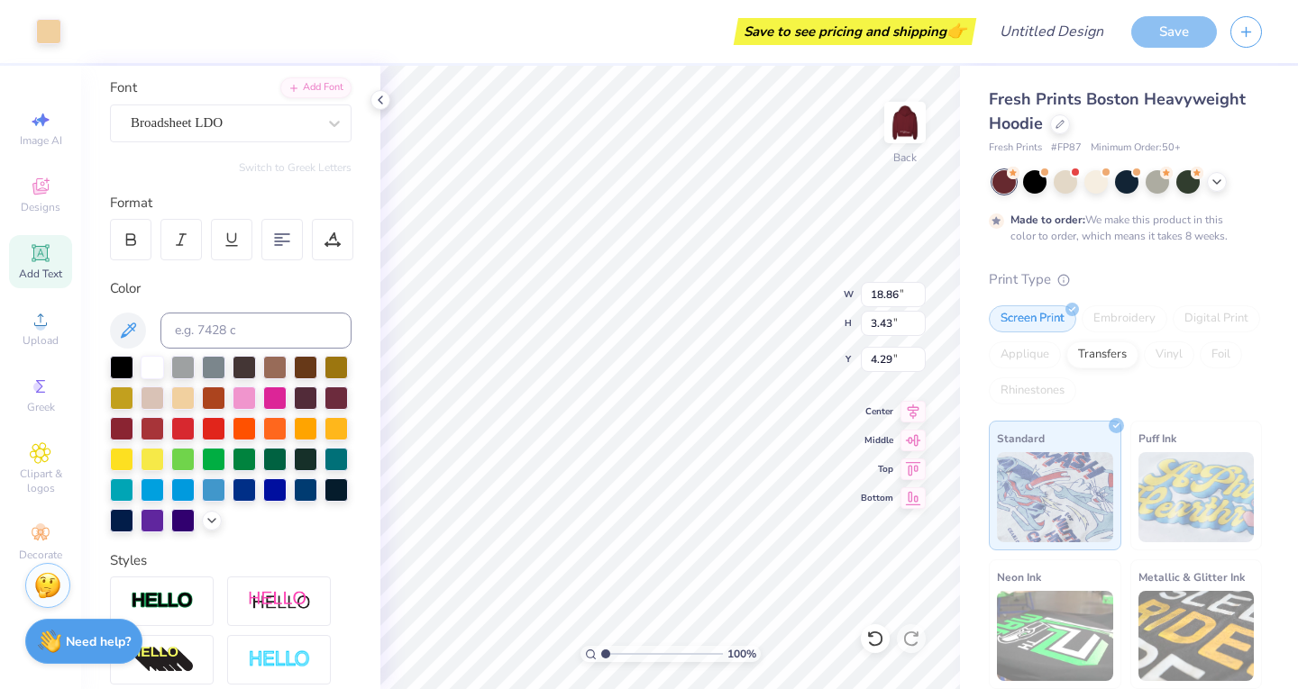
type input "3.43"
type input "4.29"
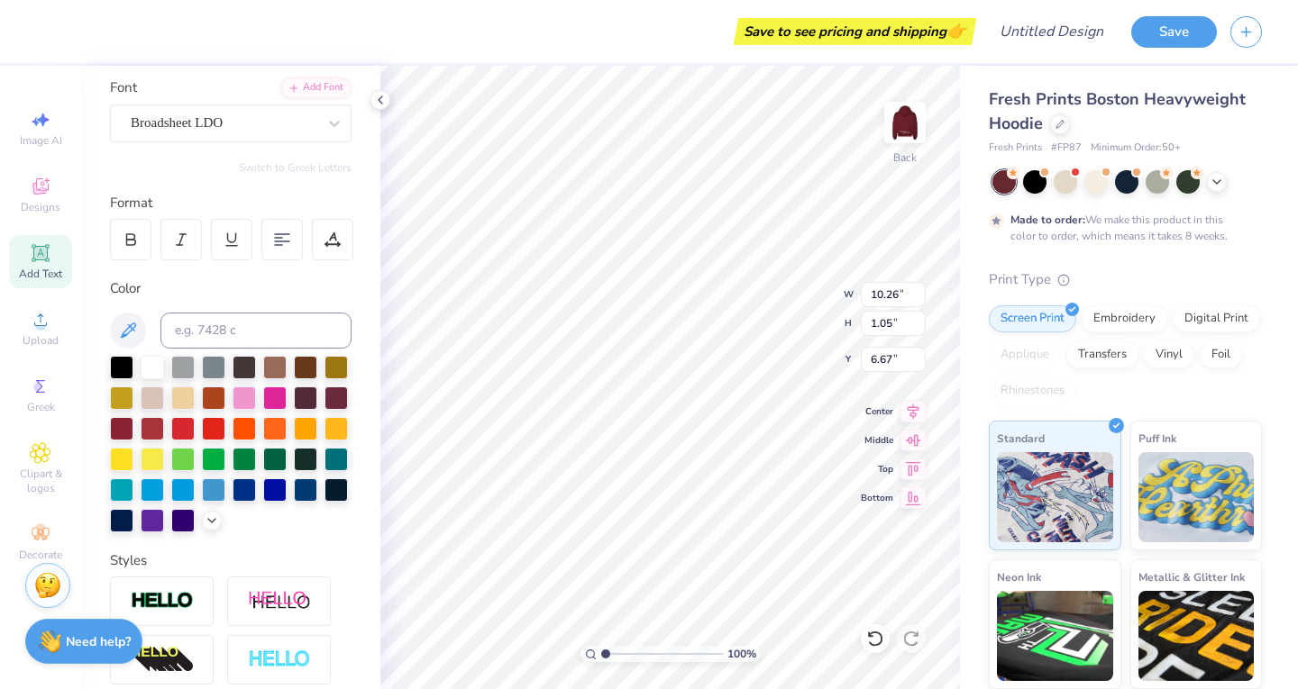
type input "10.26"
type input "1.05"
type input "6.23"
type input "6.20"
type input "0.63"
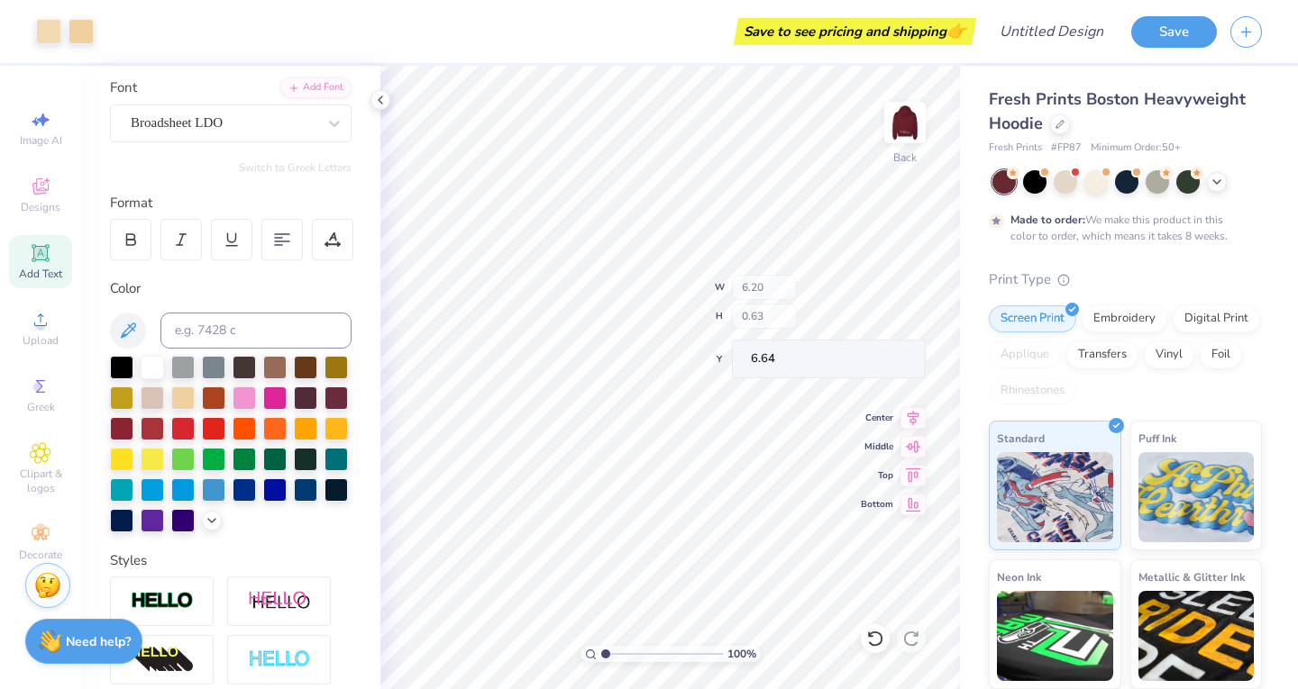
type input "6.43"
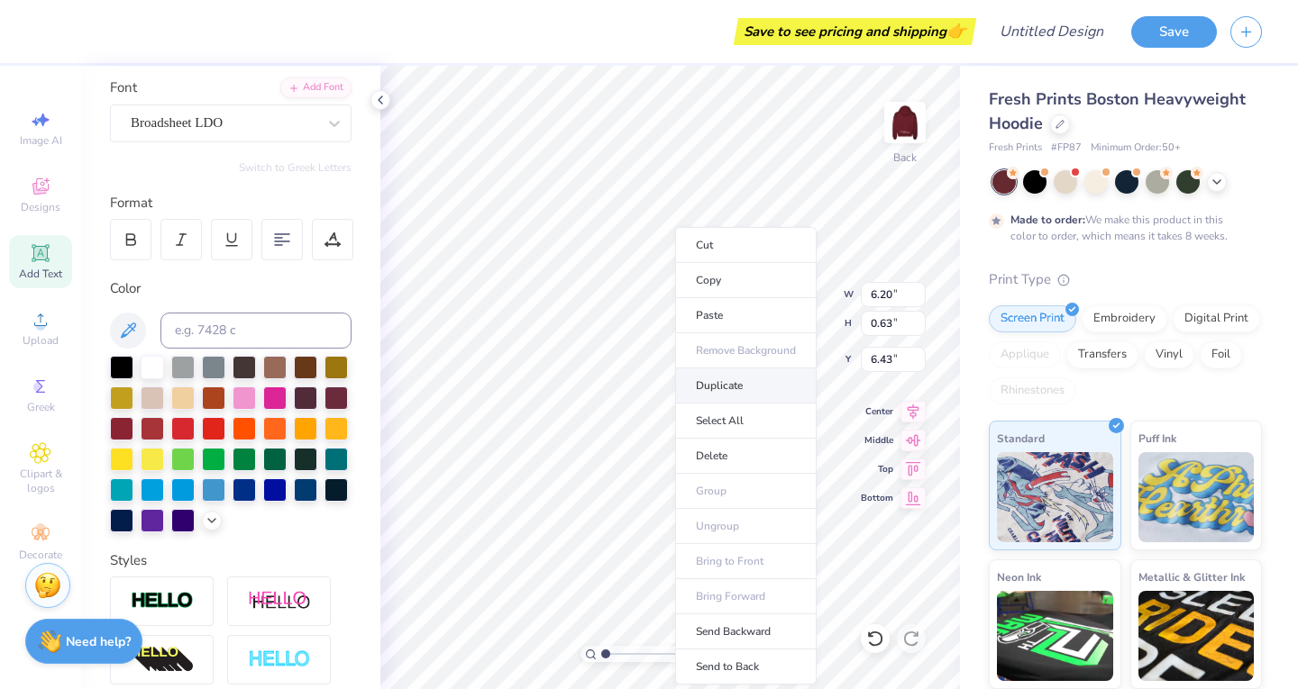
click at [734, 384] on li "Duplicate" at bounding box center [745, 386] width 141 height 35
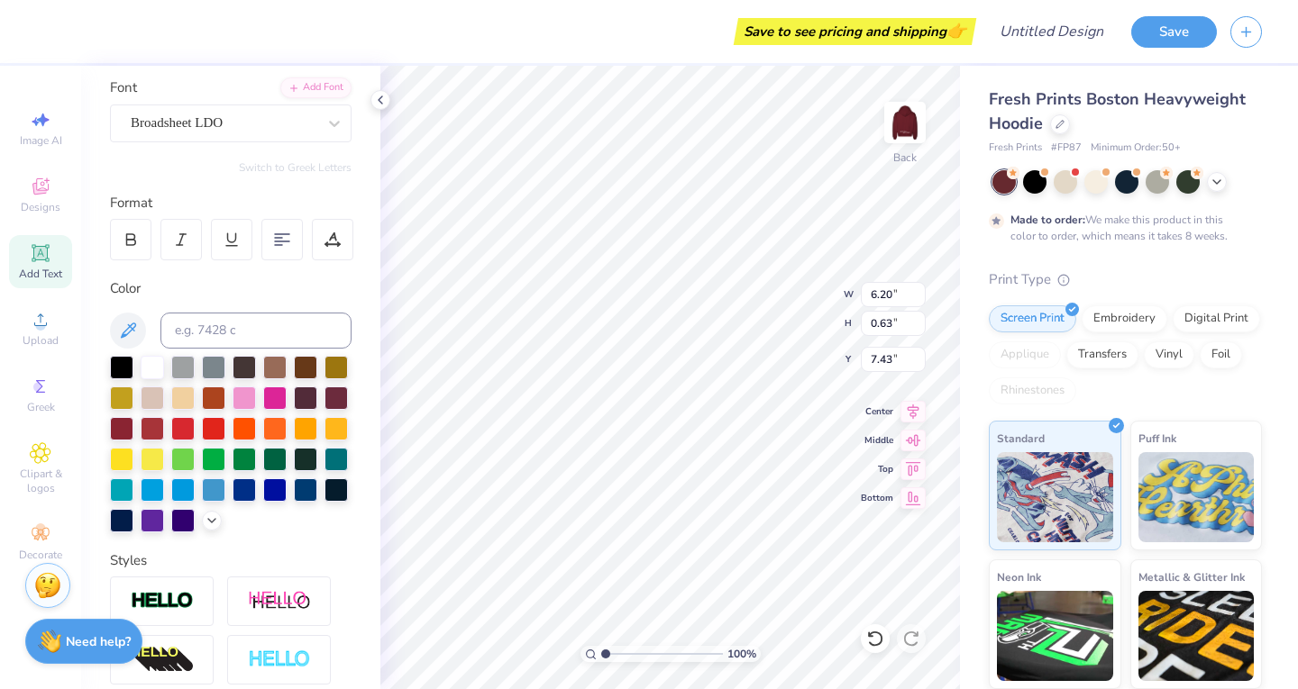
type input "7.43"
type textarea "NARRAGANSETT, [GEOGRAPHIC_DATA]"
type input "7.61"
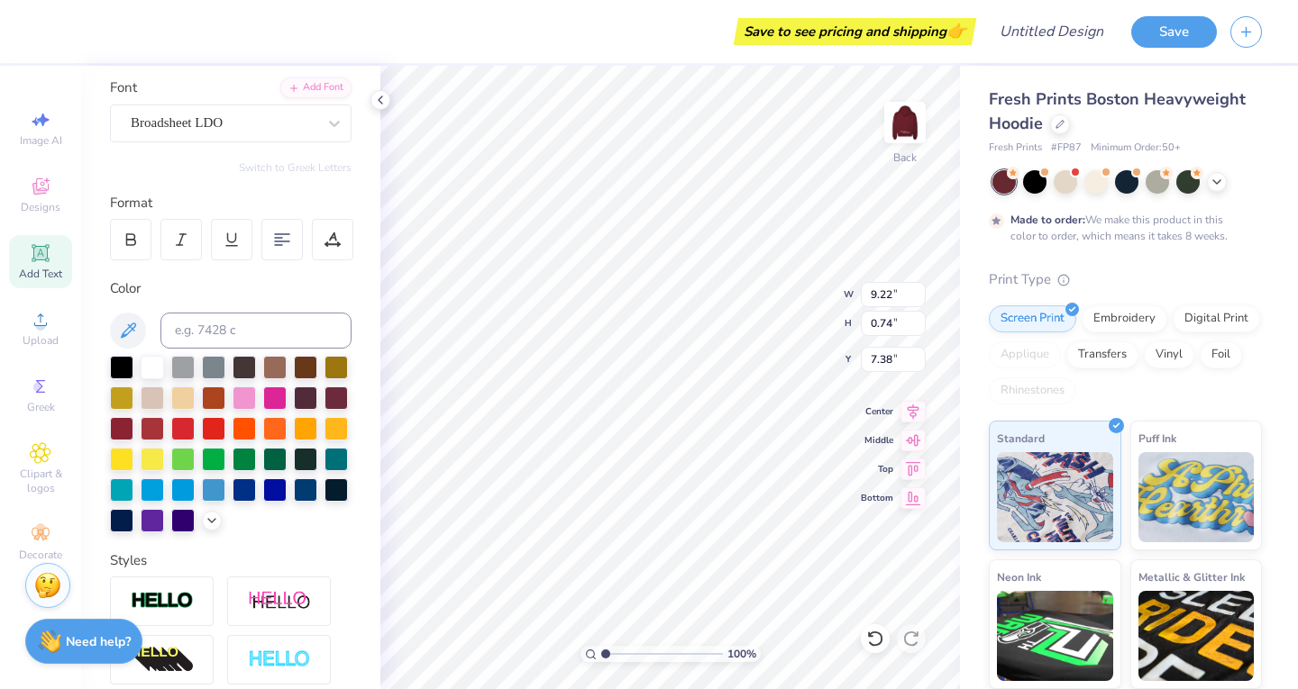
type input "0.61"
type input "7.51"
click at [295, 137] on div "Broadsheet LDO" at bounding box center [230, 124] width 241 height 38
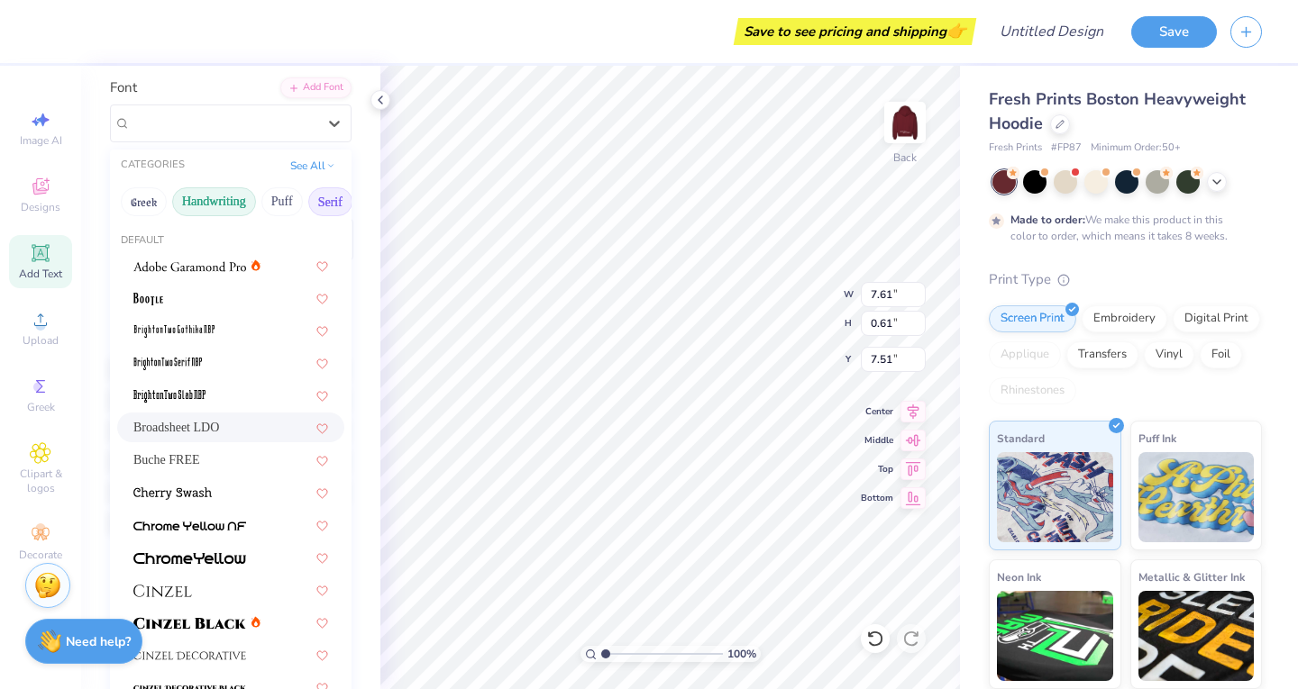
click at [217, 206] on button "Handwriting" at bounding box center [214, 201] width 84 height 29
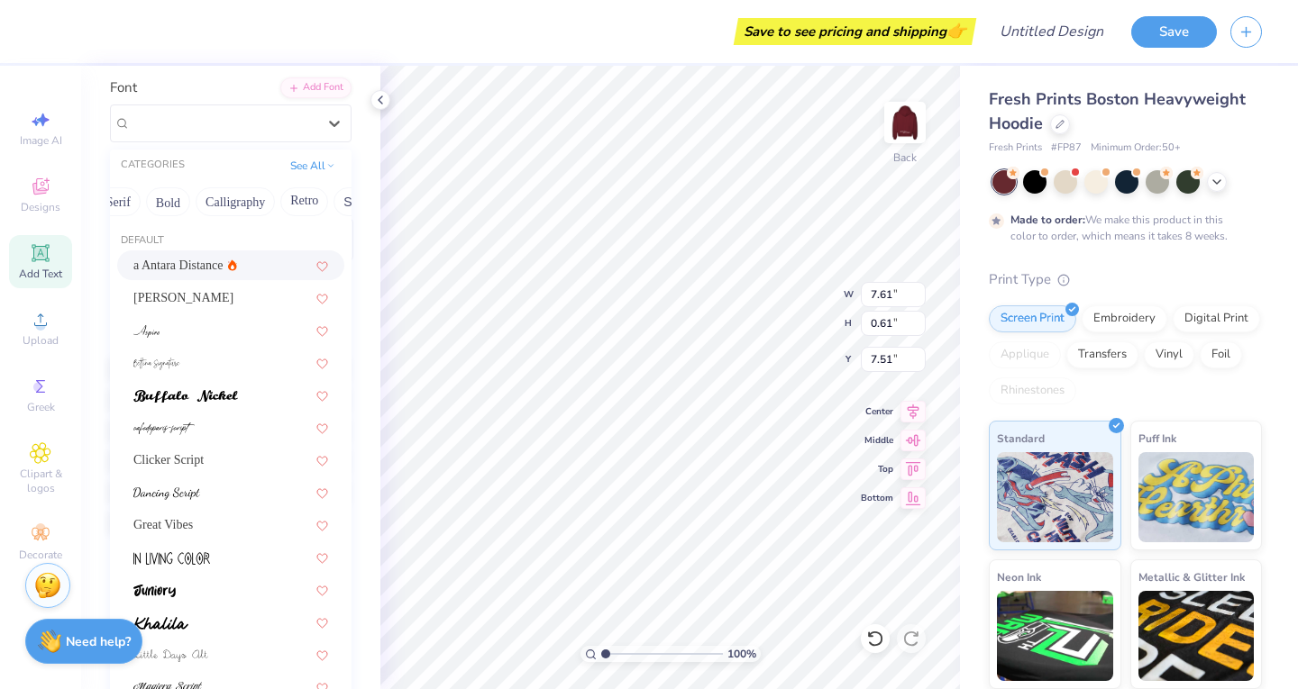
scroll to position [0, 213]
click at [243, 214] on button "Calligraphy" at bounding box center [234, 201] width 79 height 29
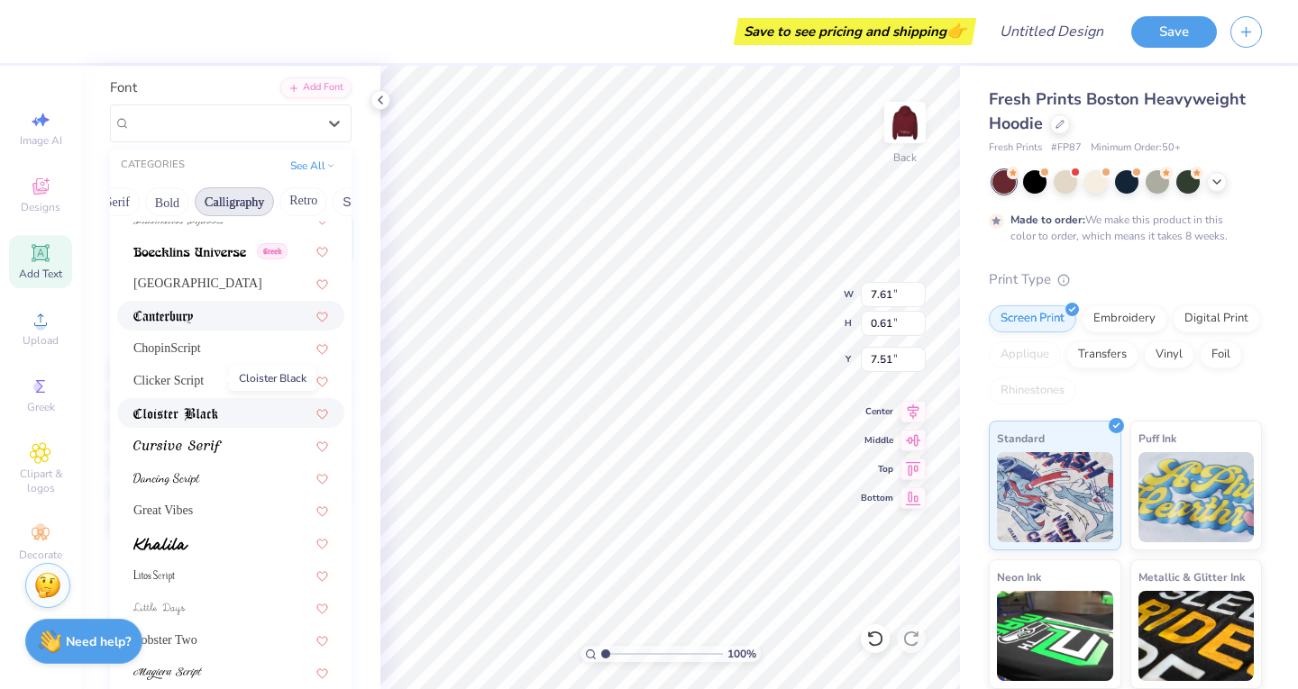
scroll to position [264, 0]
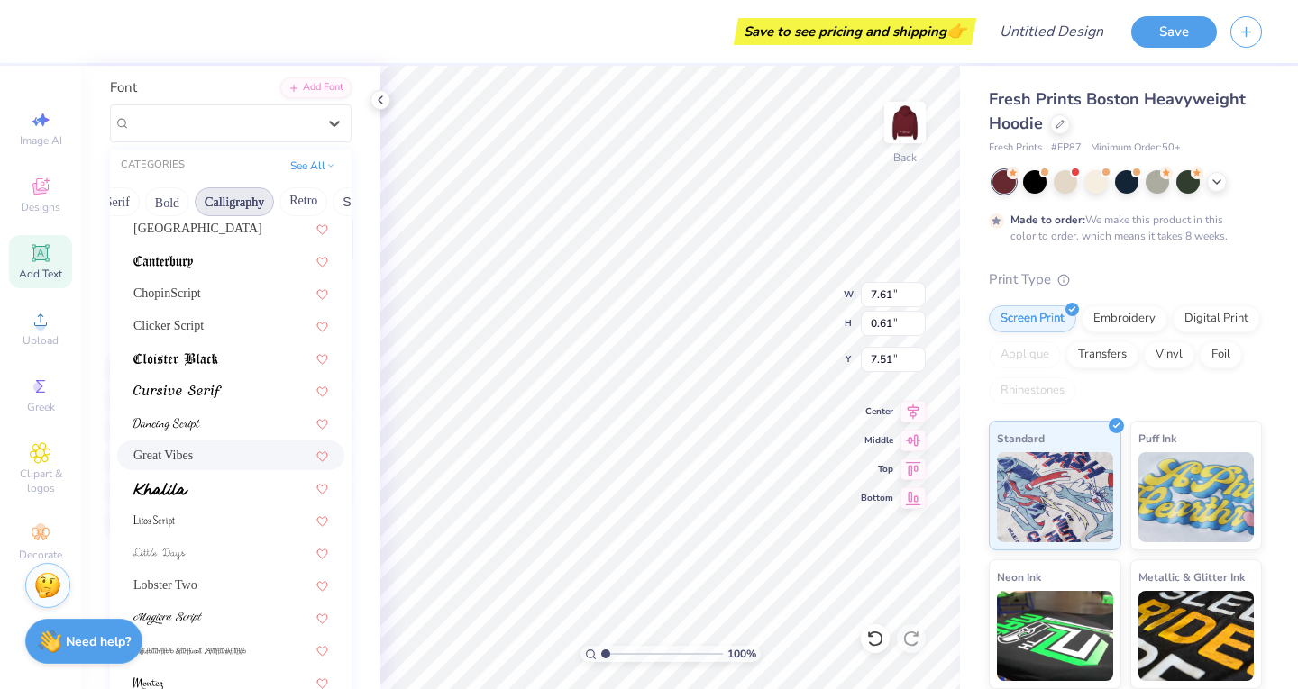
click at [196, 449] on div "Great Vibes" at bounding box center [230, 455] width 195 height 19
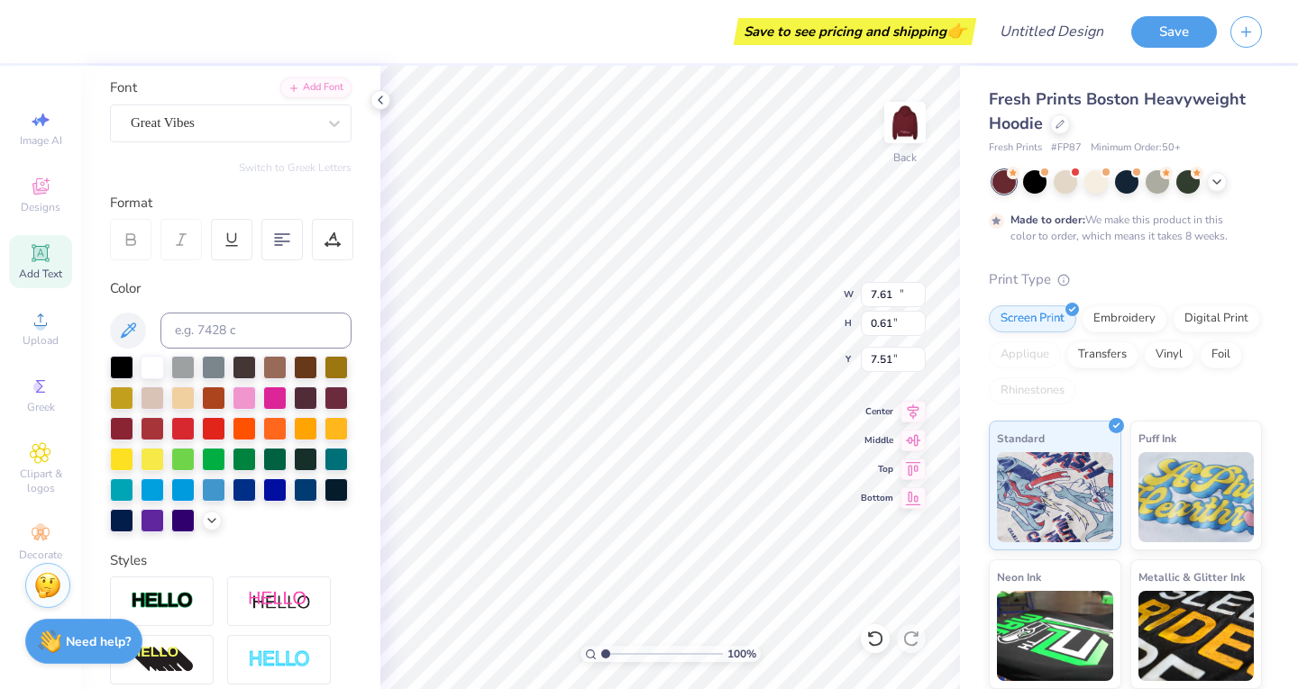
type input "10.03"
type input "0.92"
type input "7.35"
type textarea "Narragansett, [GEOGRAPHIC_DATA]"
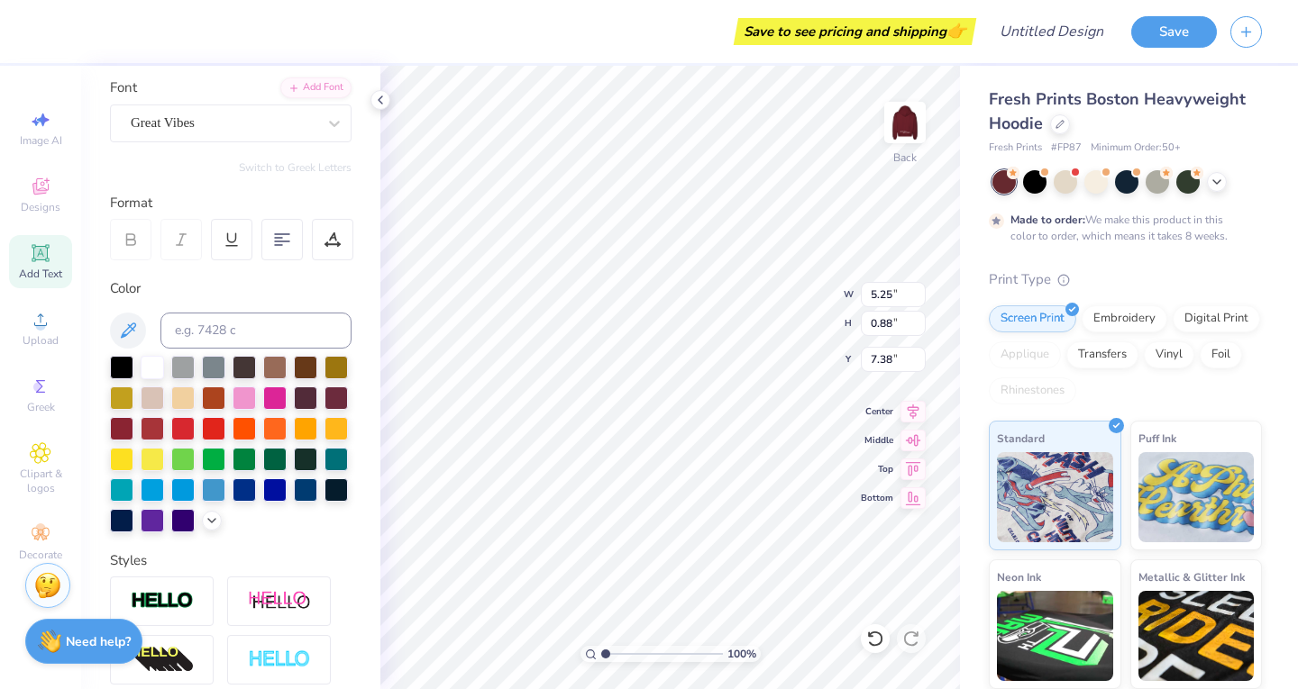
scroll to position [14, 2]
type textarea "Narragansett,"
type input "6.20"
type input "0.63"
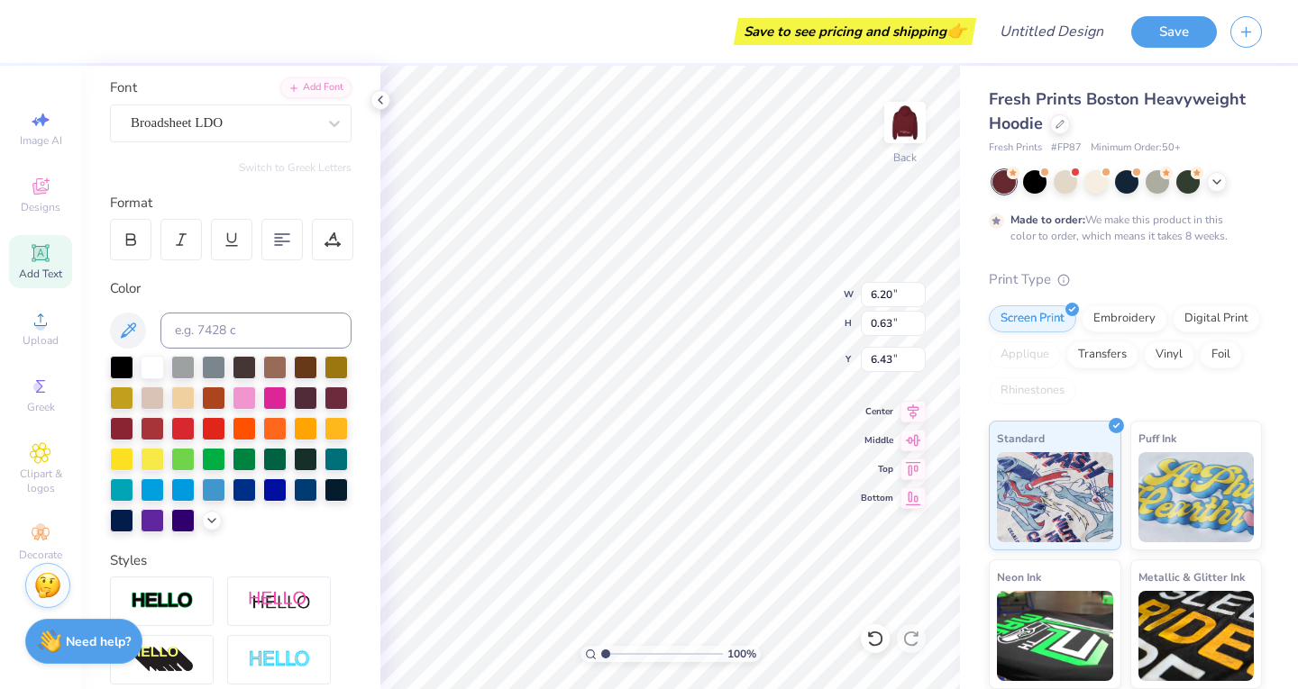
scroll to position [14, 2]
click at [770, 387] on li "Duplicate" at bounding box center [763, 386] width 141 height 35
type input "7.43"
click at [754, 305] on div "100 % Back W 7.20 7.20 " H 1.80 1.80 " Y 6.43 6.43 " Center Middle Top Bottom" at bounding box center [669, 378] width 579 height 624
type input "9.59"
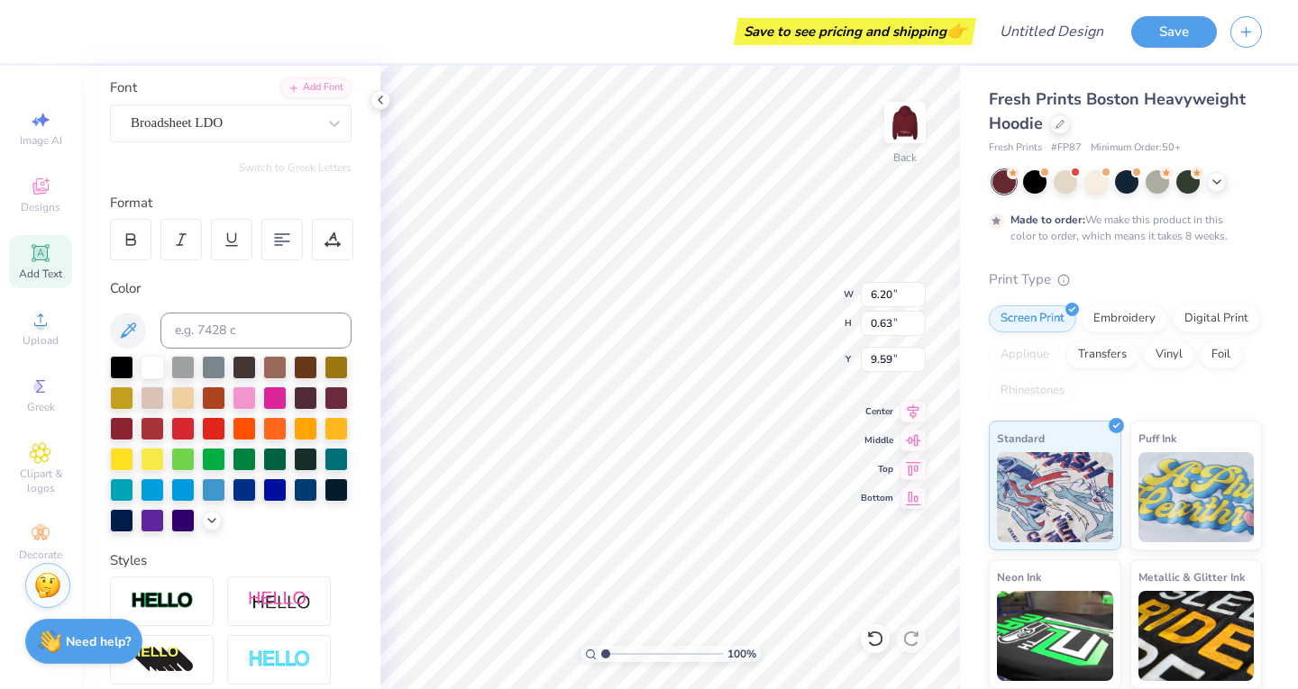
scroll to position [14, 5]
type textarea "P"
type textarea "RI"
type input "7.07"
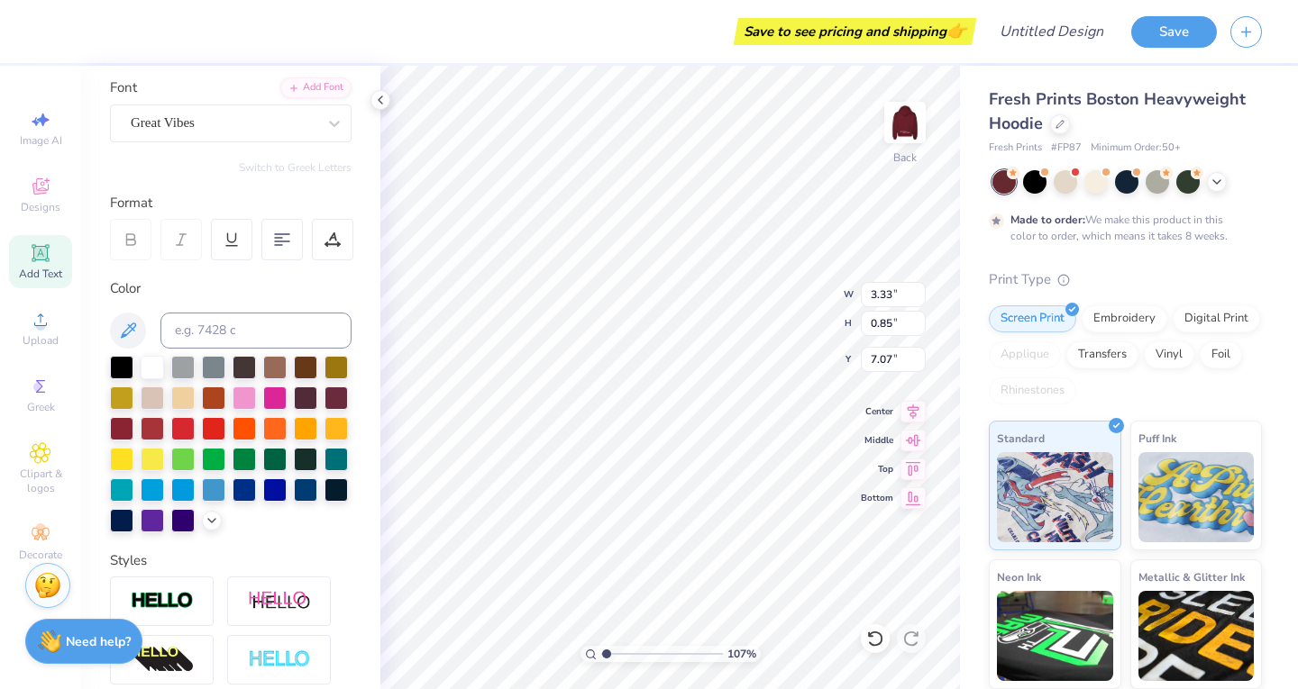
type input "1.07221834974022"
type textarea "x"
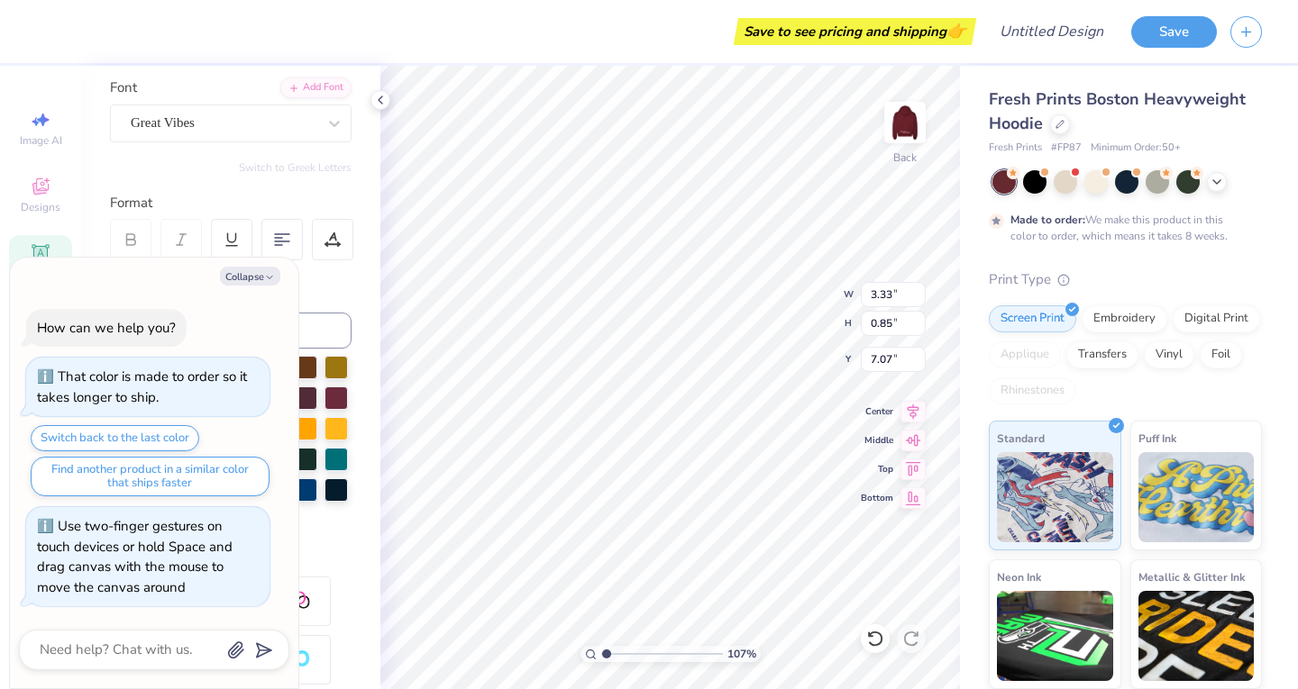
type input "1.07221834974022"
type textarea "x"
type input "0.84"
type input "0.61"
type input "9.61"
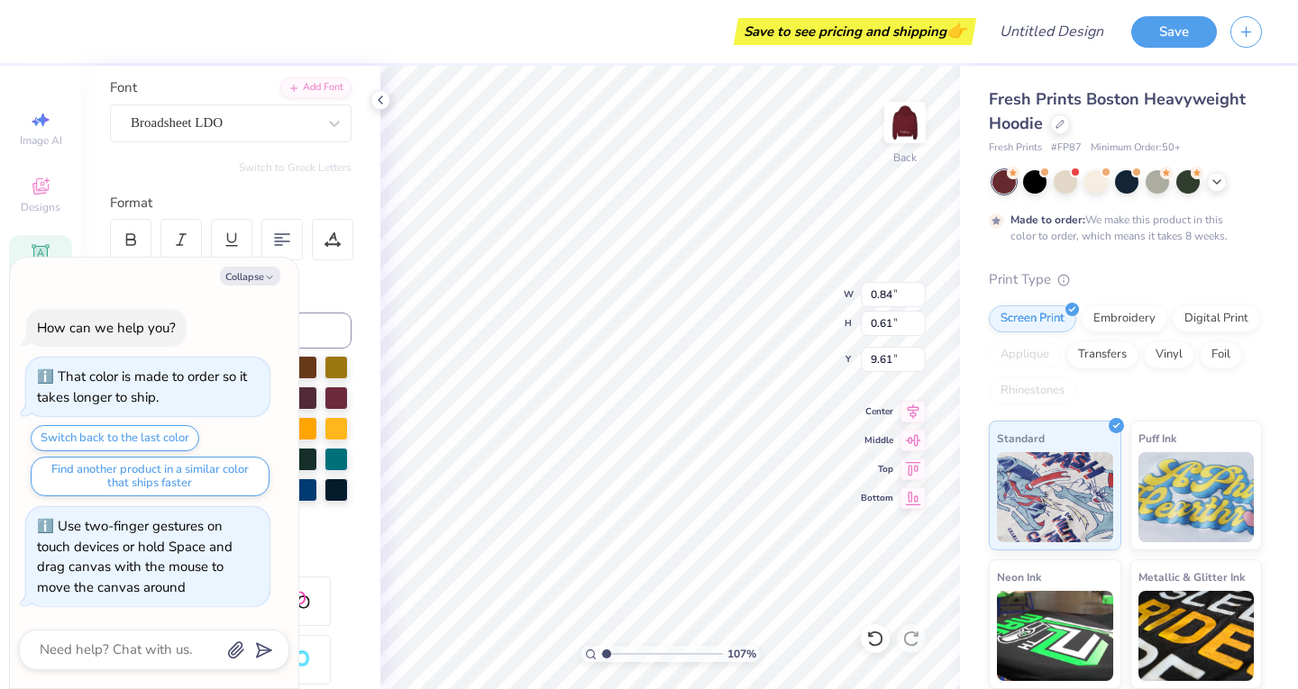
type input "1.07221834974022"
type textarea "x"
type input "1.07221834974022"
type textarea "x"
type input "0.63"
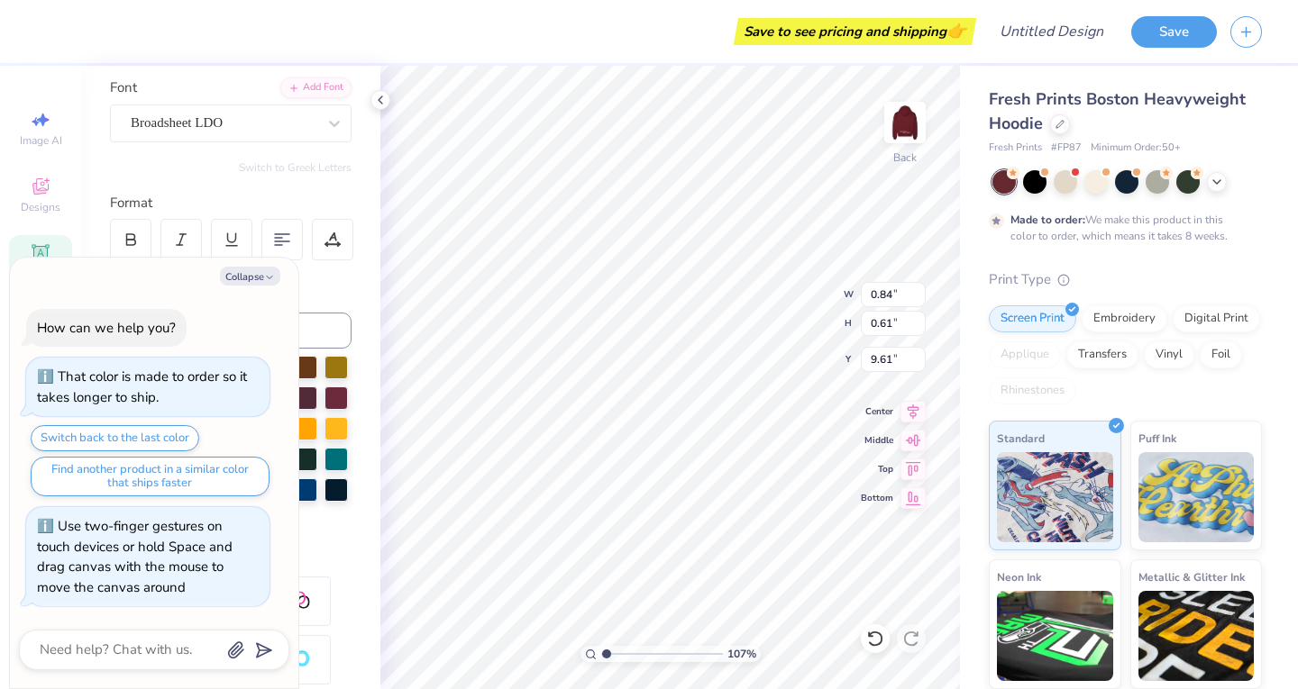
type input "0.45"
type input "9.76"
type input "1.07221834974022"
type textarea "x"
type input "1.07221834974022"
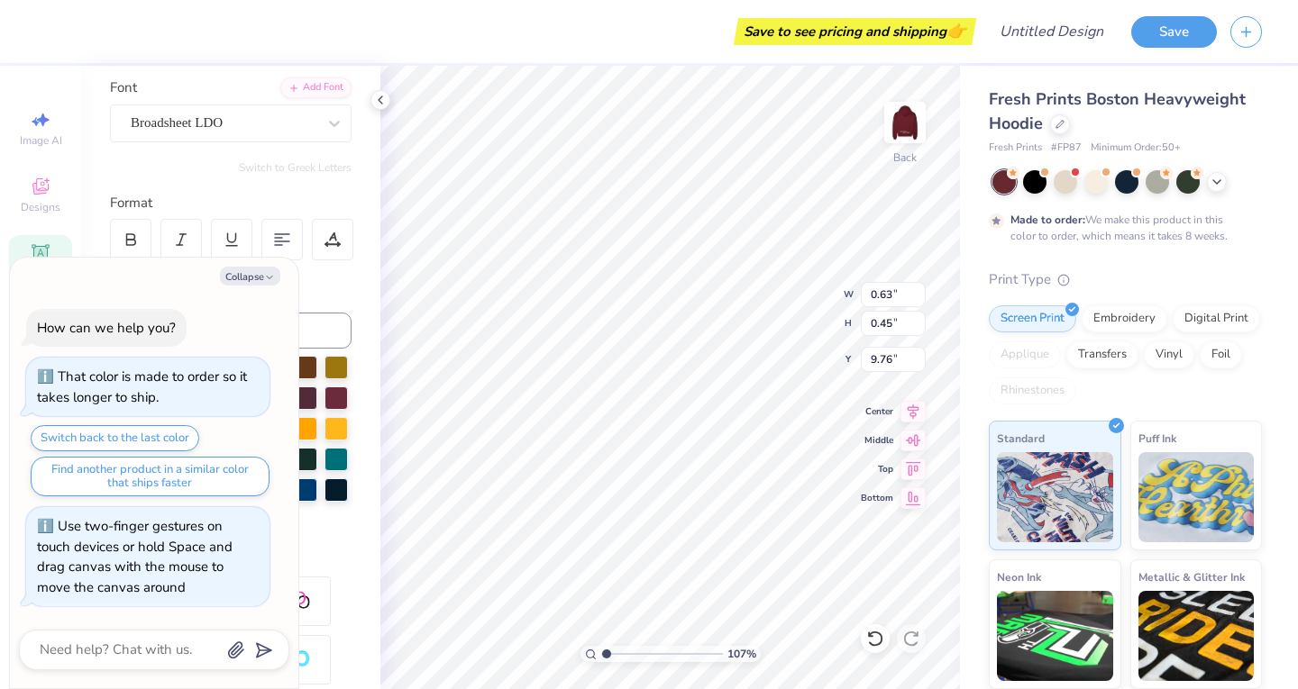
type textarea "x"
type input "7.26"
click at [898, 130] on img at bounding box center [905, 123] width 72 height 72
type input "1.07221834974022"
type textarea "x"
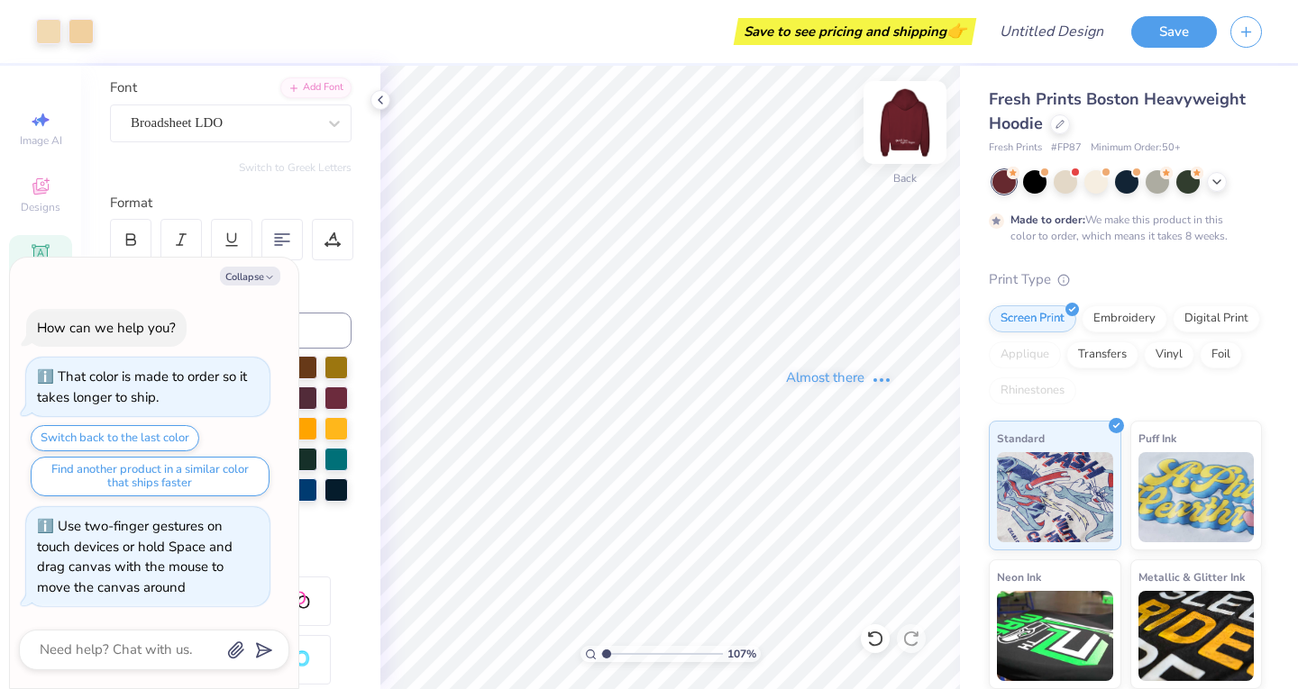
type input "1.07221834974022"
type textarea "x"
type input "1.07221834974022"
type textarea "x"
type input "1.07221834974022"
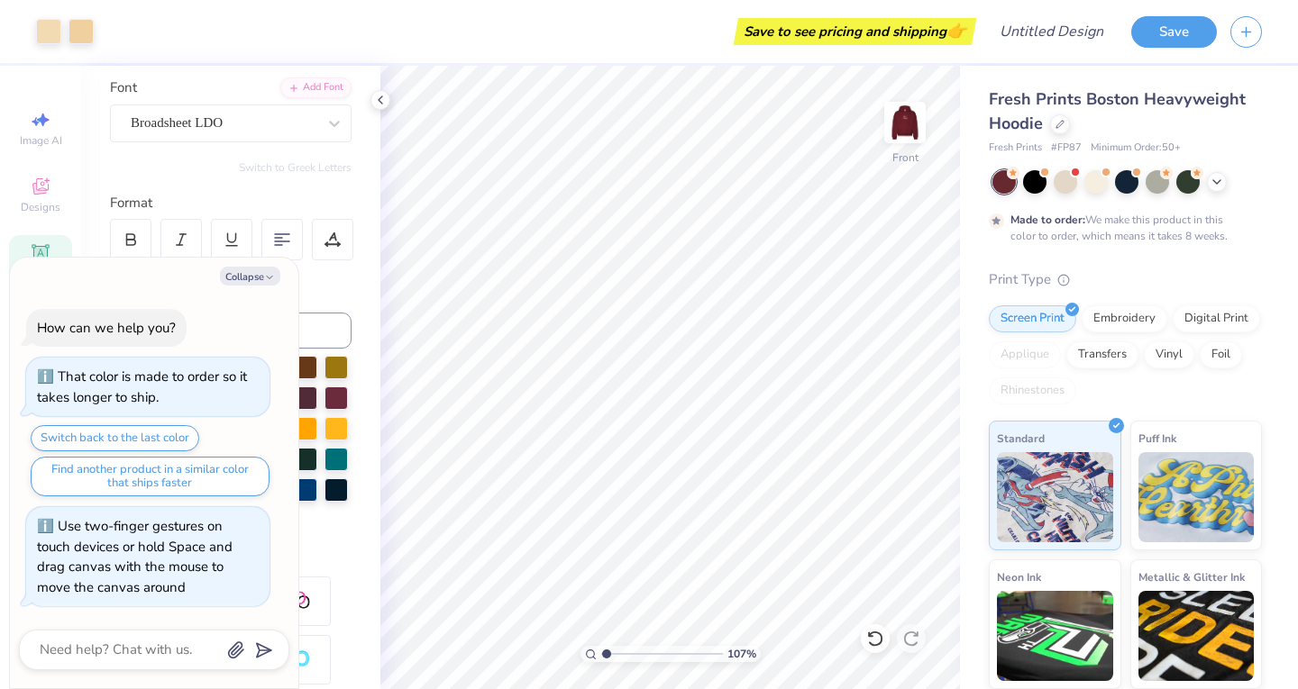
type textarea "x"
type input "1.07221834974022"
type textarea "x"
type input "1.07221834974022"
type textarea "x"
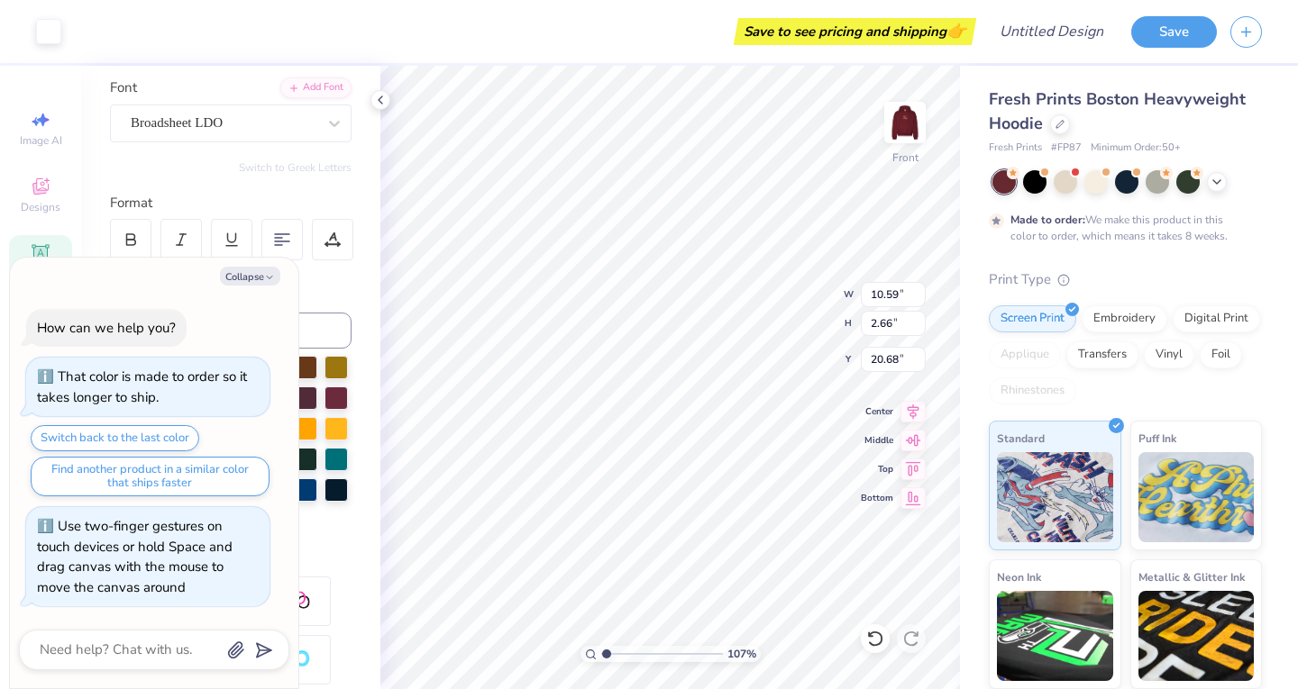
type input "1.07221834974022"
type textarea "x"
click at [883, 125] on img at bounding box center [905, 123] width 72 height 72
type input "1.07221834974022"
type textarea "x"
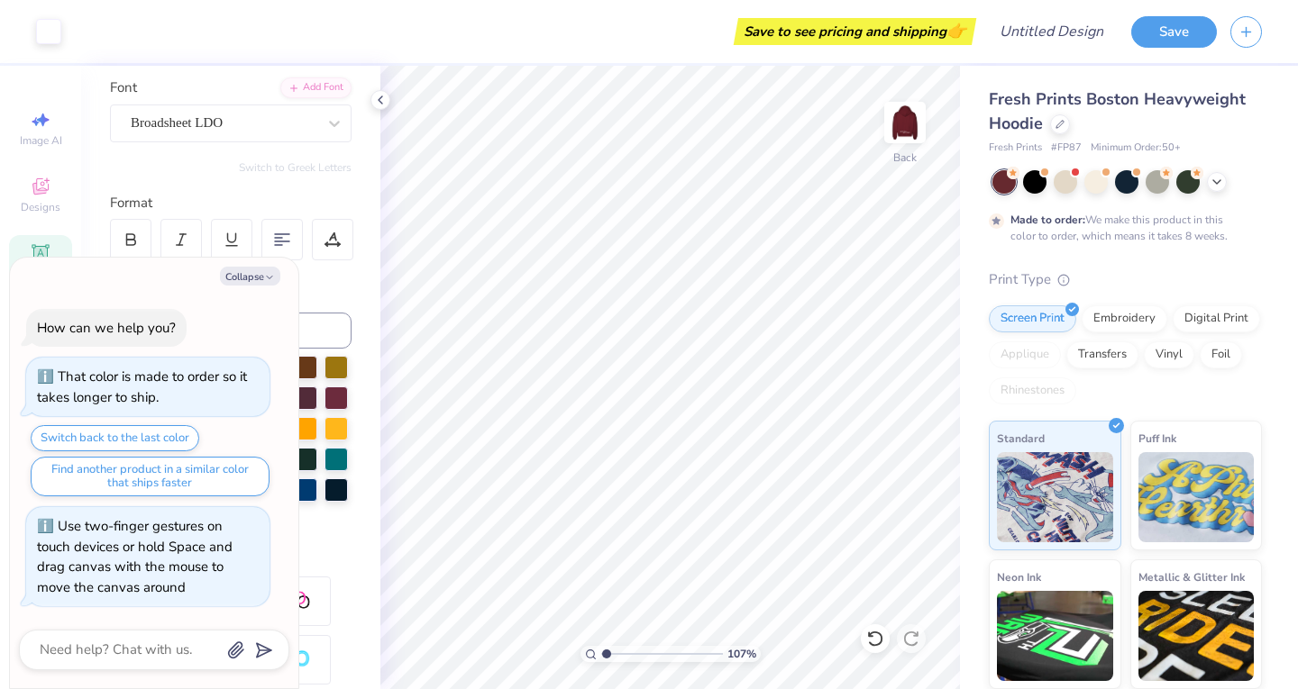
type input "1.07221834974022"
type textarea "x"
type input "1.07221834974022"
type textarea "x"
type input "1.07221834974022"
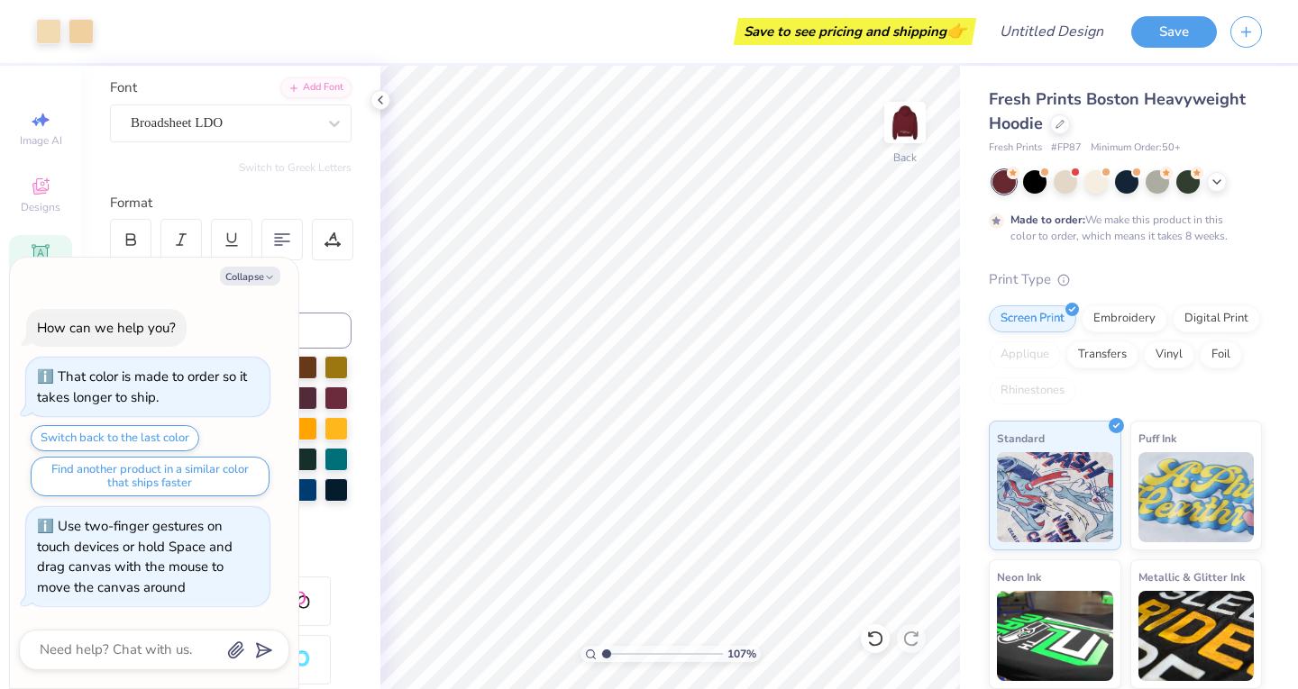
type textarea "x"
type input "1.07221834974022"
type textarea "x"
type input "1.07221834974022"
type textarea "x"
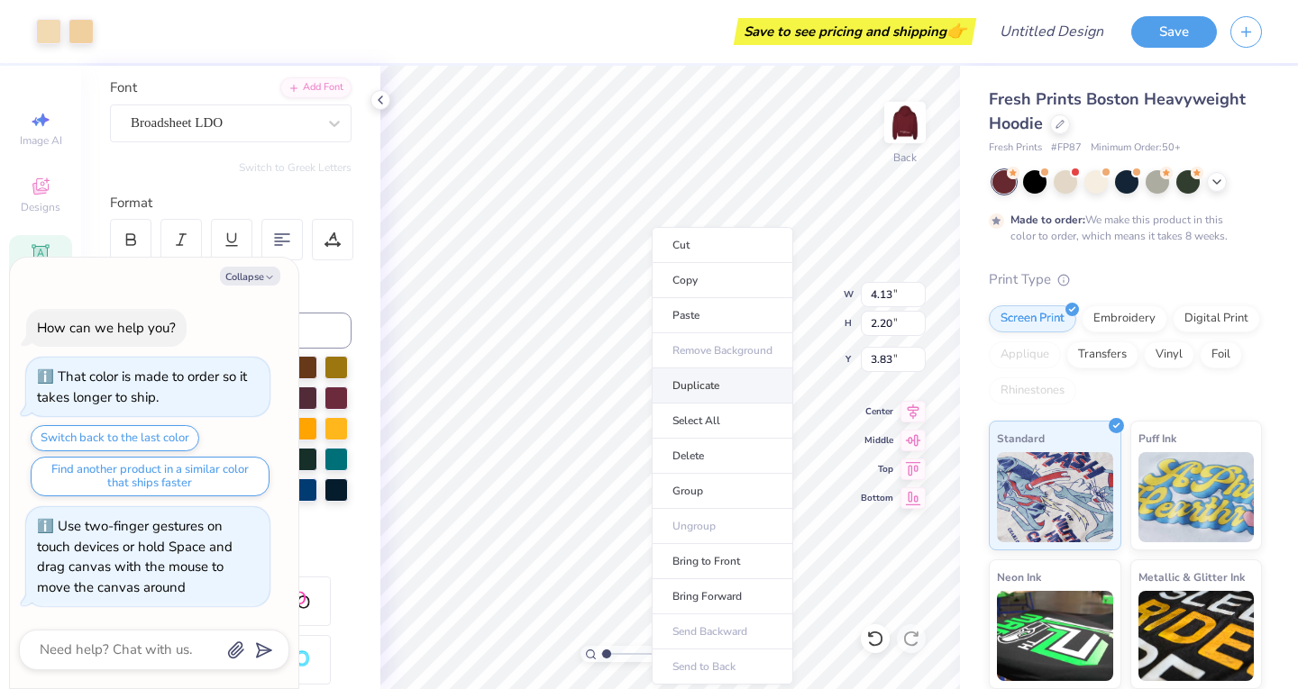
click at [708, 374] on li "Duplicate" at bounding box center [722, 386] width 141 height 35
type input "1.07221834974022"
type textarea "x"
type input "4.79"
type input "1.07221834974022"
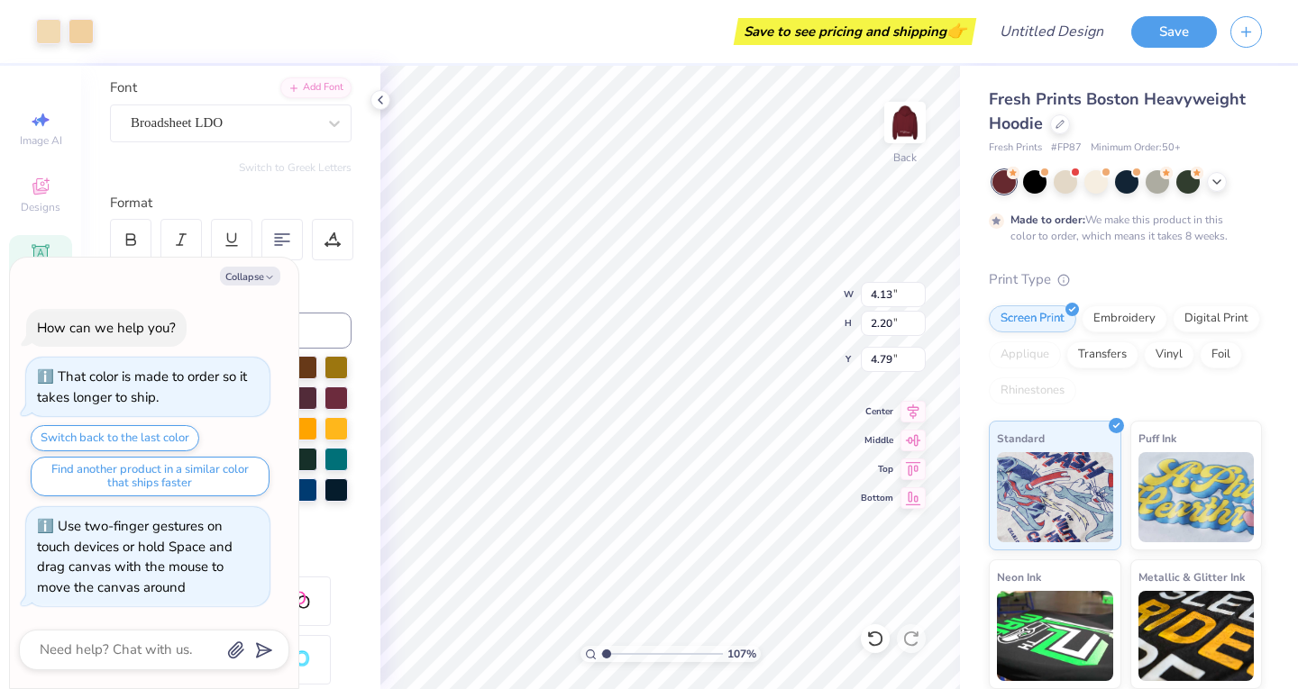
type textarea "x"
click at [905, 118] on div "107 % Back W 4.13 4.13 " H 2.20 2.20 " Y 4.79 4.79 " Center Middle Top Bottom" at bounding box center [669, 378] width 579 height 624
type input "1.07221834974022"
type textarea "x"
type input "1.07221834974022"
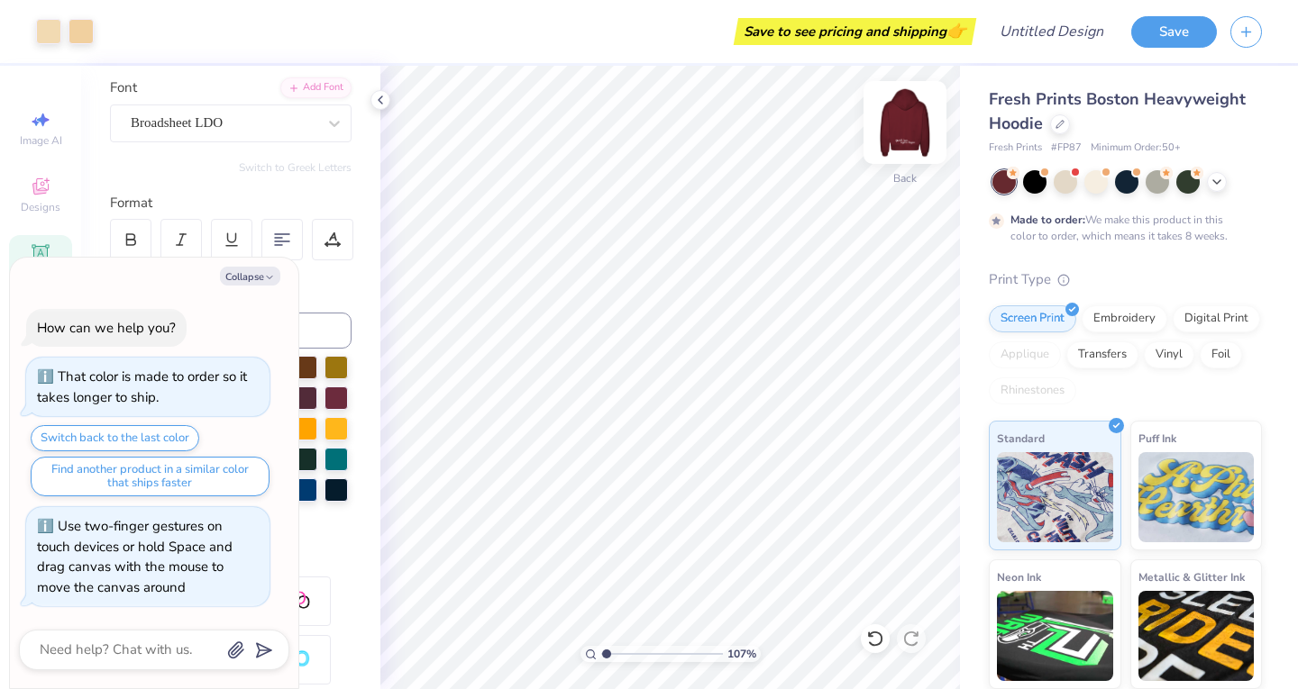
type textarea "x"
type input "1.07221834974022"
type textarea "x"
click at [899, 128] on div "107 % Back W 2.72 2.72 " H 1.64 1.64 " Y 4.79 4.79 " Center Middle Top Bottom" at bounding box center [669, 378] width 579 height 624
click at [899, 128] on img at bounding box center [905, 123] width 72 height 72
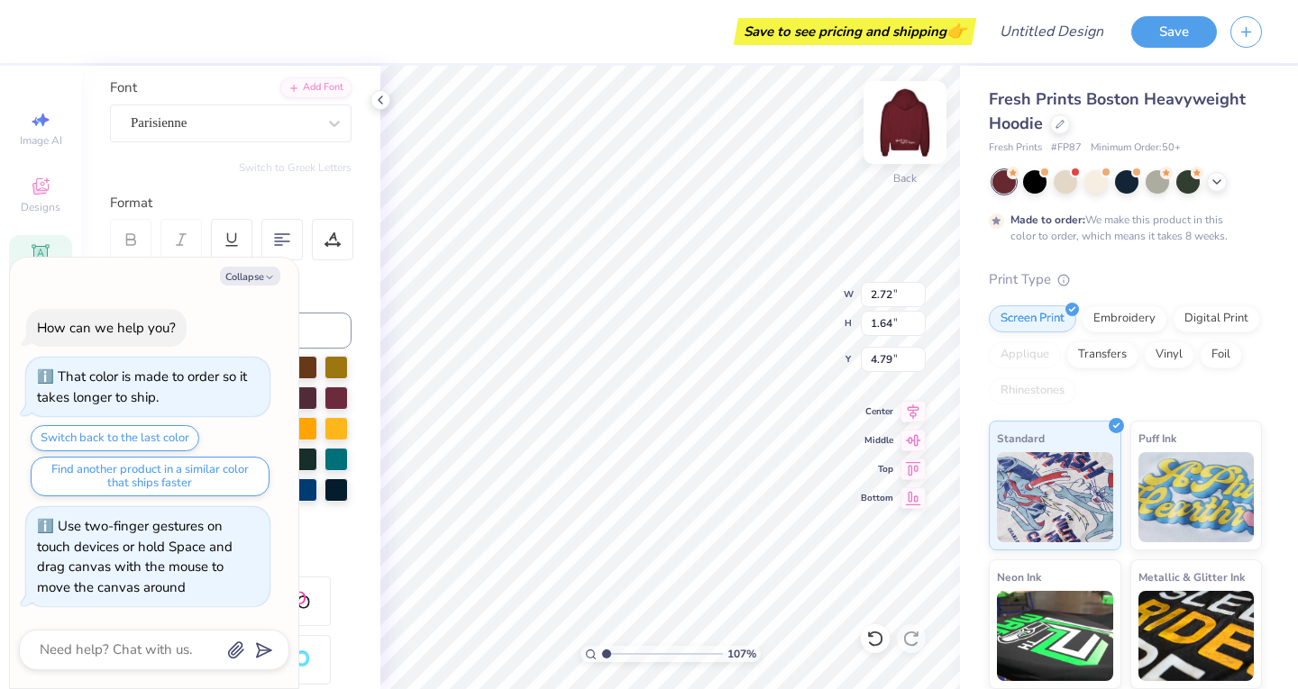
type input "1.07221834974022"
type textarea "x"
type input "1.07221834974022"
type textarea "x"
type input "1.07221834974022"
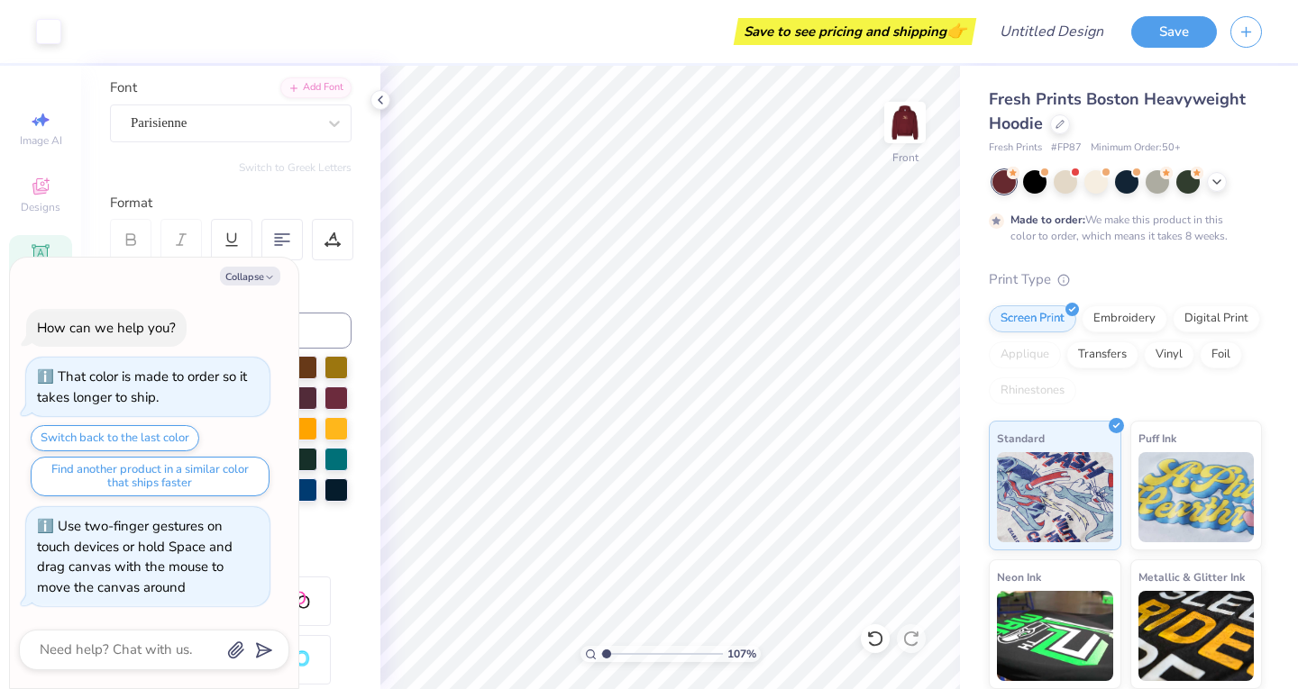
type textarea "x"
click at [914, 122] on img at bounding box center [905, 123] width 72 height 72
type input "1.07221834974022"
type textarea "x"
type input "1.07221834974022"
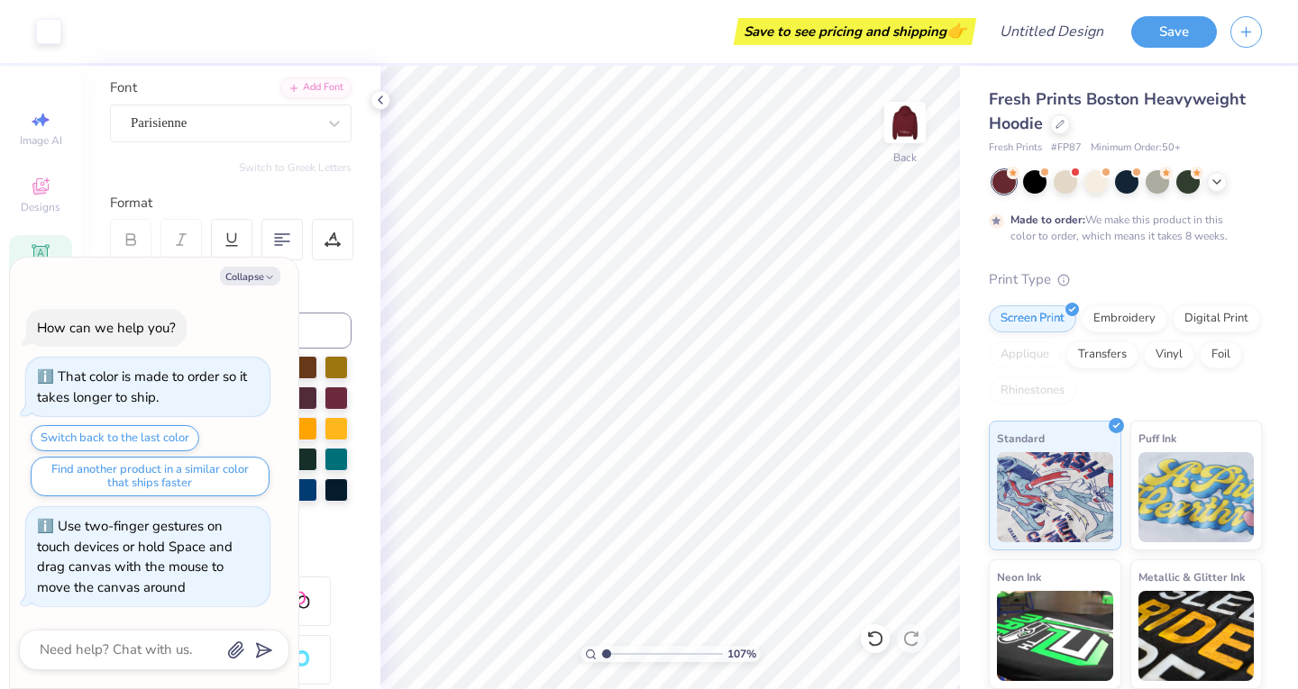
type textarea "x"
type input "1.07221834974022"
type textarea "x"
type input "1.07221834974022"
type textarea "x"
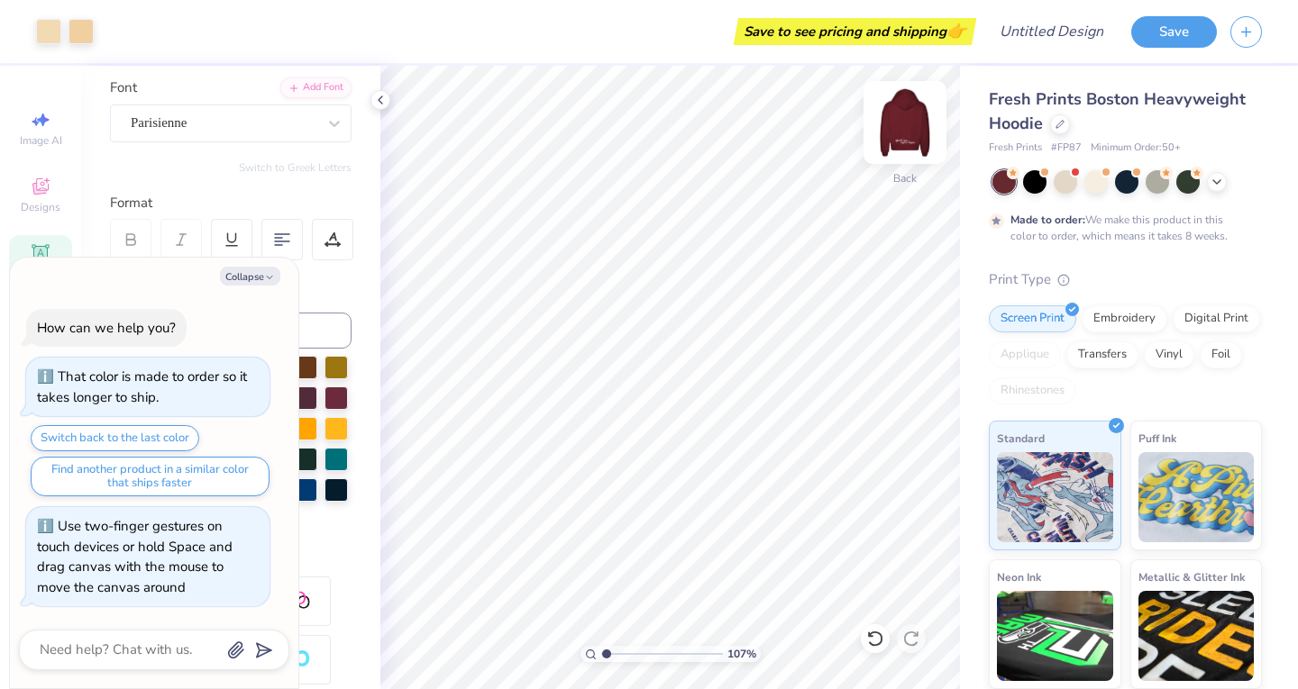
type input "1.07221834974022"
type textarea "x"
type input "1.07221834974022"
type textarea "x"
type input "1.07221834974022"
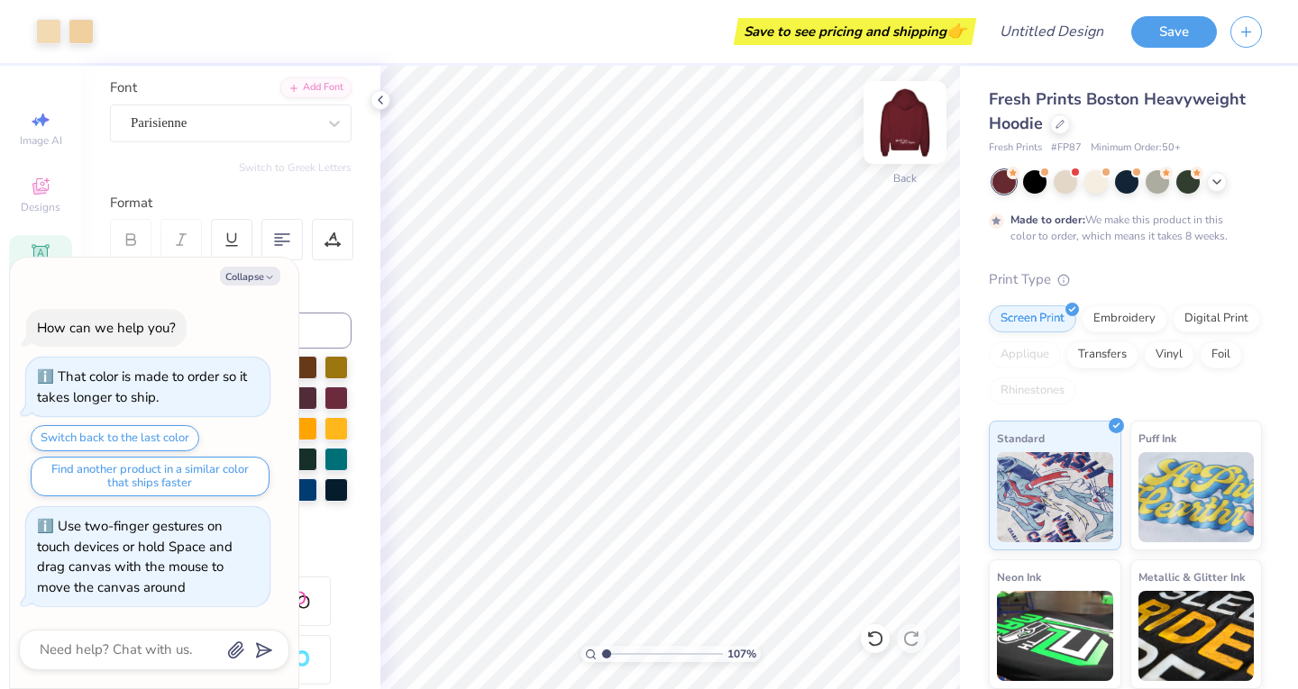
type textarea "x"
type input "1.07221834974022"
type textarea "x"
type input "1.07221834974022"
click at [248, 272] on button "Collapse" at bounding box center [250, 276] width 60 height 19
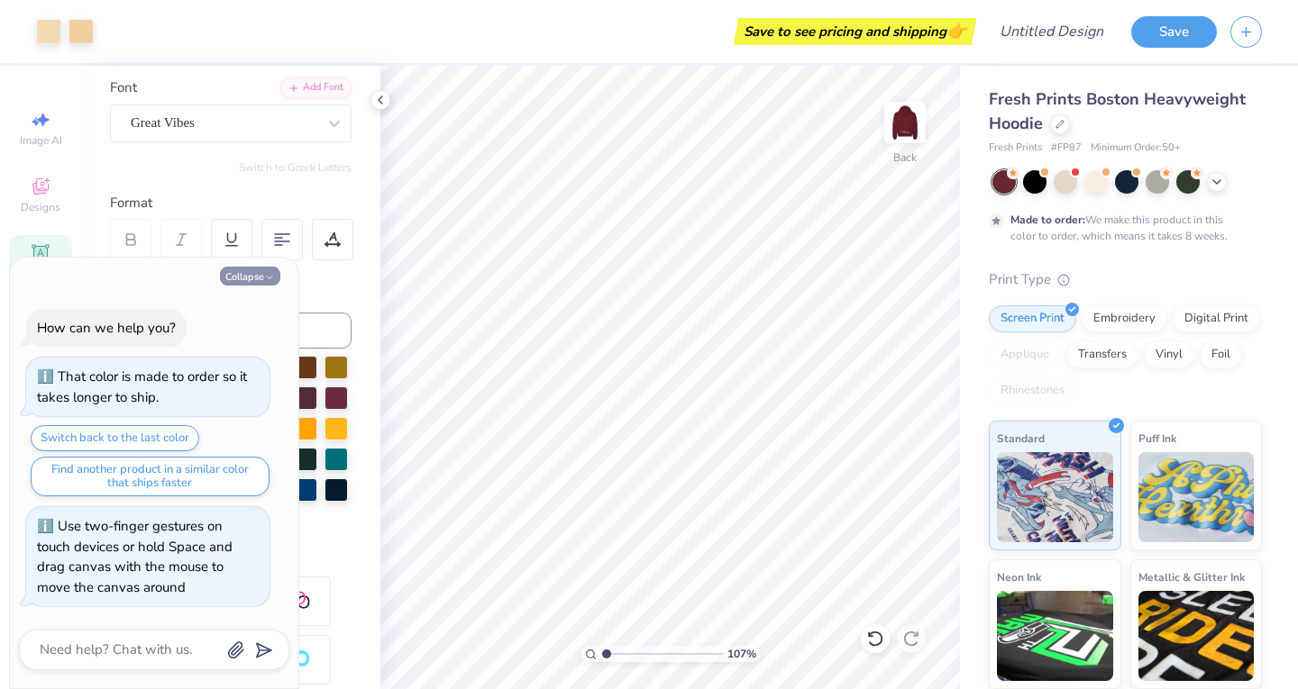
type textarea "x"
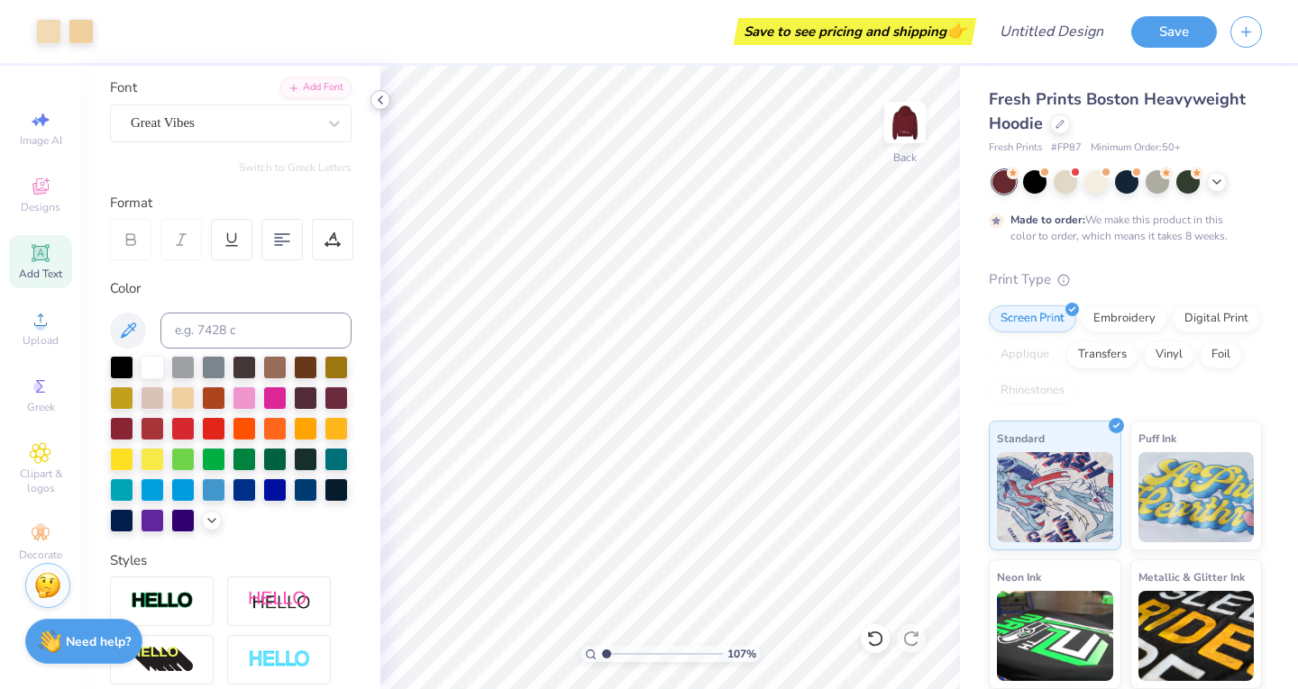
click at [377, 96] on icon at bounding box center [380, 100] width 14 height 14
type input "1.15410208052372"
type input "7.26"
type input "1.15410208052372"
type input "0.63"
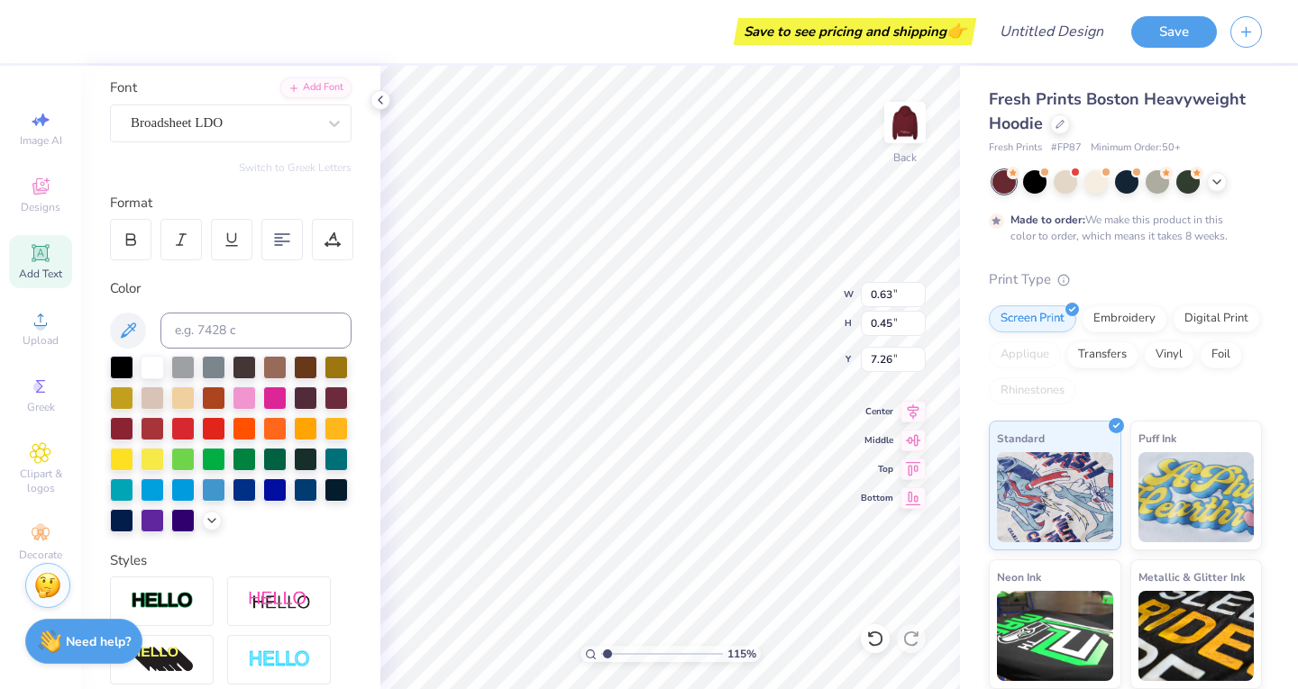
type input "0.45"
click at [753, 318] on div "115 % Back W 0.63 0.63 " H 0.45 0.45 " Y 7.26 7.26 " Center Middle Top Bottom" at bounding box center [669, 378] width 579 height 624
type input "1.15410208052372"
type input "7.46"
type input "1.13242405175767"
